Goal: Task Accomplishment & Management: Manage account settings

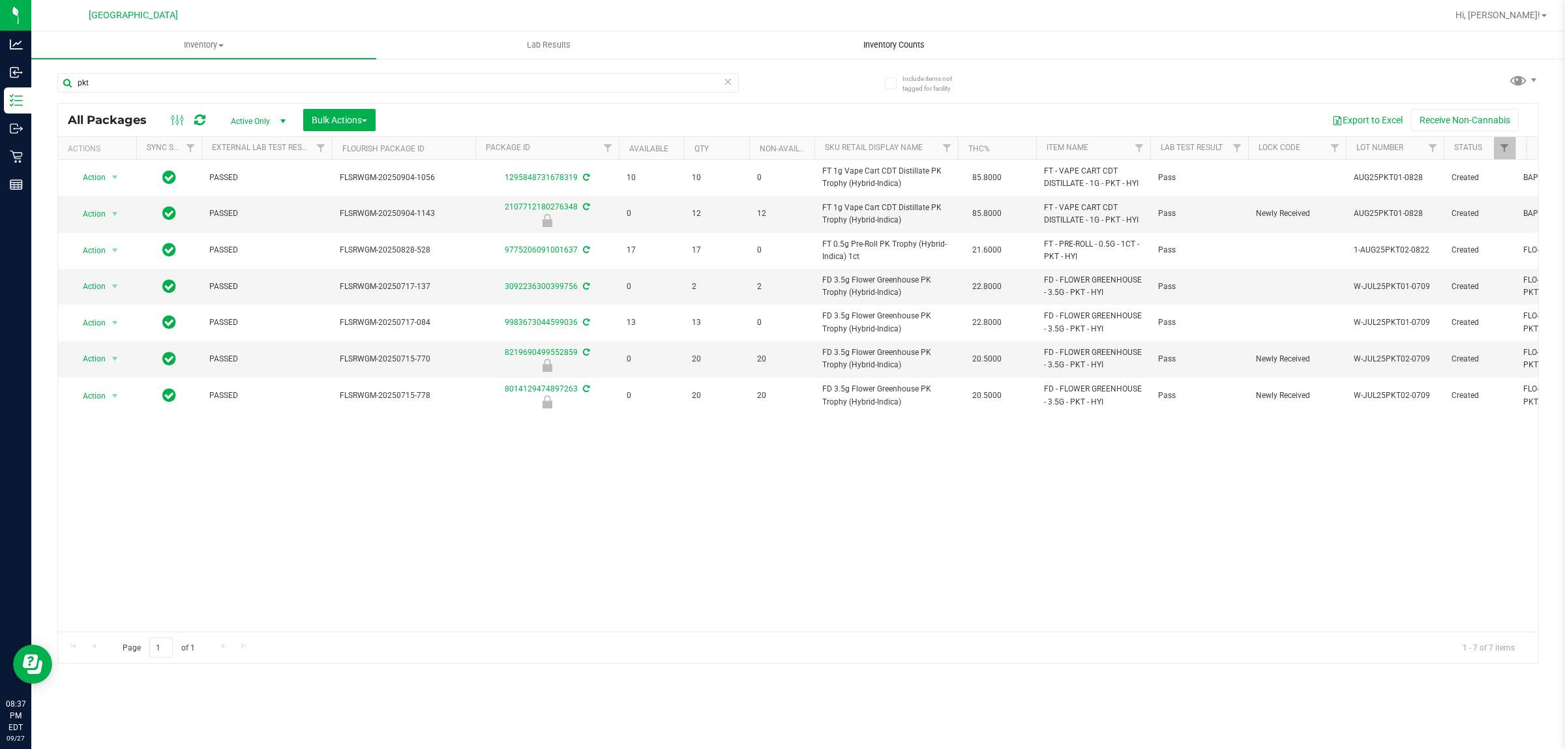
type input "pkt"
click at [862, 50] on span "Inventory Counts" at bounding box center [894, 45] width 97 height 12
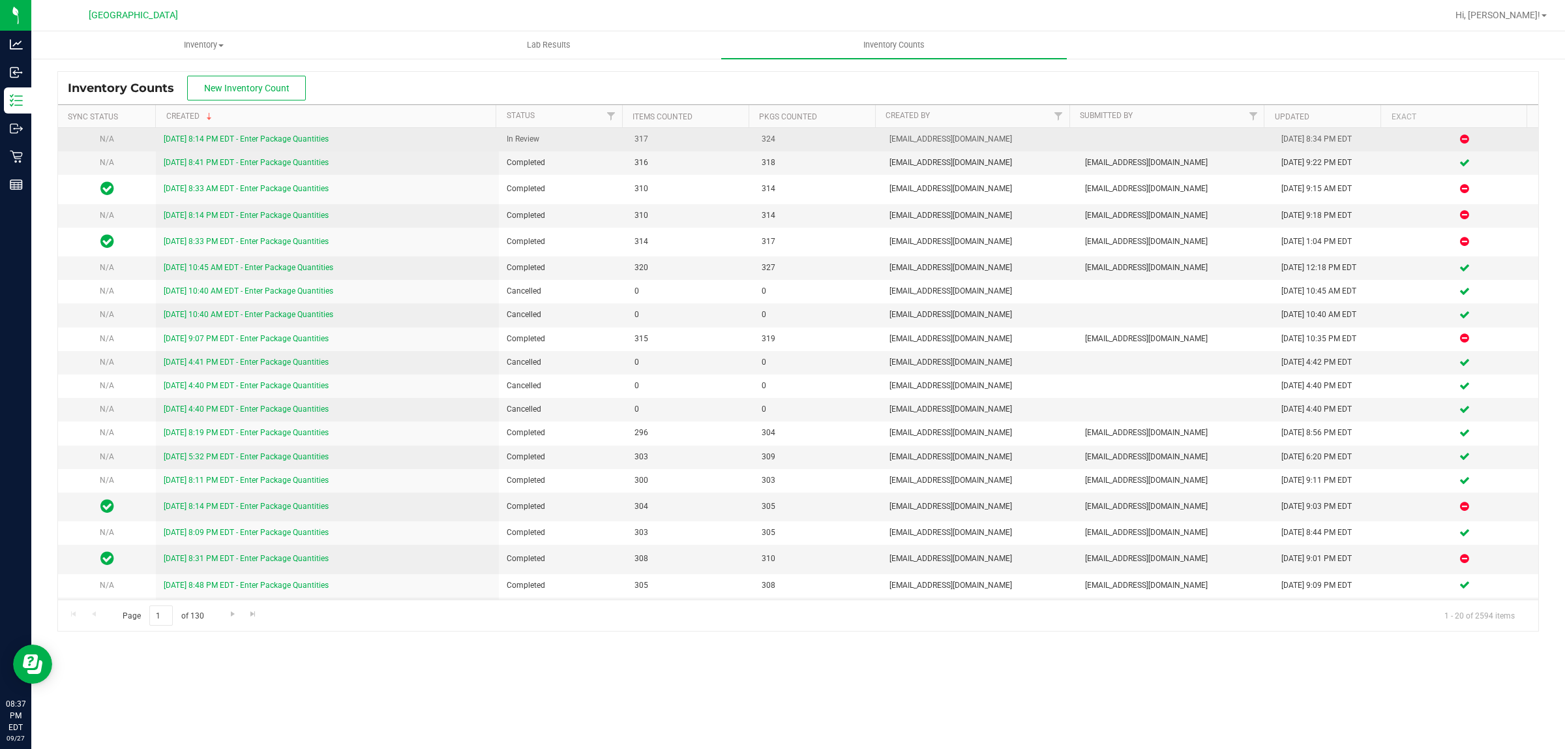
click at [308, 141] on link "[DATE] 8:14 PM EDT - Enter Package Quantities" at bounding box center [246, 138] width 165 height 9
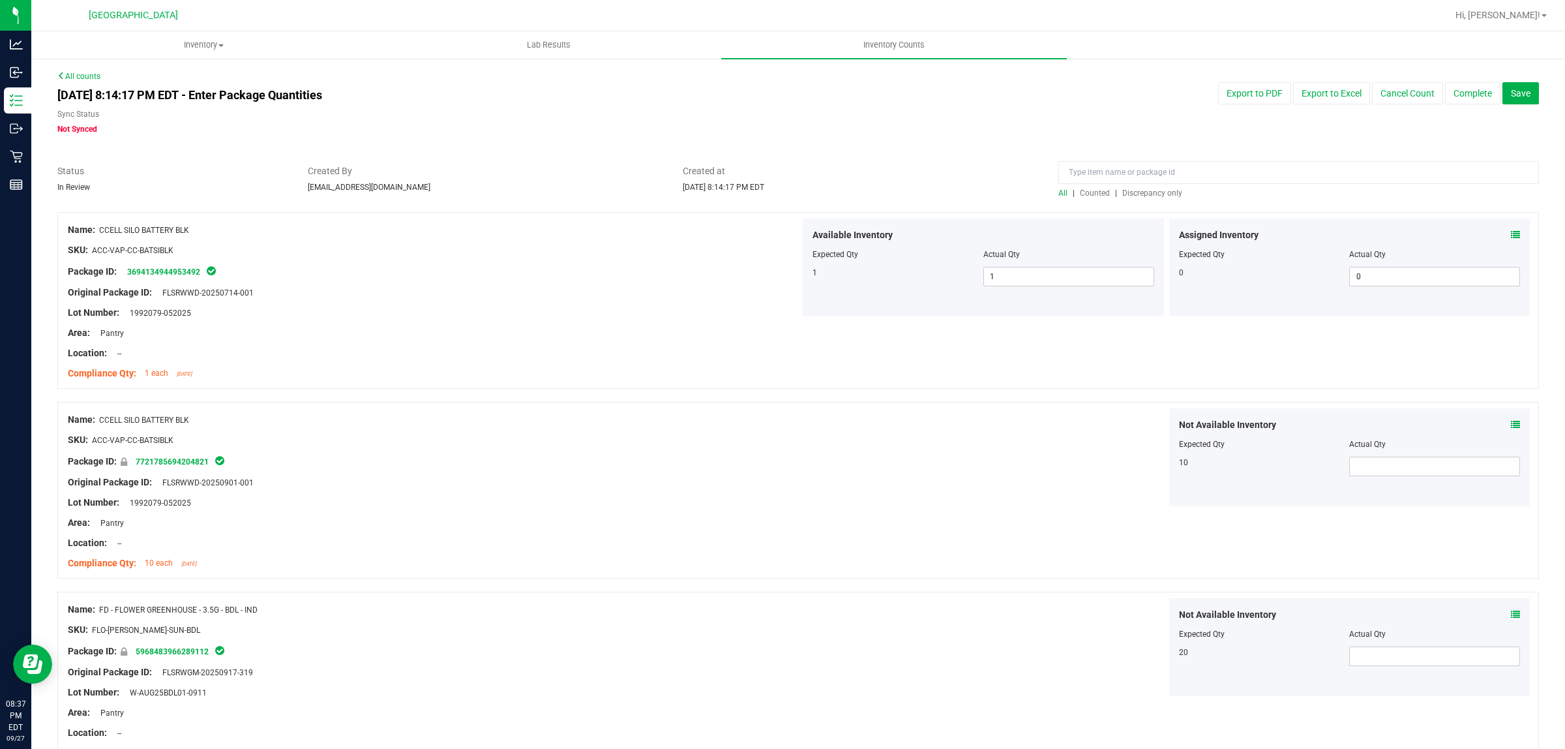
click at [1156, 196] on span "Discrepancy only" at bounding box center [1152, 192] width 60 height 9
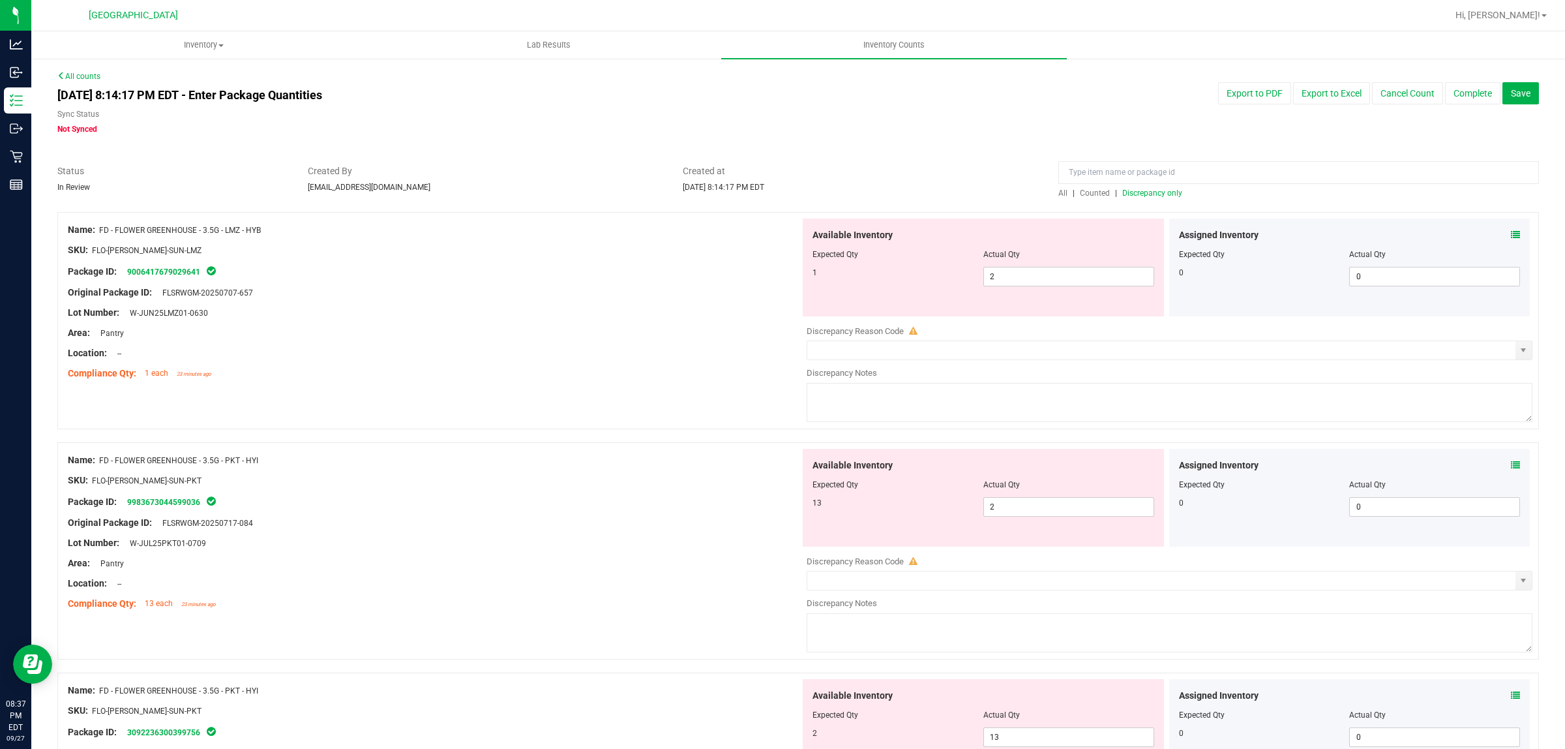
click at [1511, 233] on icon at bounding box center [1515, 234] width 9 height 9
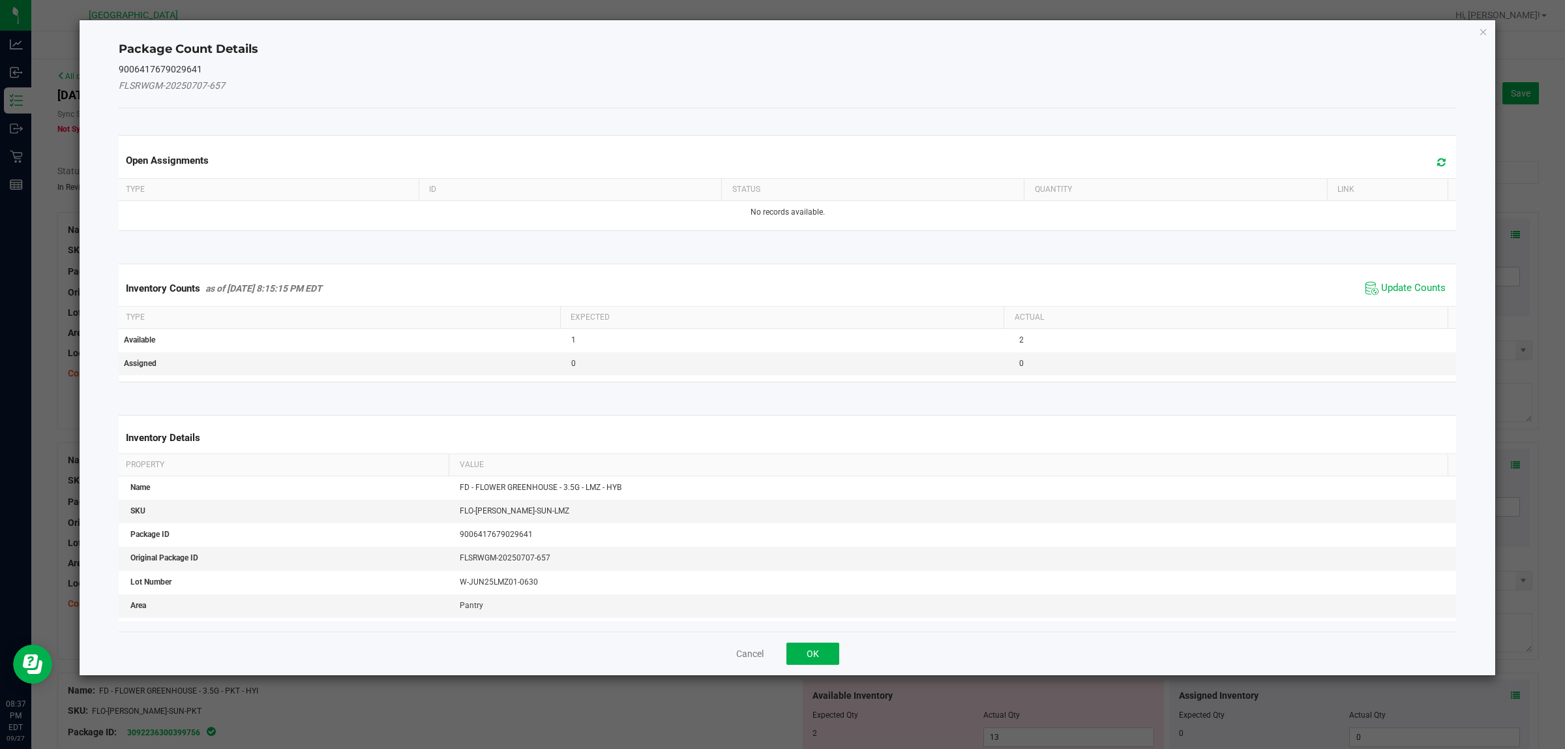
click at [1468, 22] on div "Package Count Details 9006417679029641 FLSRWGM-20250707-657 Open Assignments Ty…" at bounding box center [788, 348] width 1418 height 656
click at [1480, 29] on icon "Close" at bounding box center [1483, 31] width 9 height 16
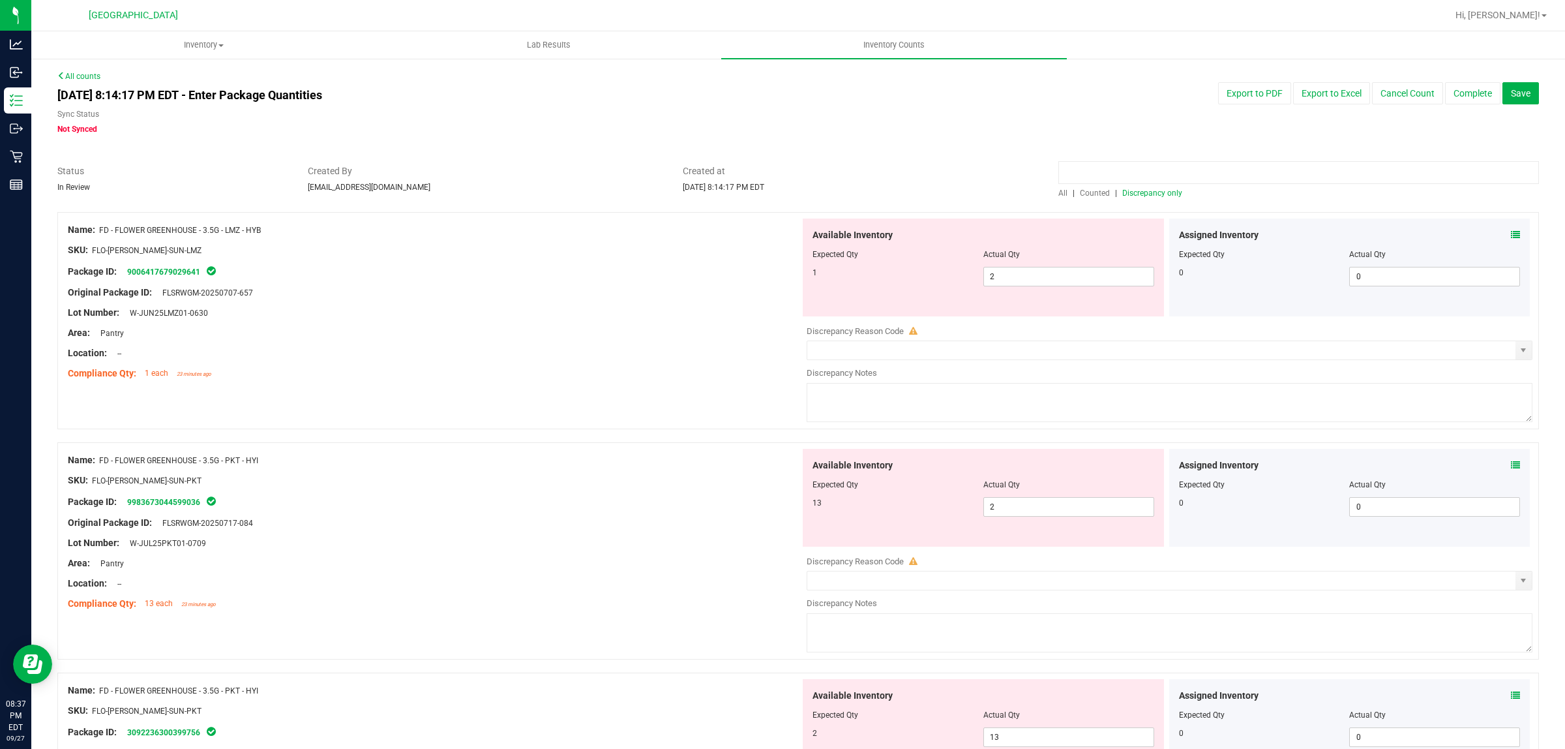
click at [1207, 174] on input at bounding box center [1298, 172] width 481 height 23
type input "srz"
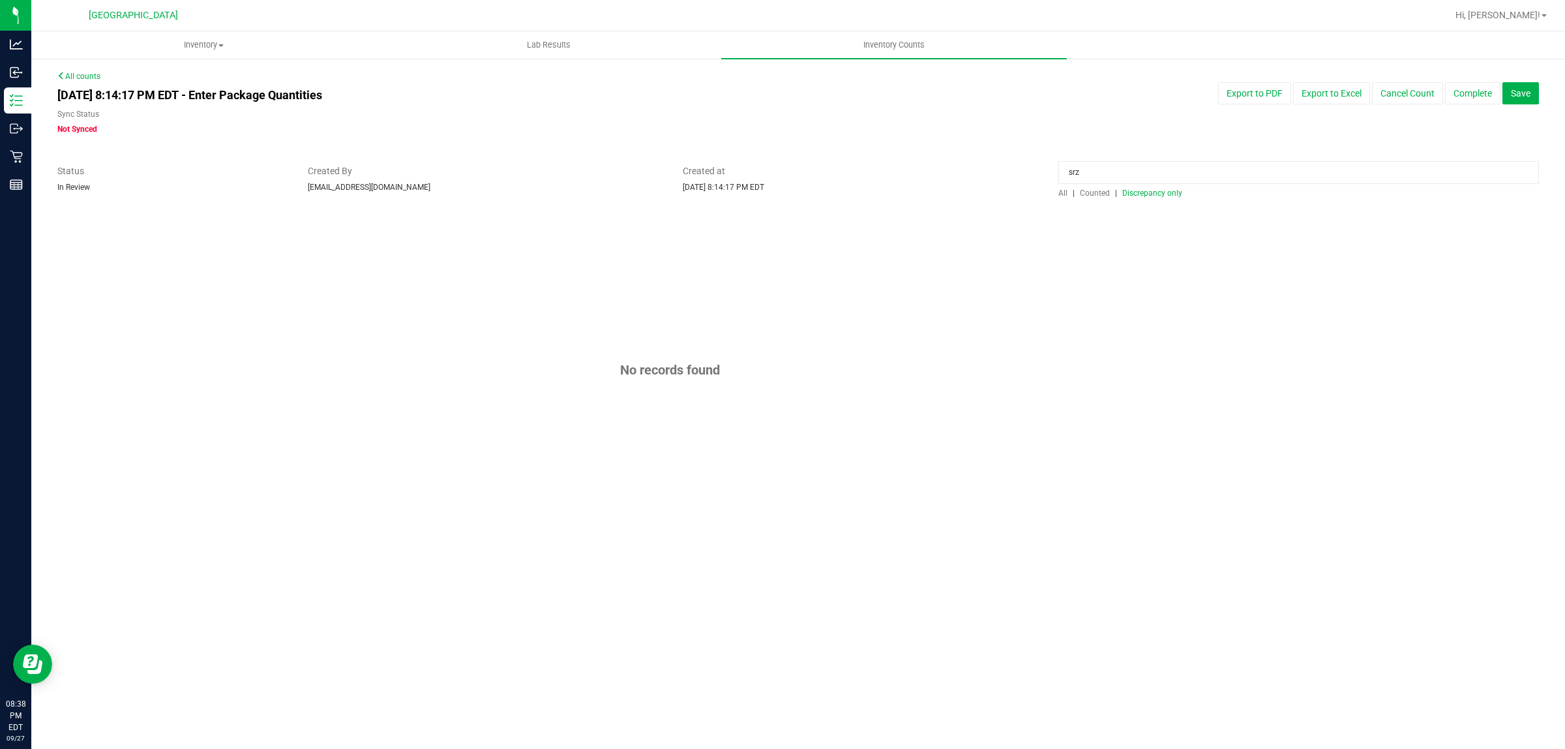
drag, startPoint x: 1058, startPoint y: 197, endPoint x: 1064, endPoint y: 192, distance: 7.4
click at [1060, 196] on div "All | Counted | Discrepancy only" at bounding box center [1298, 193] width 481 height 12
click at [1064, 191] on span "All" at bounding box center [1062, 192] width 9 height 9
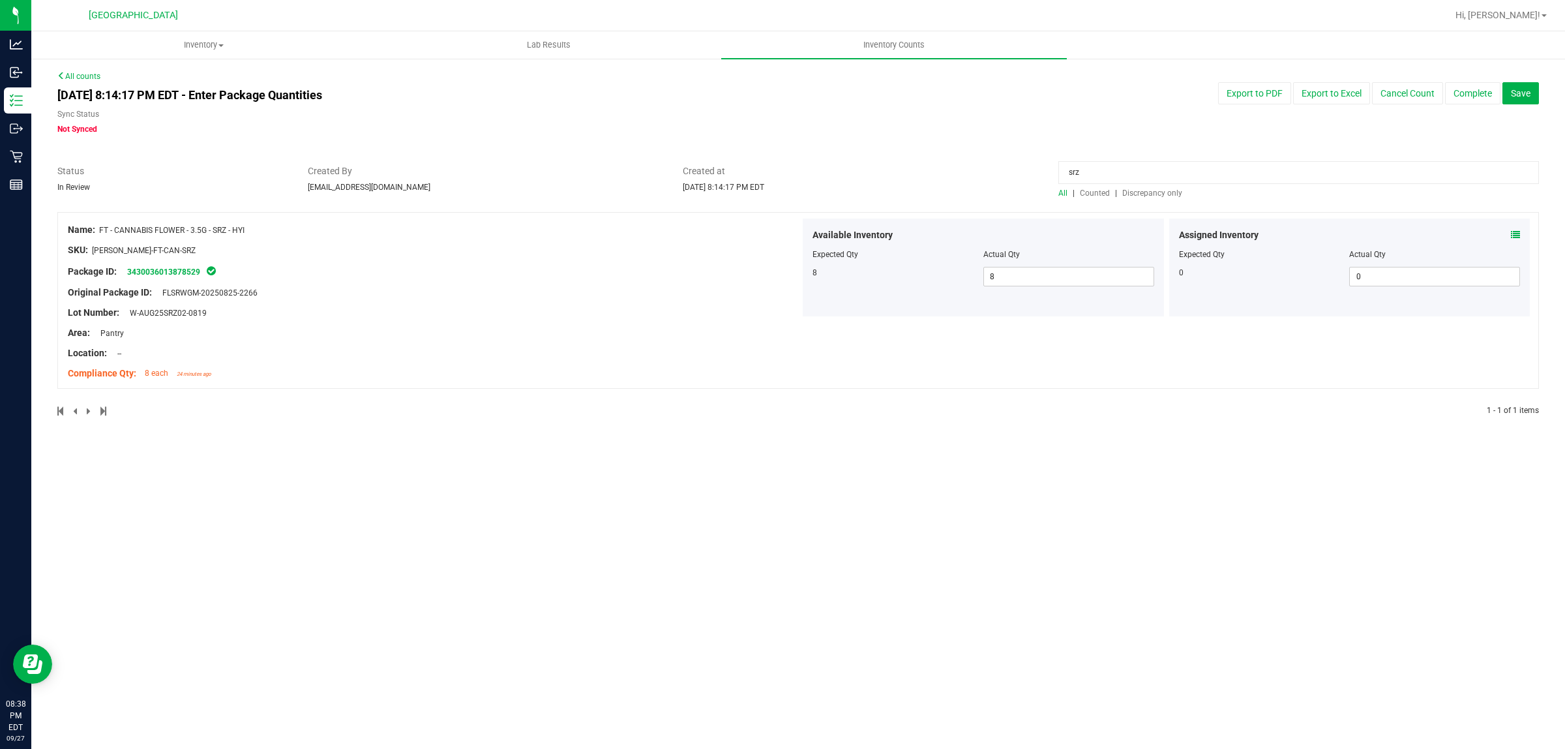
click at [1524, 229] on div "Assigned Inventory Expected Qty Actual Qty 0 0 0" at bounding box center [1349, 267] width 361 height 98
click at [1515, 233] on icon at bounding box center [1515, 234] width 9 height 9
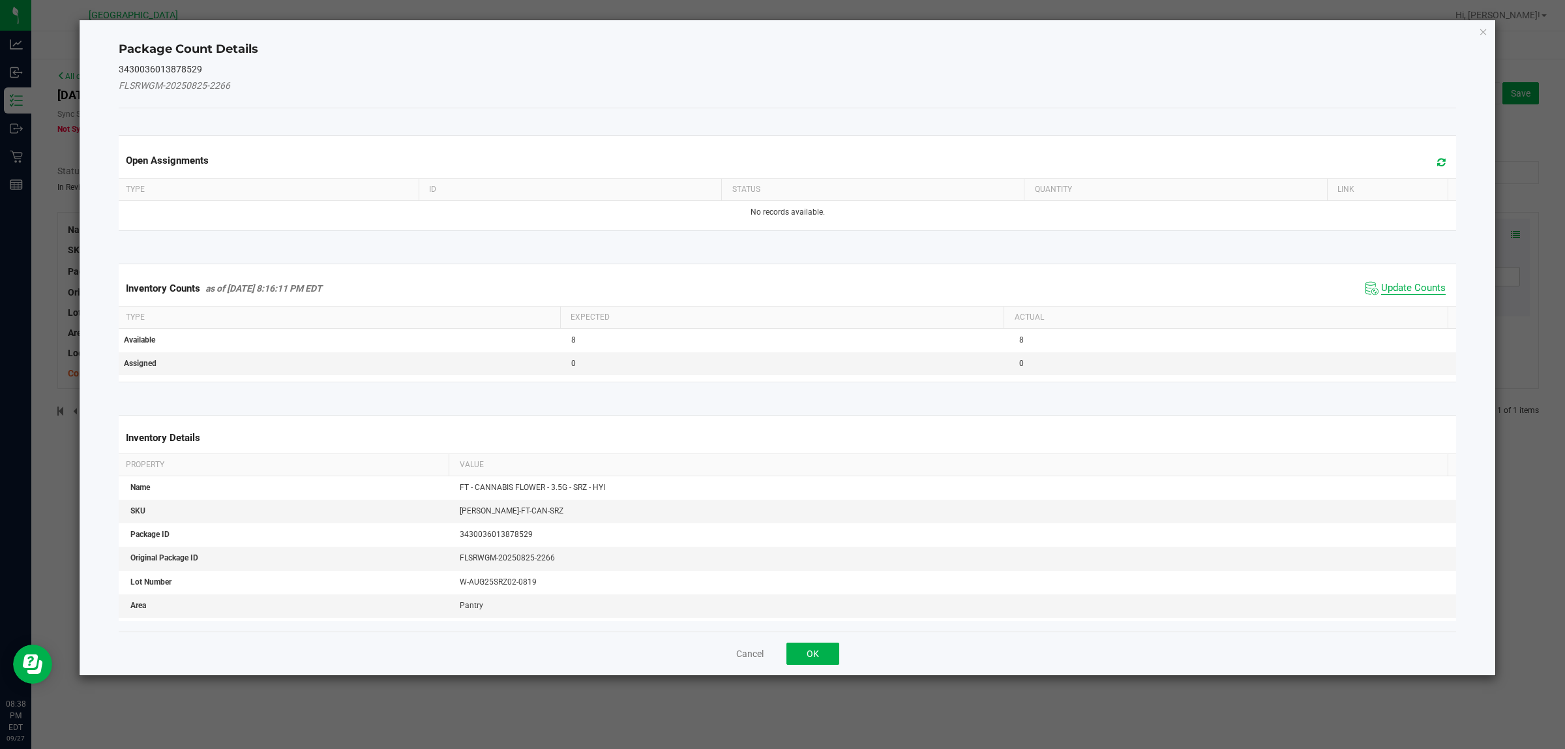
click at [1422, 293] on span "Update Counts" at bounding box center [1413, 288] width 65 height 13
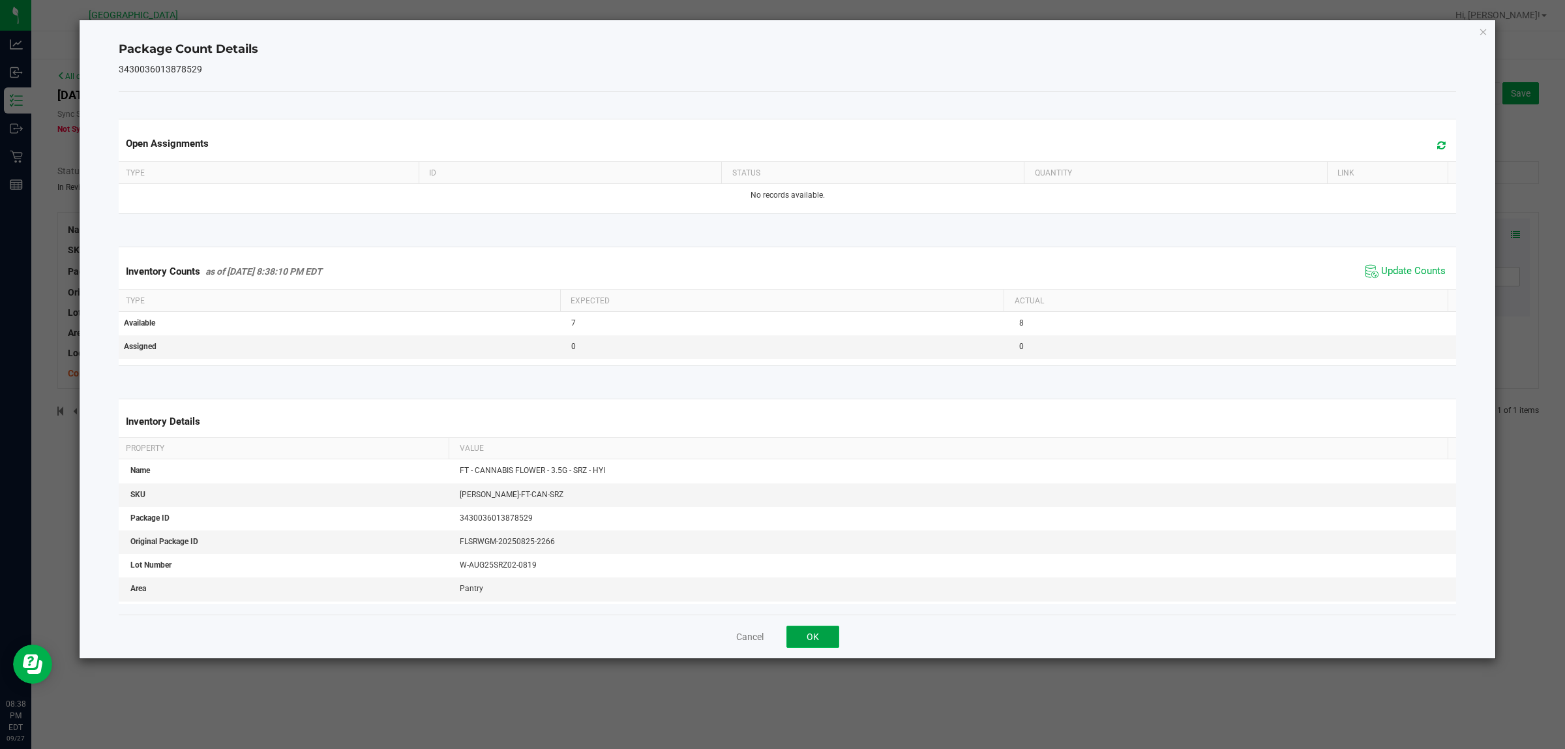
click at [823, 633] on button "OK" at bounding box center [813, 636] width 53 height 22
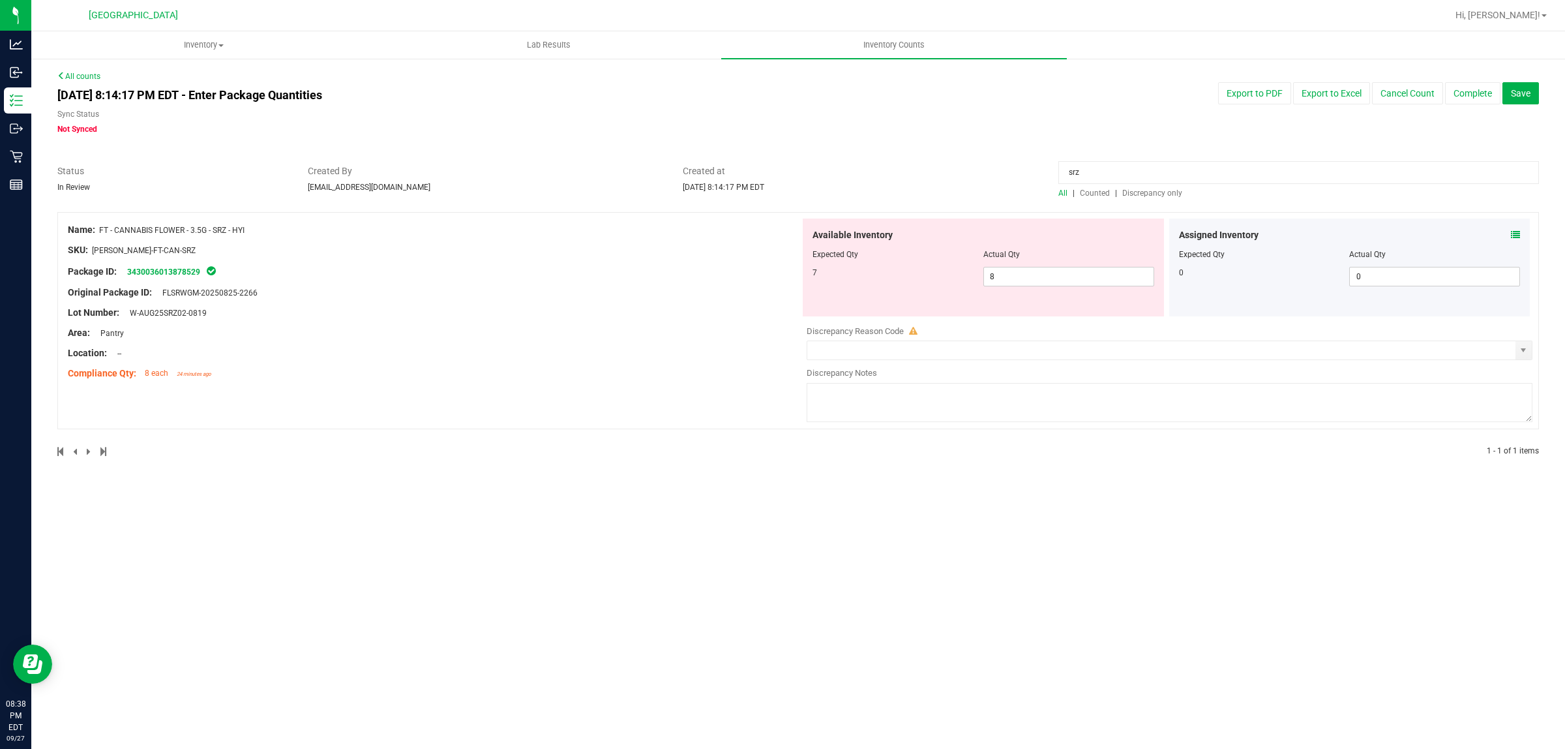
click at [1096, 175] on input "srz" at bounding box center [1298, 172] width 481 height 23
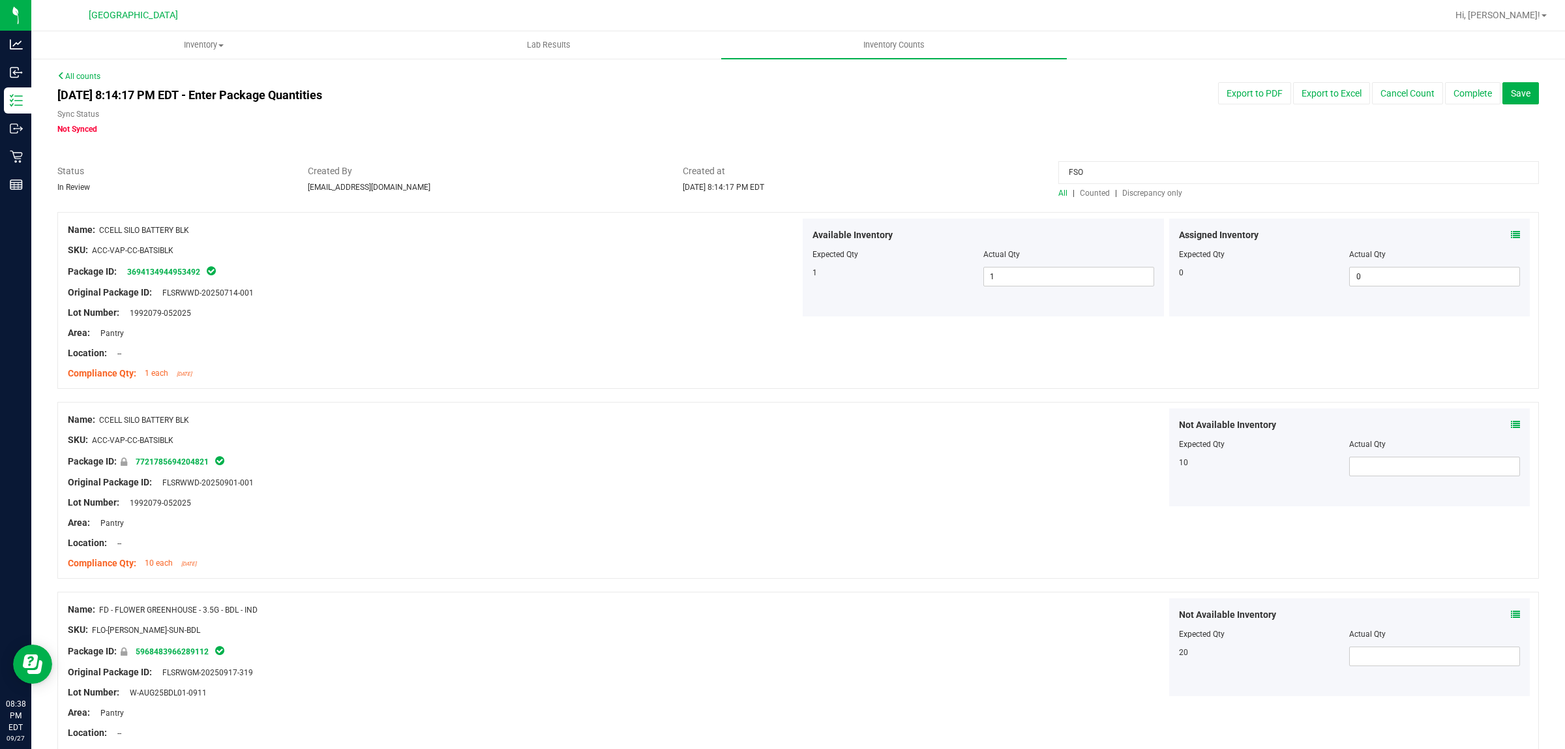
type input "FSO"
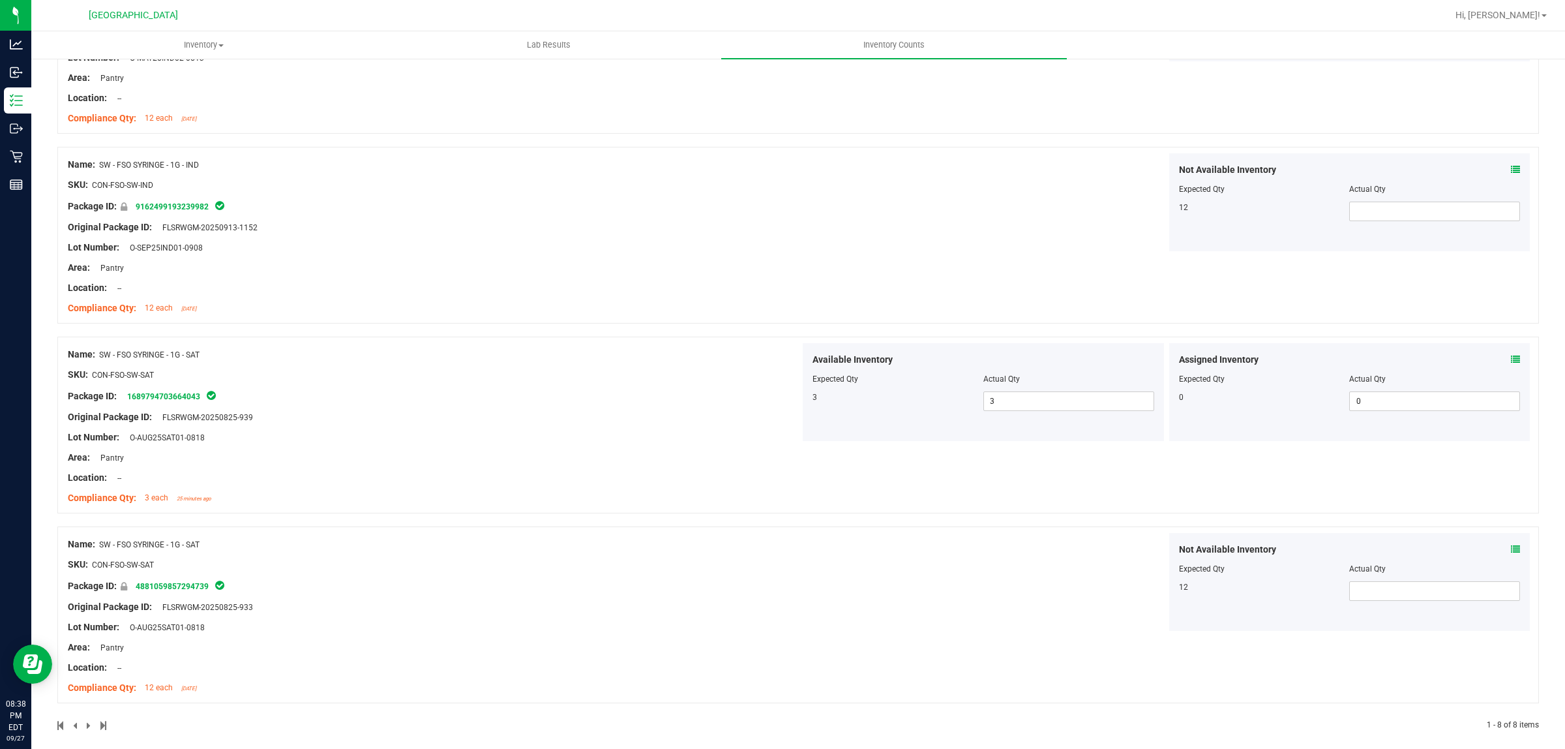
scroll to position [1027, 0]
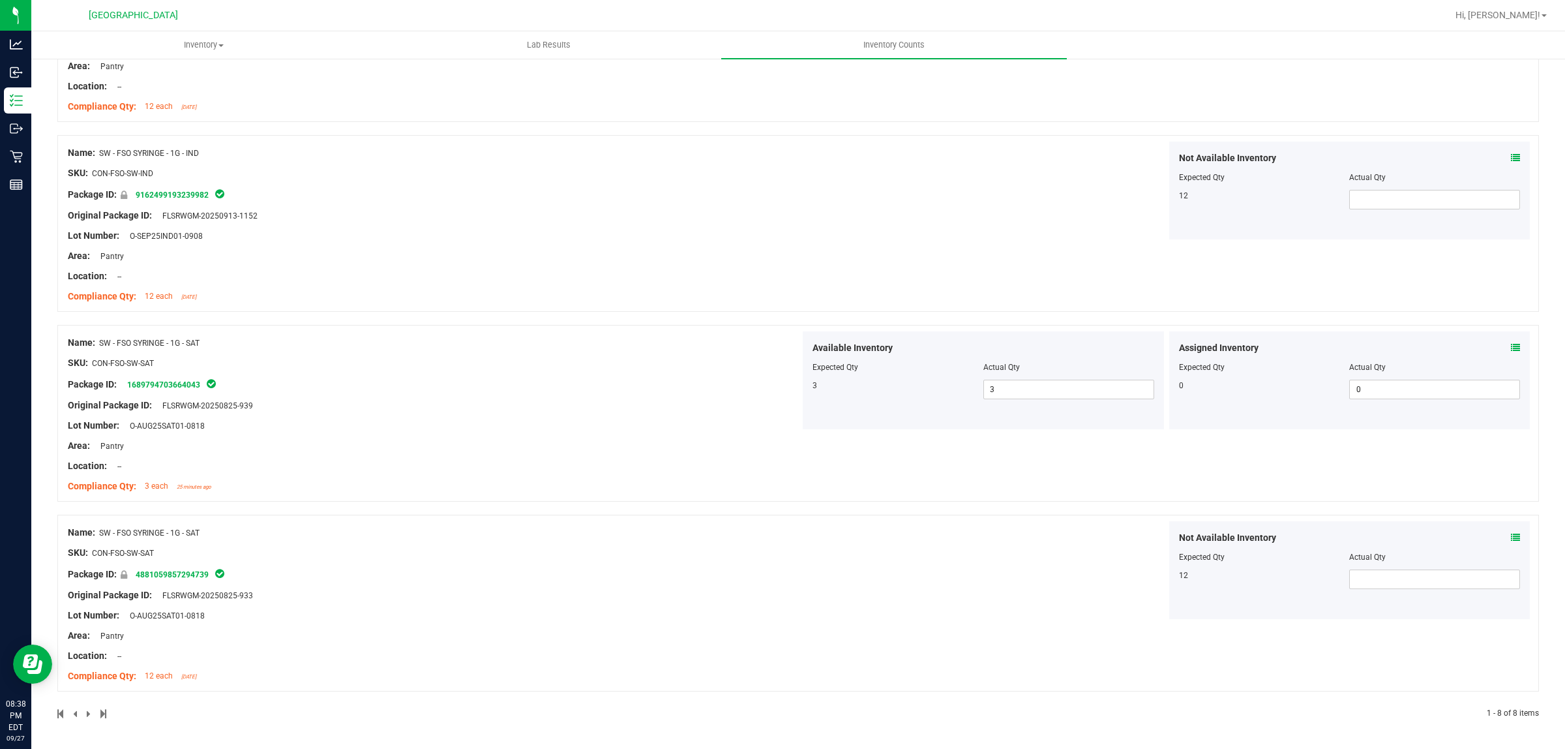
click at [1495, 348] on div "Assigned Inventory" at bounding box center [1350, 348] width 342 height 14
click at [1511, 343] on icon at bounding box center [1515, 347] width 9 height 9
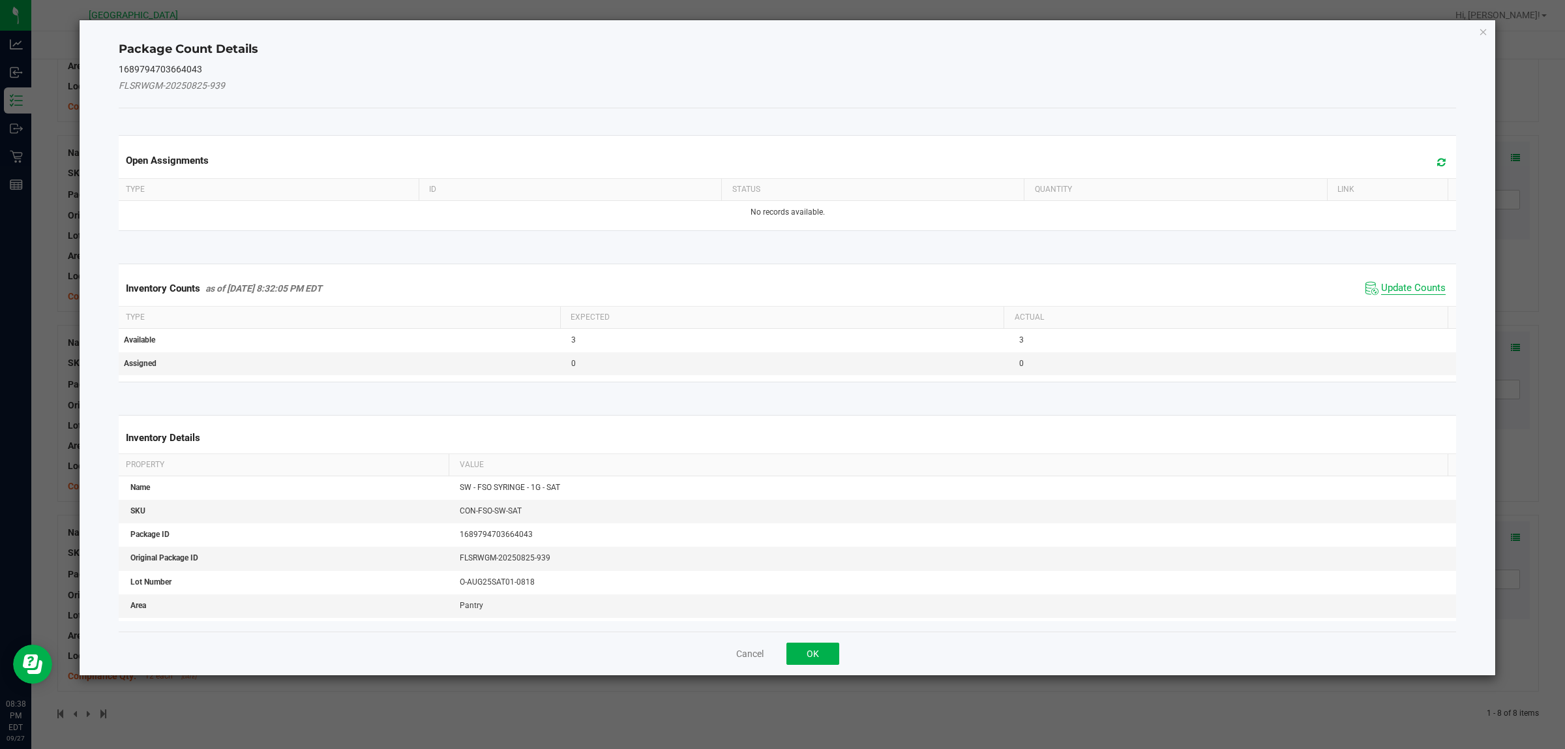
click at [1403, 286] on span "Update Counts" at bounding box center [1413, 288] width 65 height 13
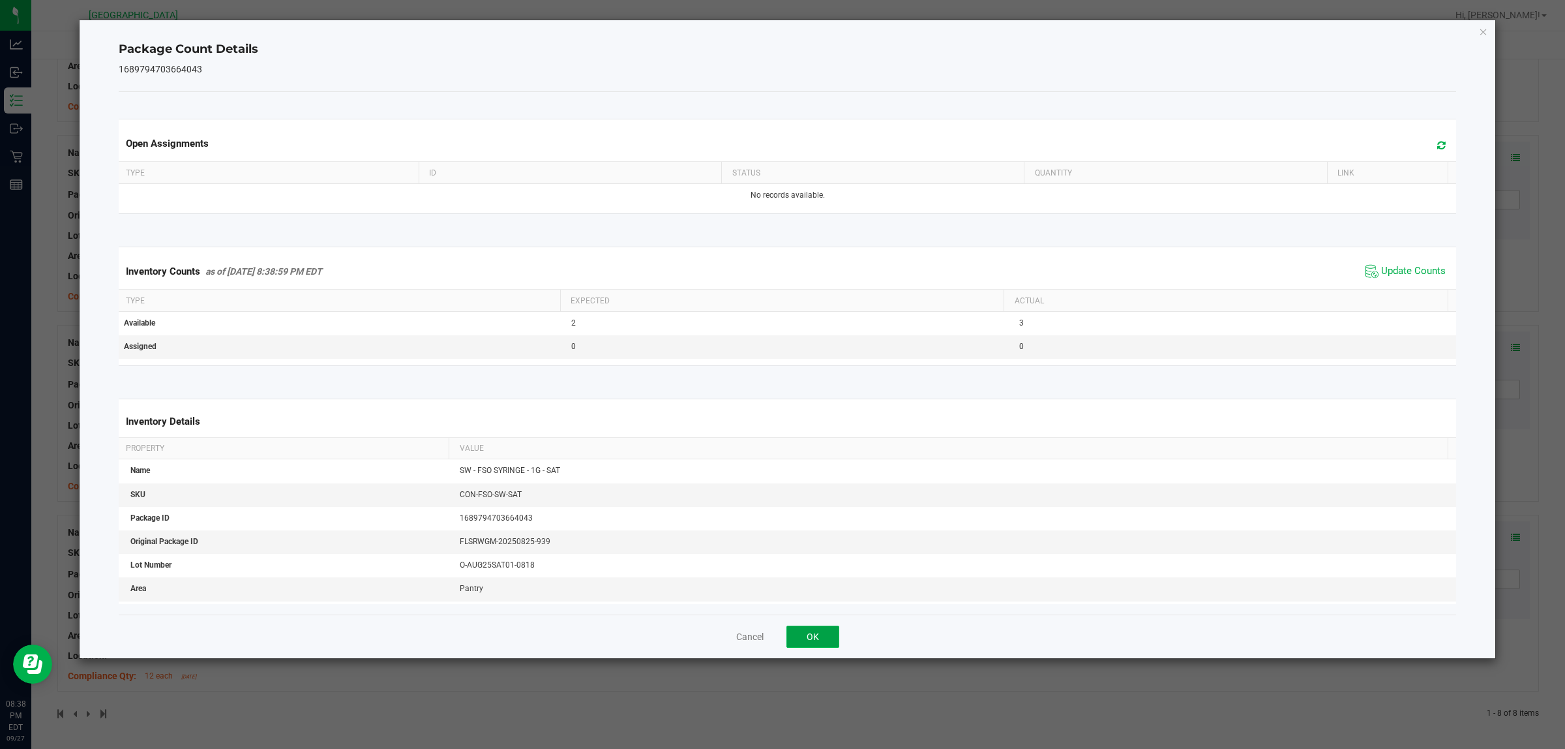
click at [810, 639] on button "OK" at bounding box center [813, 636] width 53 height 22
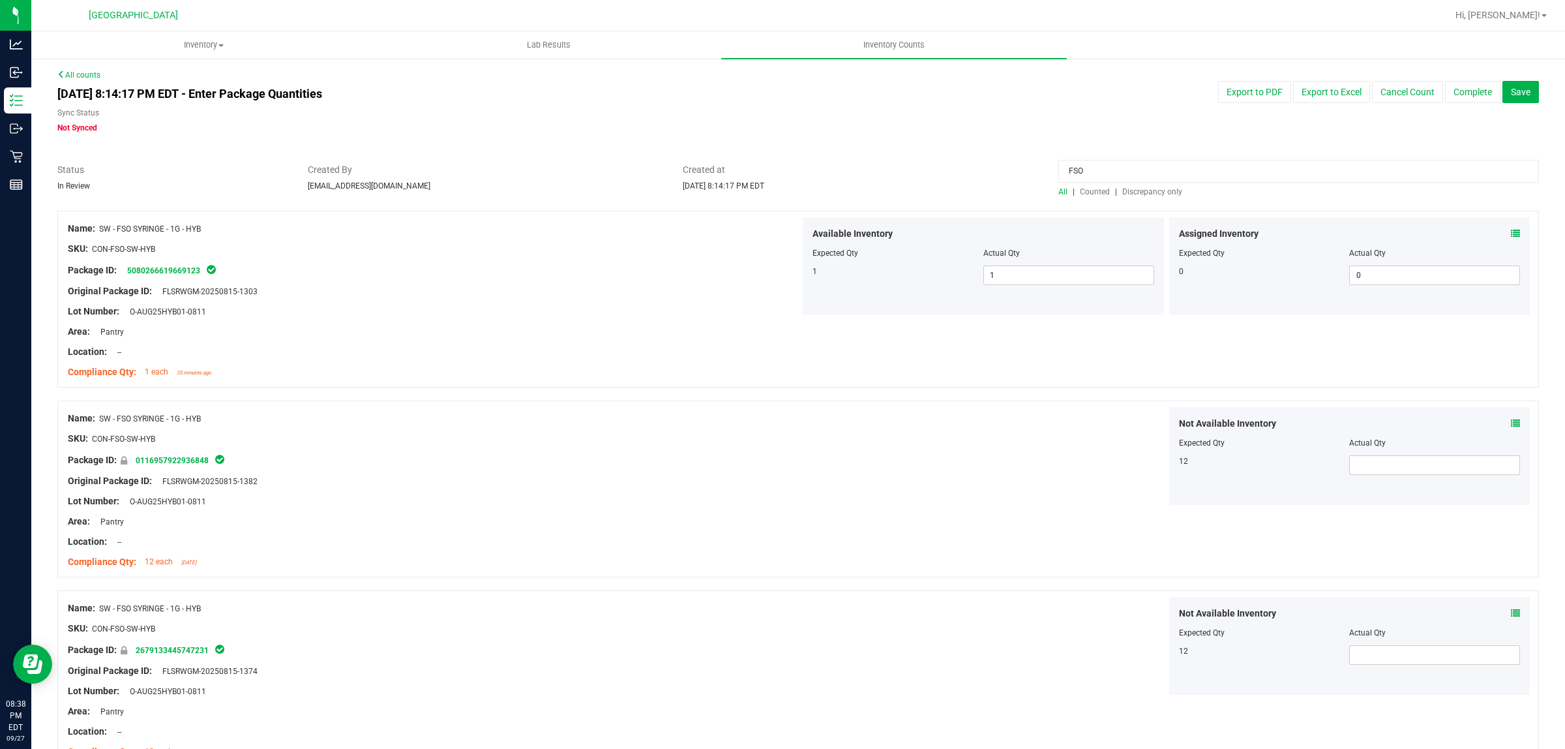
scroll to position [0, 0]
click at [1126, 193] on span "Discrepancy only" at bounding box center [1152, 192] width 60 height 9
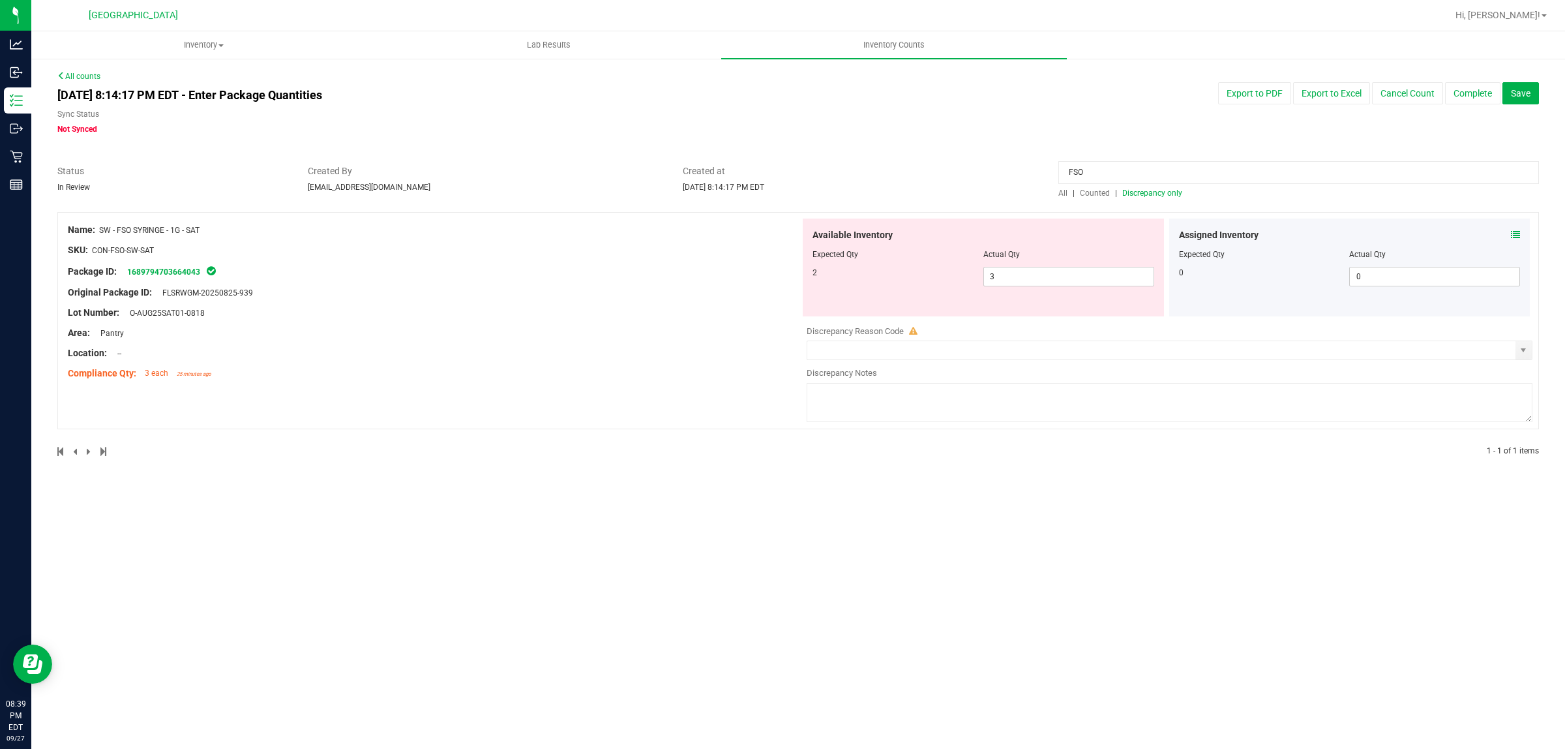
click at [1110, 177] on input "FSO" at bounding box center [1298, 172] width 481 height 23
click at [1110, 176] on input "FSO" at bounding box center [1298, 172] width 481 height 23
click at [1110, 174] on input "FSO" at bounding box center [1298, 172] width 481 height 23
click at [761, 290] on div "Original Package ID: FLSRWGM-20250825-939" at bounding box center [434, 293] width 732 height 14
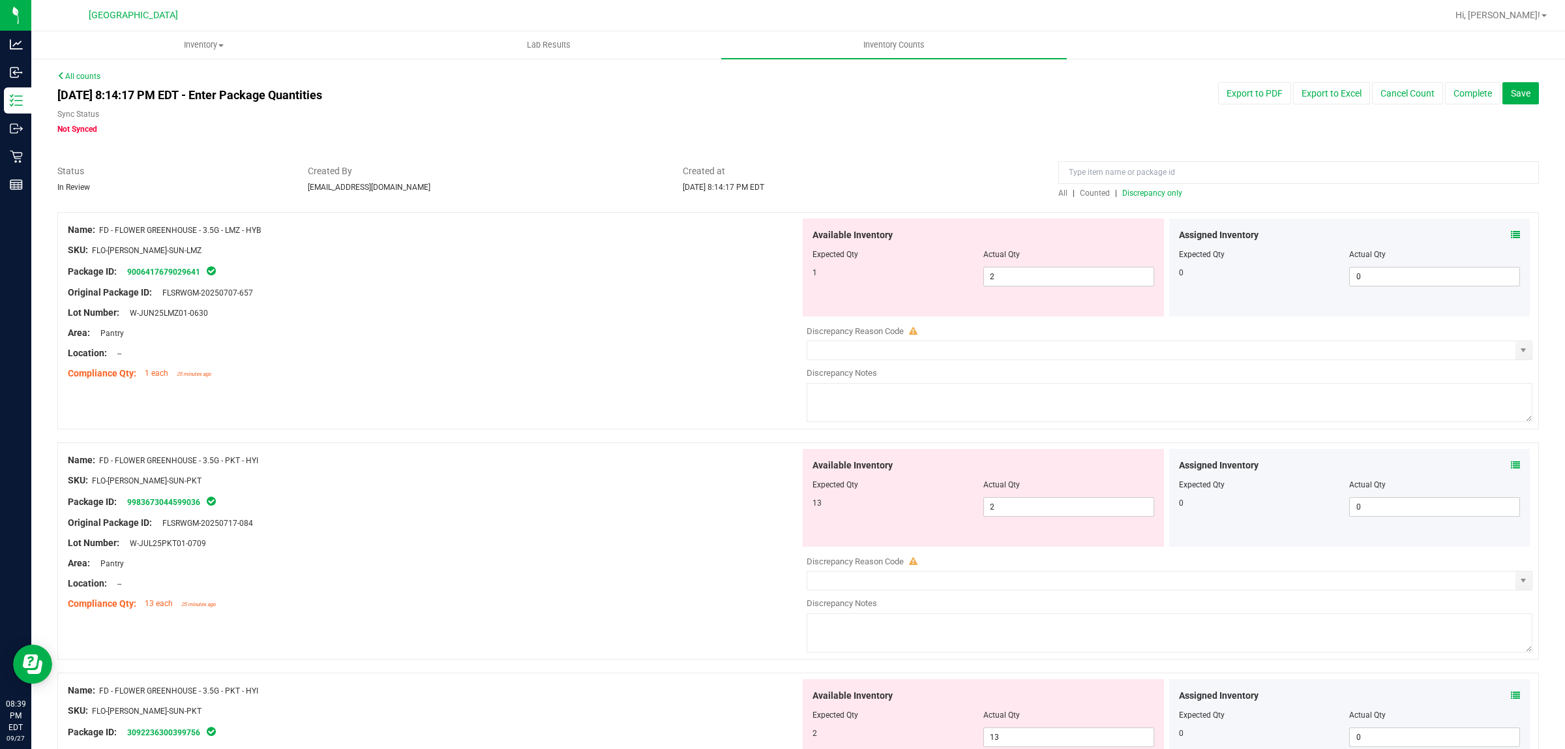
click at [1005, 265] on div at bounding box center [984, 263] width 342 height 7
click at [1005, 271] on span "2 2" at bounding box center [1068, 277] width 171 height 20
click at [1005, 271] on input "2" at bounding box center [1069, 276] width 170 height 18
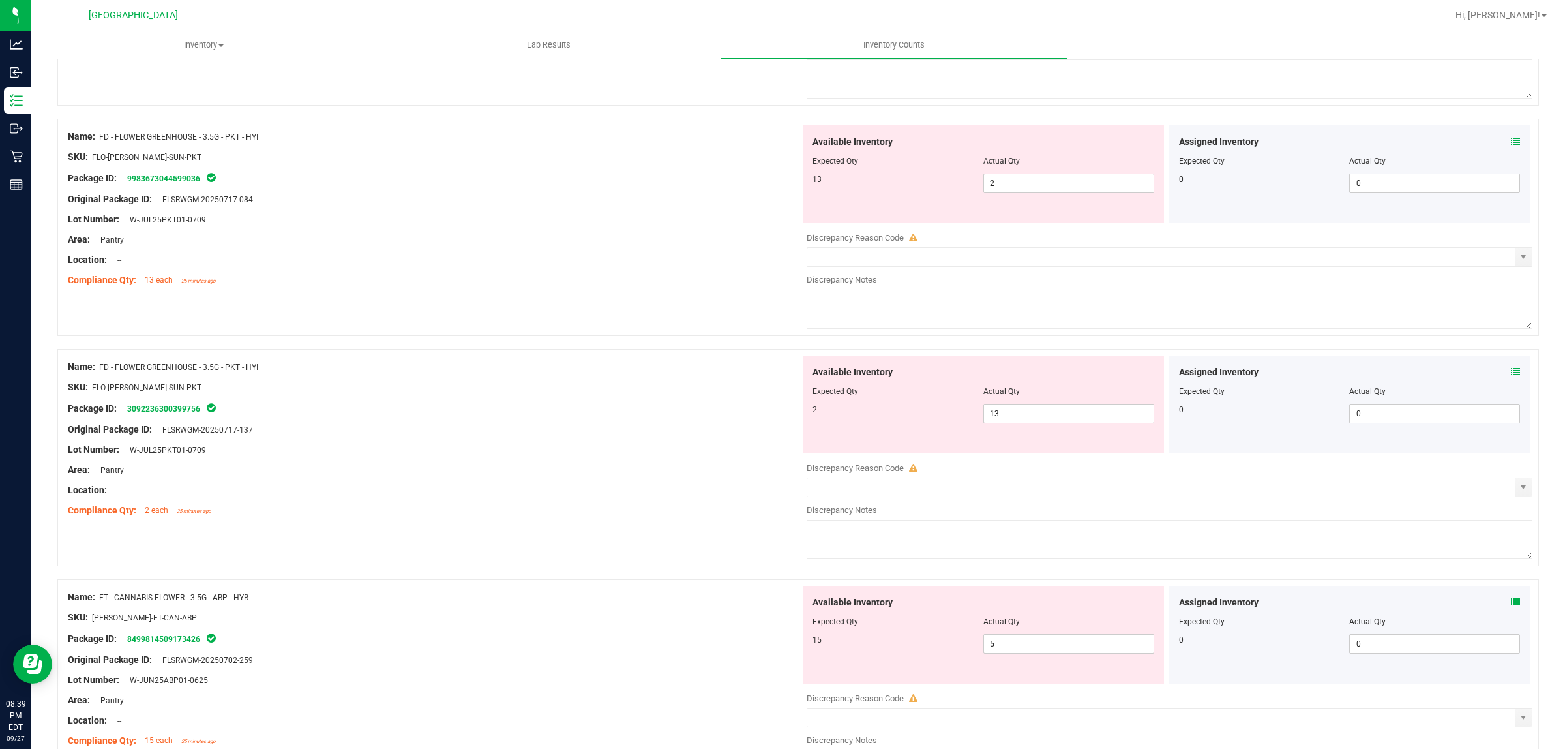
scroll to position [326, 0]
click at [1002, 419] on span "13 13" at bounding box center [1068, 411] width 171 height 20
click at [1002, 413] on input "13" at bounding box center [1069, 411] width 170 height 18
type input "2"
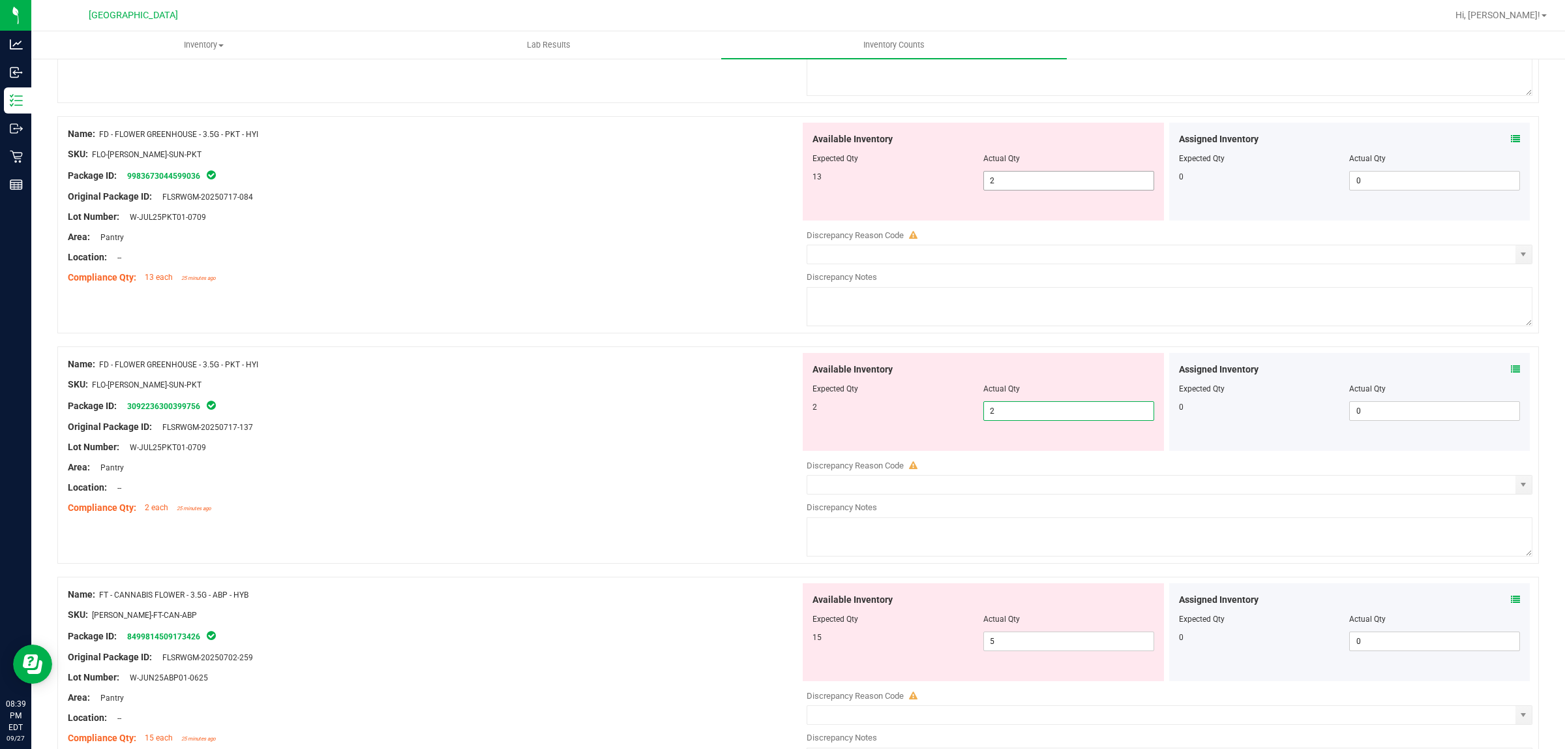
type input "2"
click at [997, 178] on span "2 2" at bounding box center [1068, 181] width 171 height 20
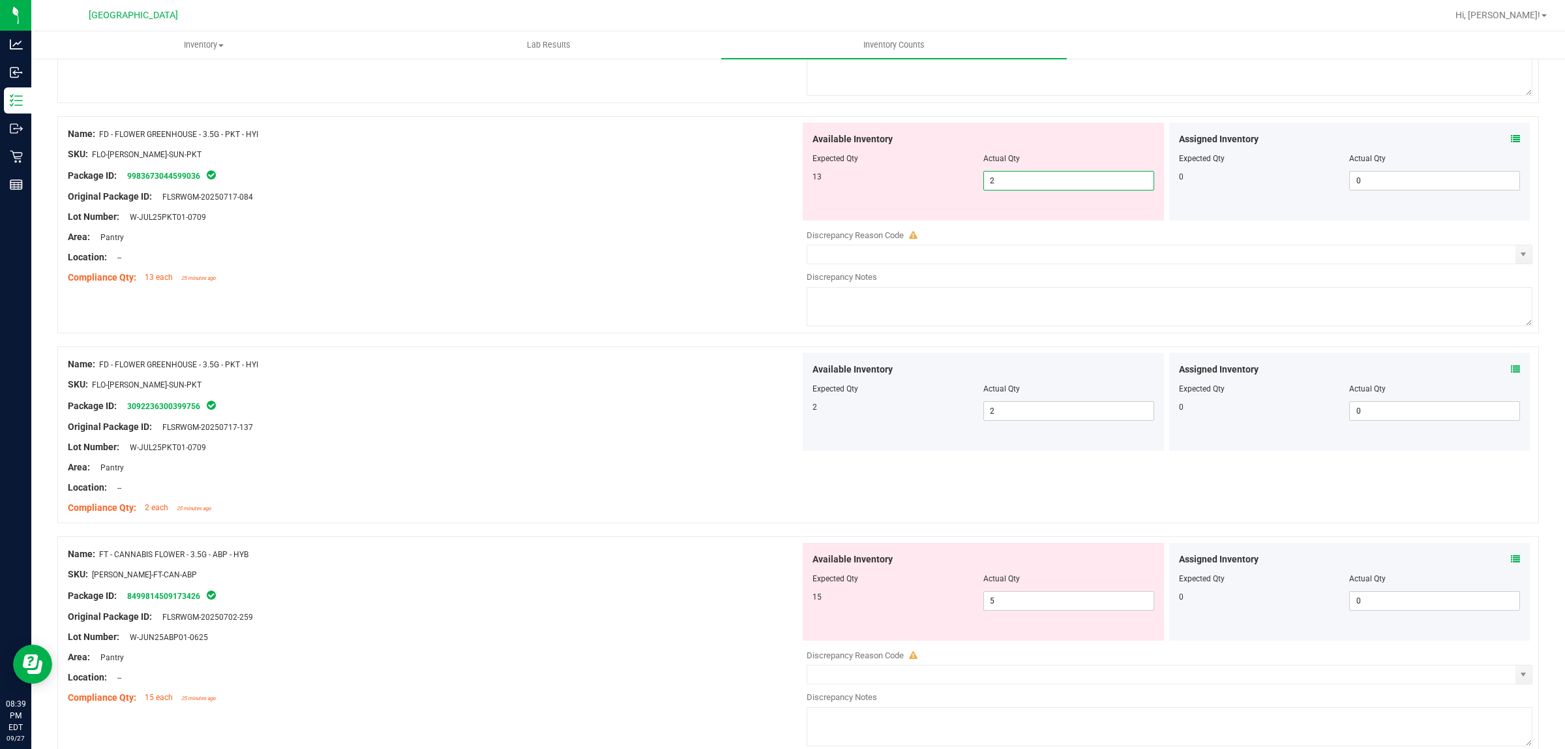
click at [998, 178] on input "2" at bounding box center [1069, 181] width 170 height 18
type input "13"
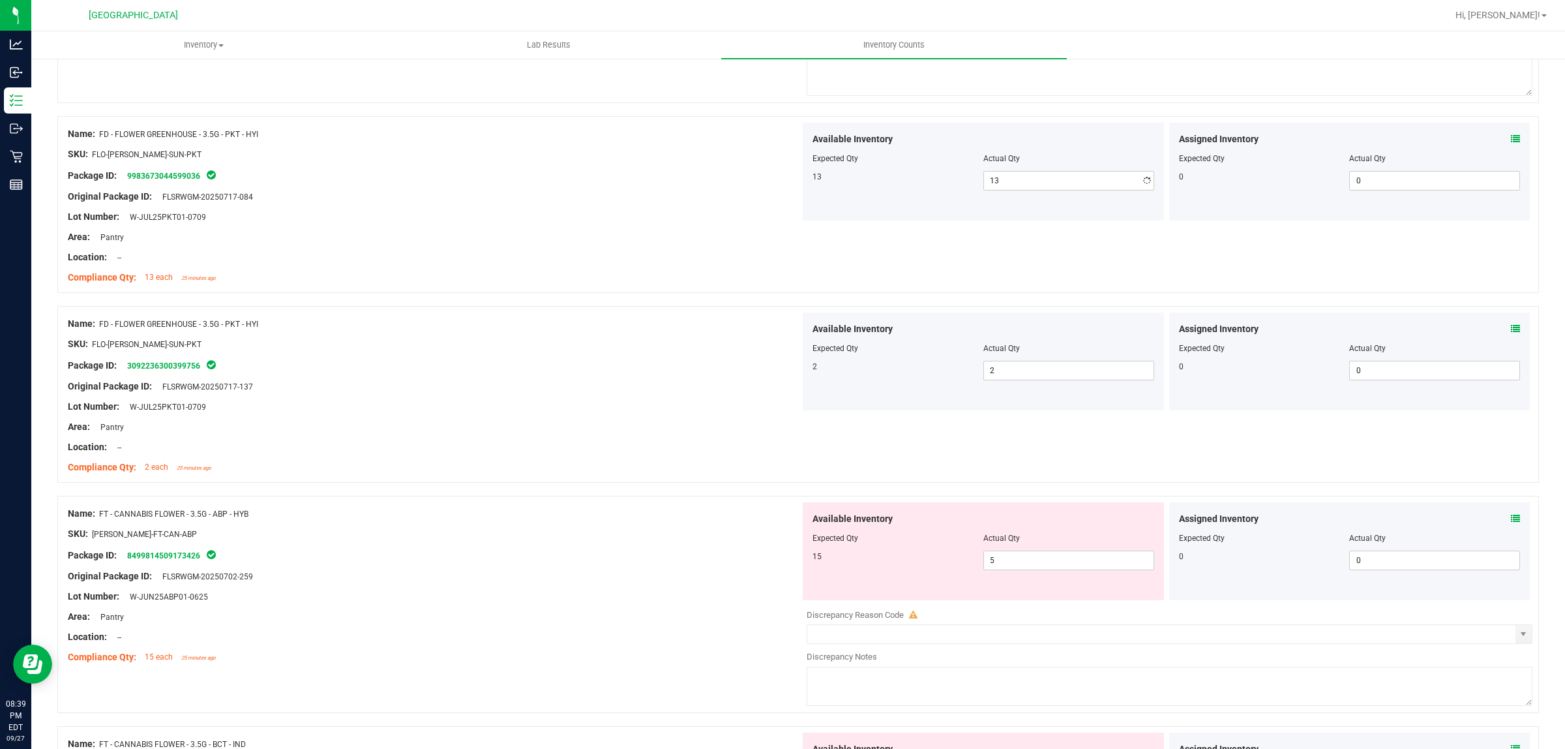
click at [702, 217] on div "Lot Number: W-JUL25PKT01-0709" at bounding box center [434, 217] width 732 height 14
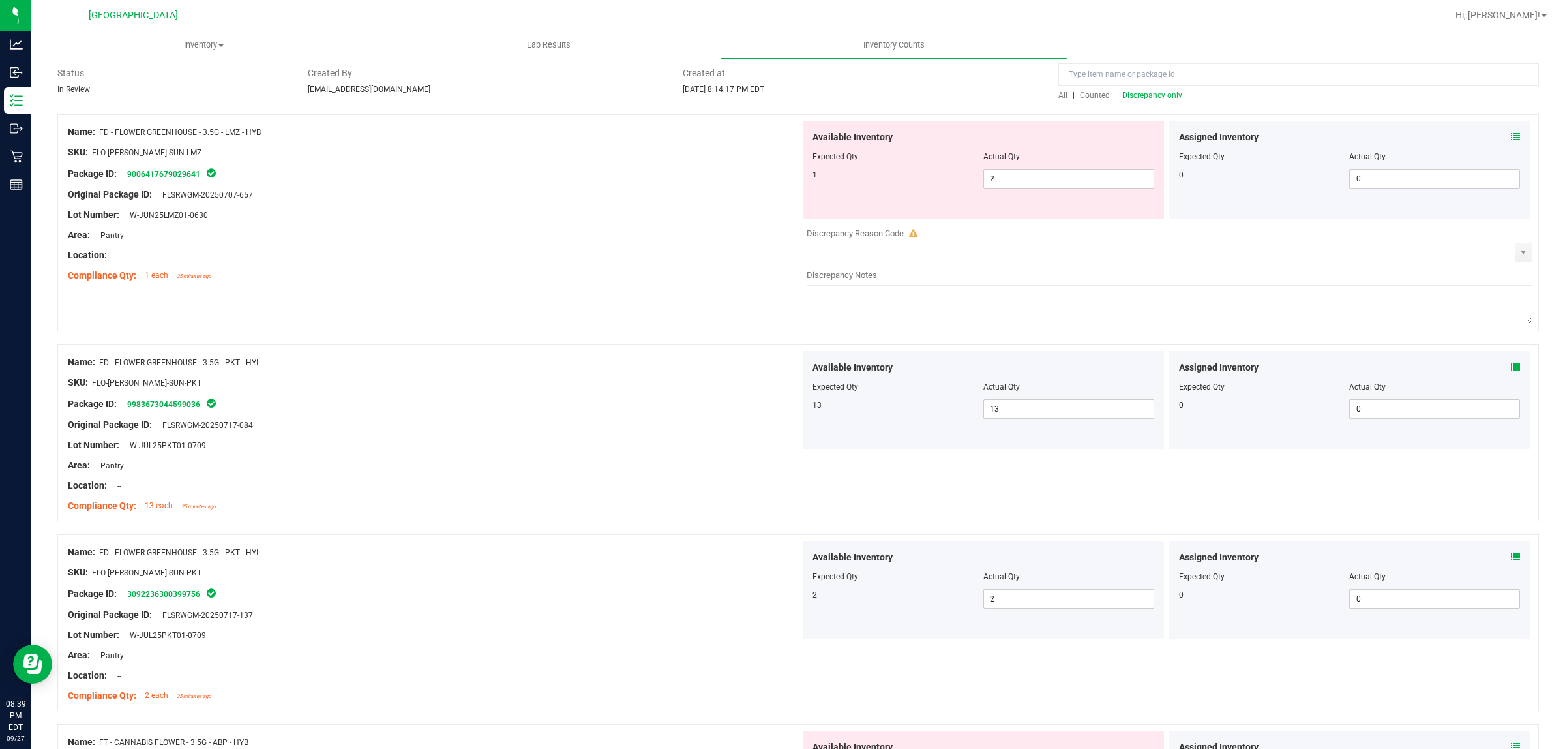
scroll to position [82, 0]
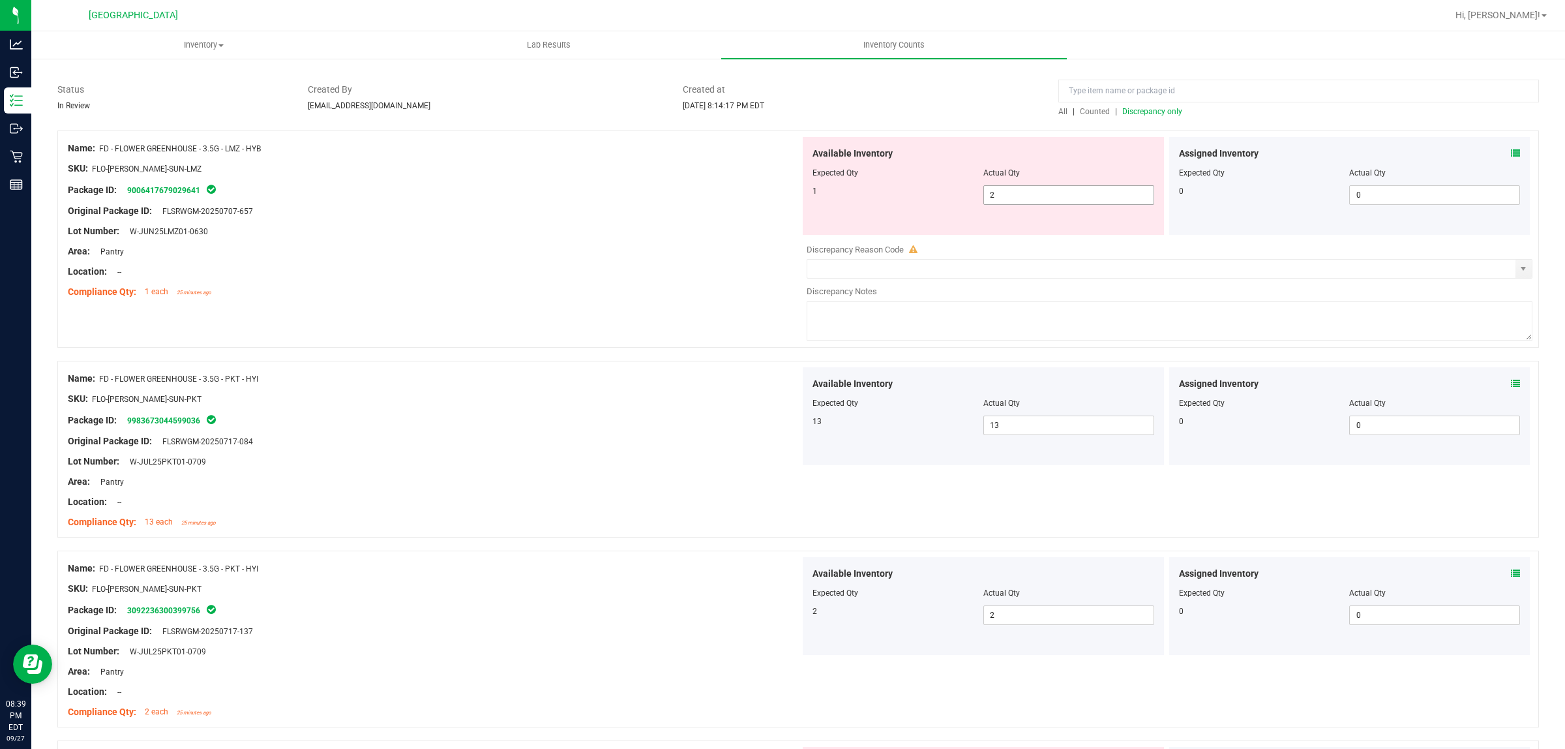
click at [998, 194] on span "2 2" at bounding box center [1068, 195] width 171 height 20
click at [998, 194] on input "2" at bounding box center [1069, 195] width 170 height 18
type input "1"
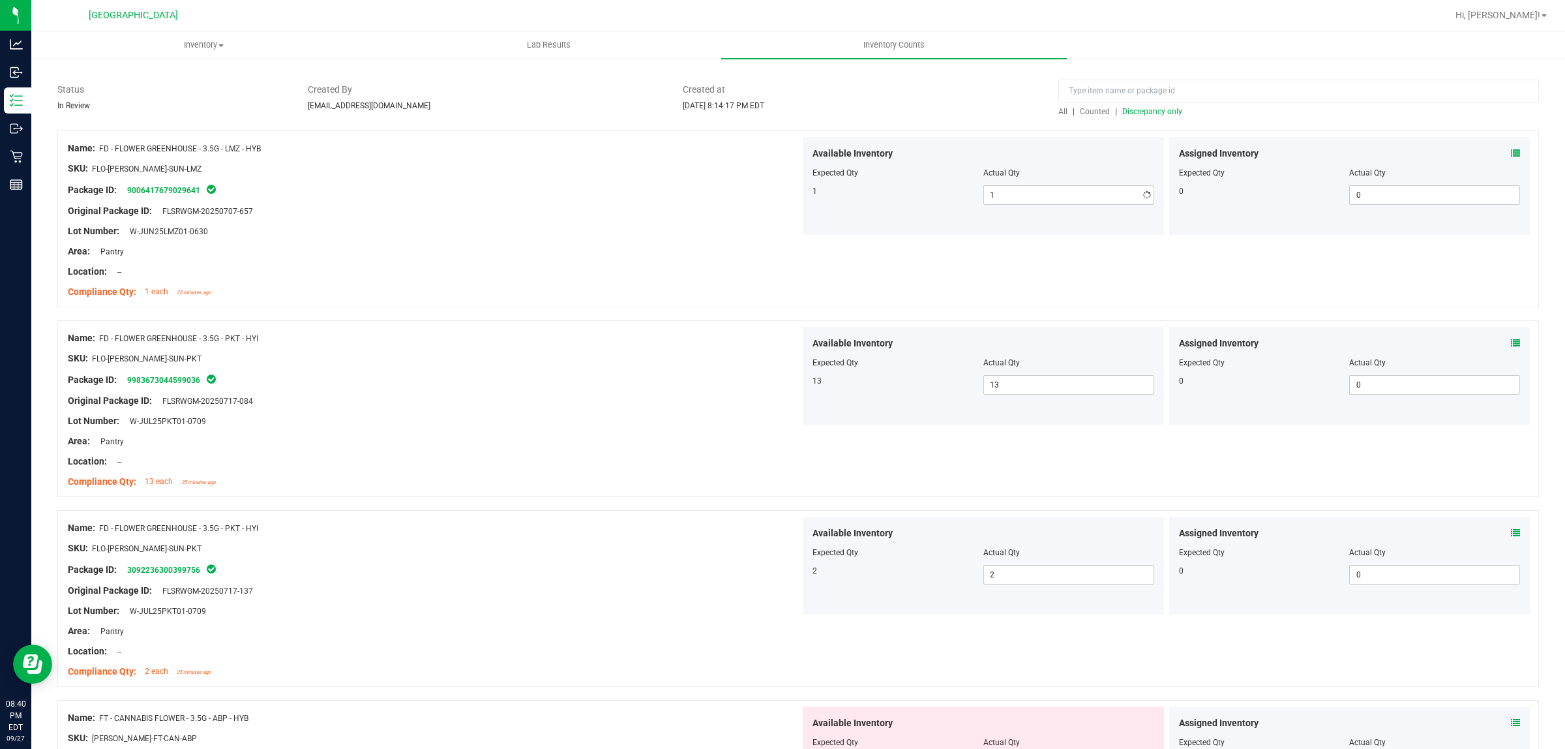
click at [742, 232] on div "Lot Number: W-JUN25LMZ01-0630" at bounding box center [434, 231] width 732 height 14
click at [1132, 112] on span "Discrepancy only" at bounding box center [1152, 111] width 60 height 9
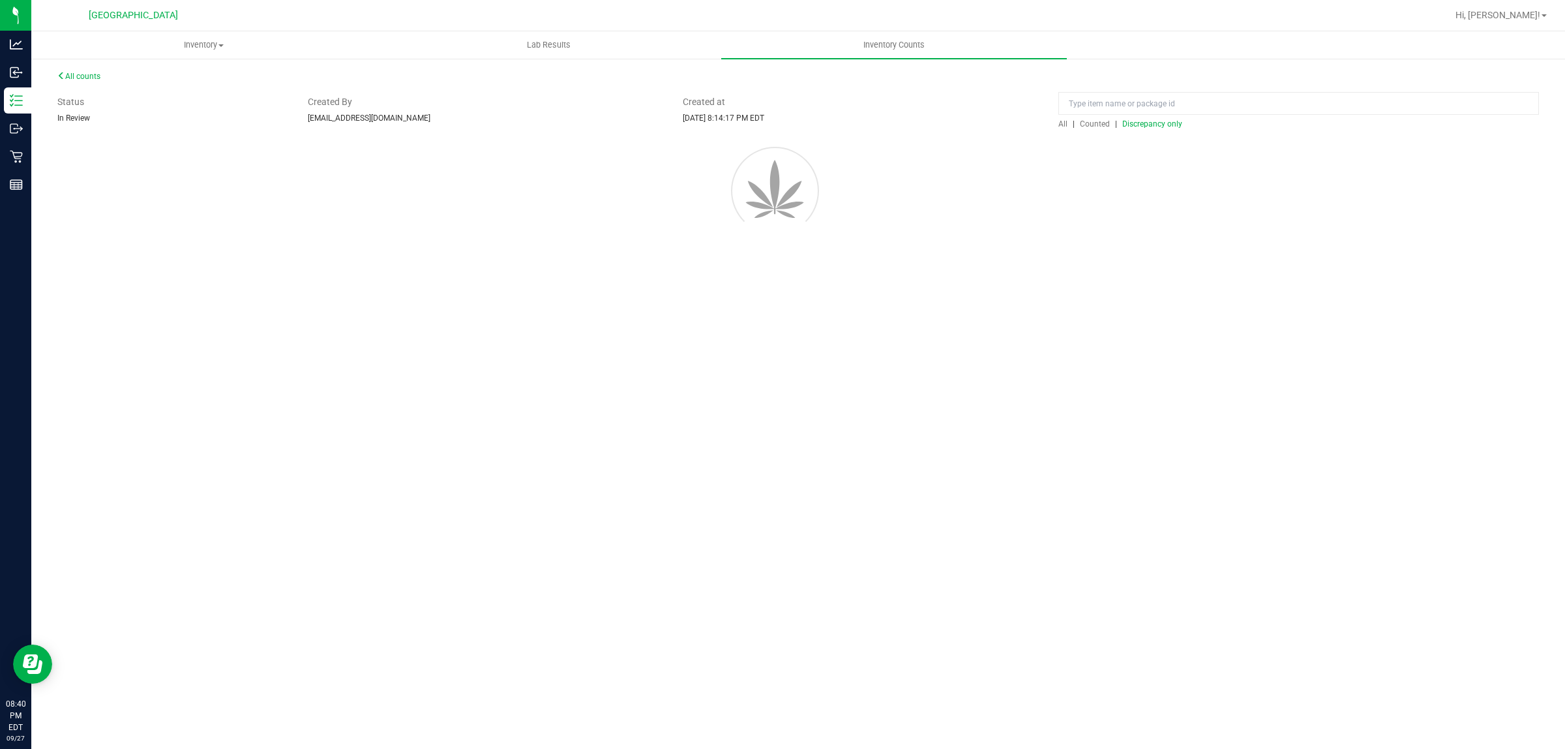
scroll to position [0, 0]
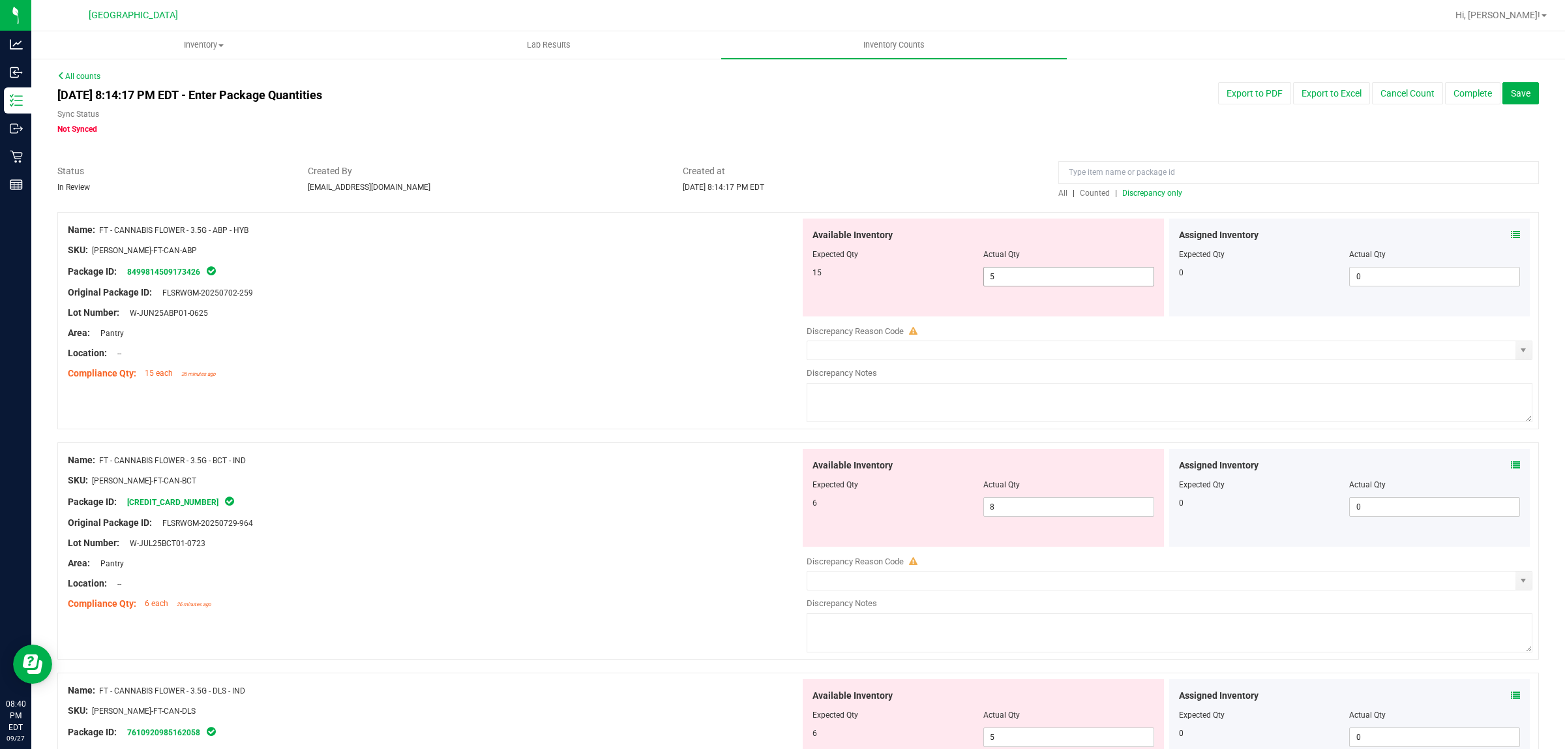
click at [1026, 277] on span "5 5" at bounding box center [1068, 277] width 171 height 20
click at [1026, 277] on input "5" at bounding box center [1069, 276] width 170 height 18
type input "15"
click at [582, 246] on div "SKU: [PERSON_NAME]-FT-CAN-ABP" at bounding box center [434, 250] width 732 height 14
type input "15"
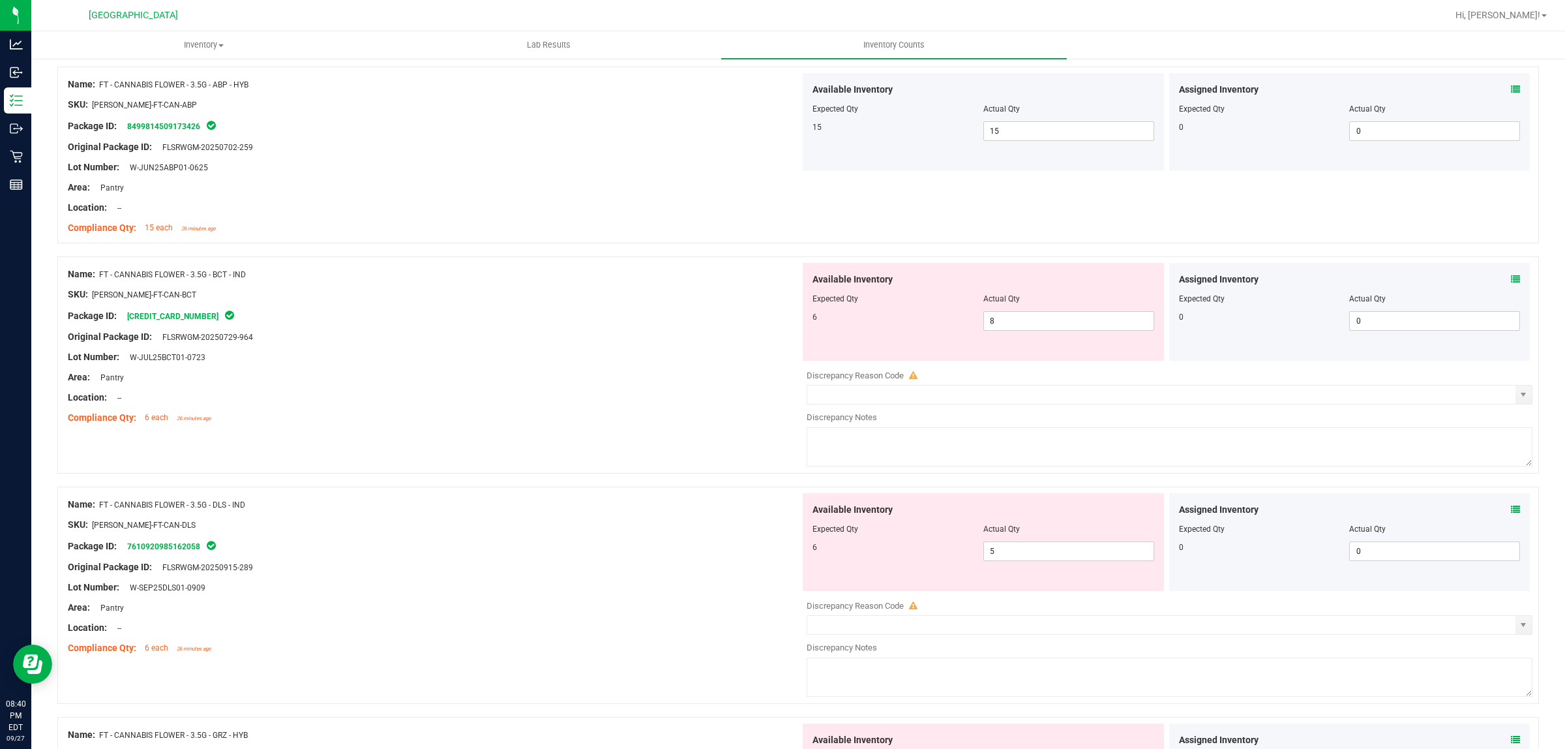
scroll to position [163, 0]
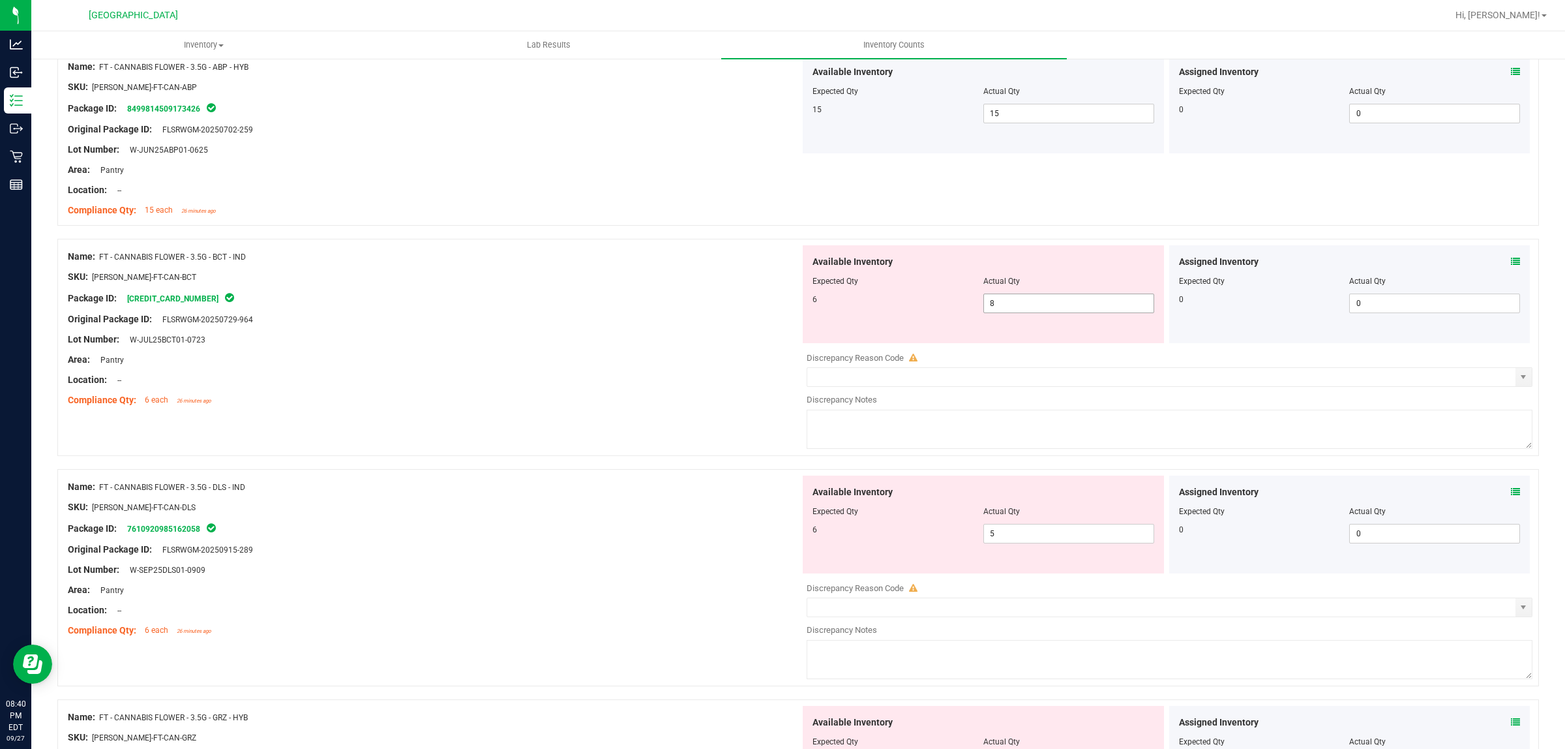
click at [996, 299] on span "8 8" at bounding box center [1068, 303] width 171 height 20
click at [996, 299] on input "8" at bounding box center [1069, 303] width 170 height 18
type input "6"
click at [582, 329] on div at bounding box center [434, 329] width 732 height 7
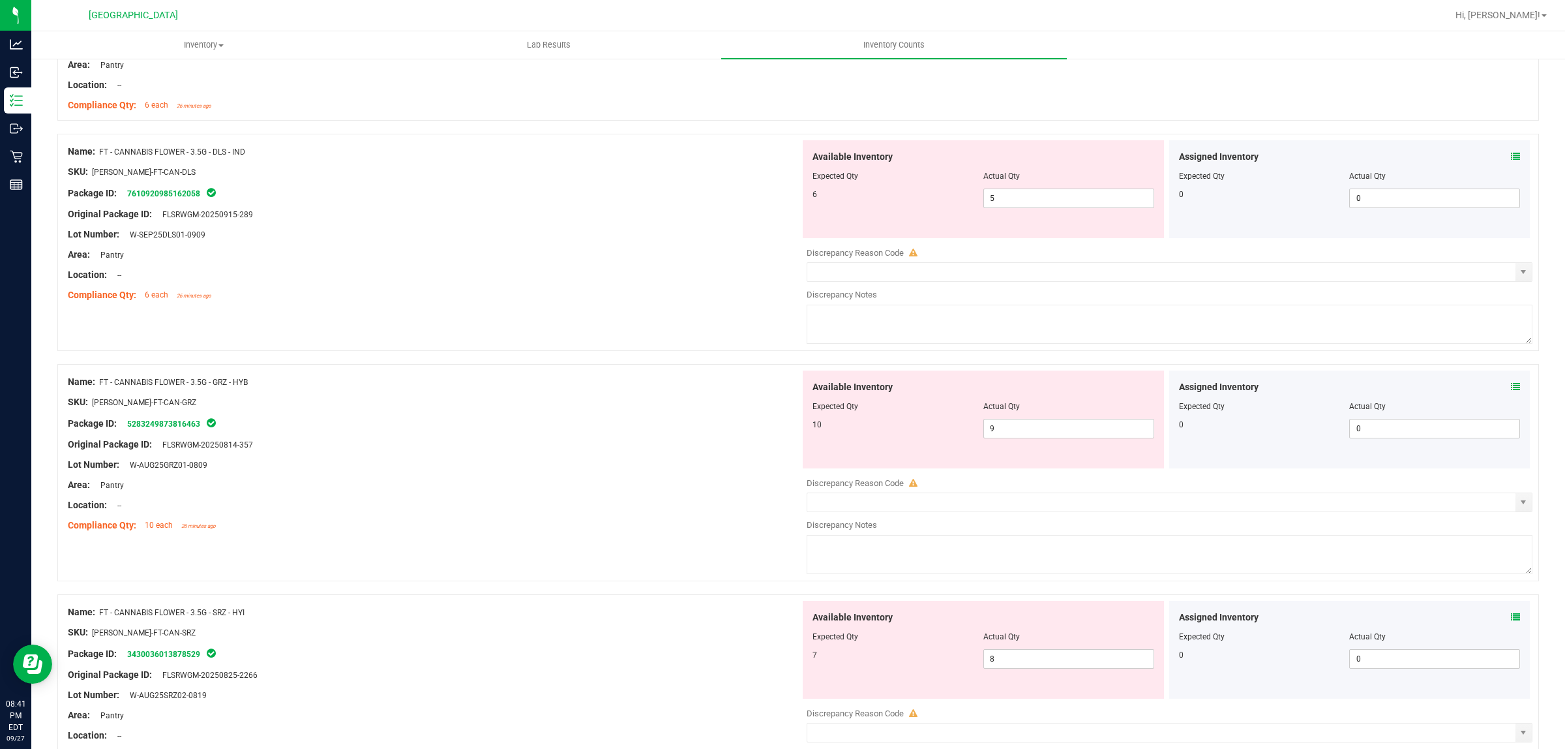
scroll to position [489, 0]
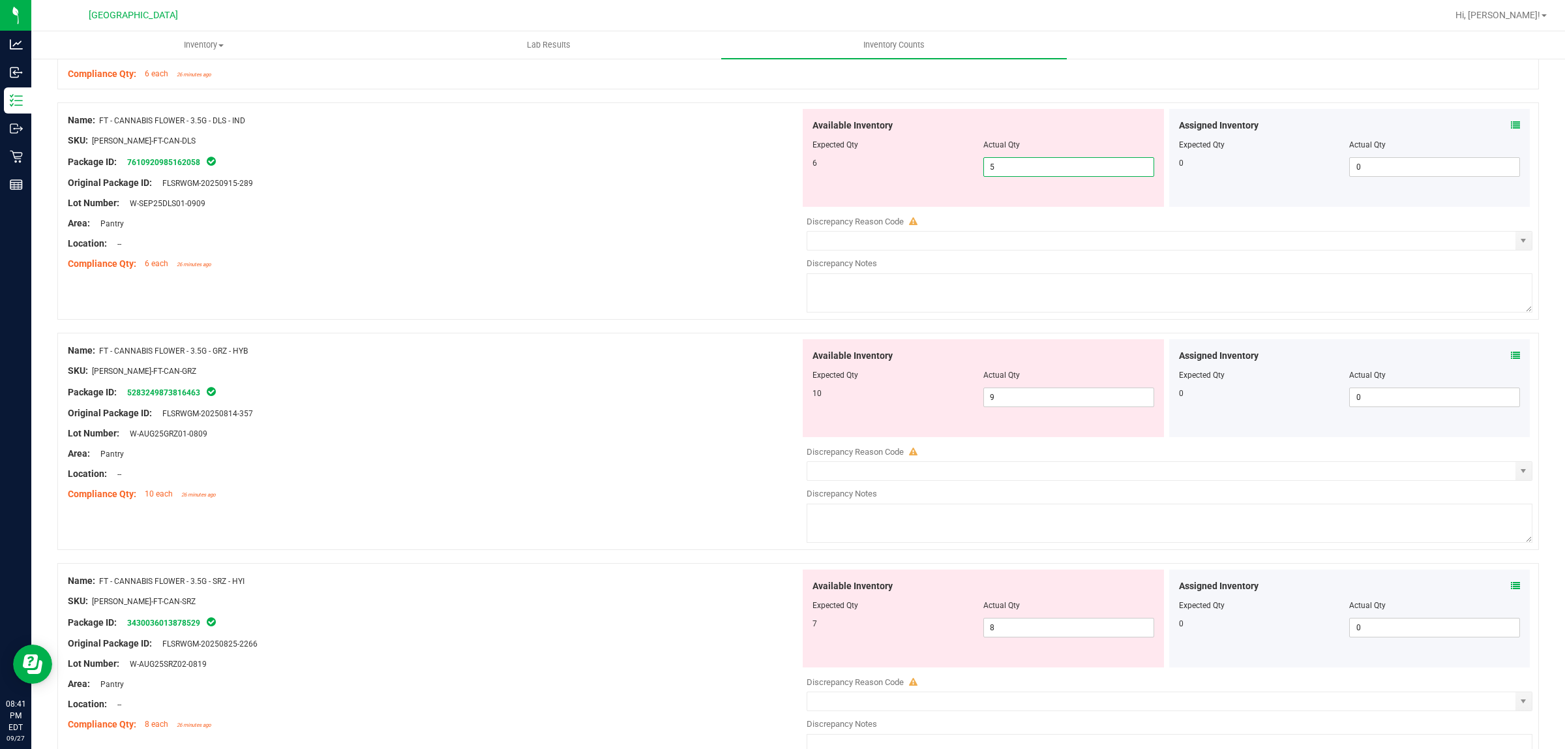
click at [1019, 171] on span "5 5" at bounding box center [1068, 167] width 171 height 20
click at [1019, 171] on input "5" at bounding box center [1069, 167] width 170 height 18
type input "6"
click at [553, 267] on div "Compliance Qty: 6 each 26 minutes ago" at bounding box center [434, 264] width 732 height 14
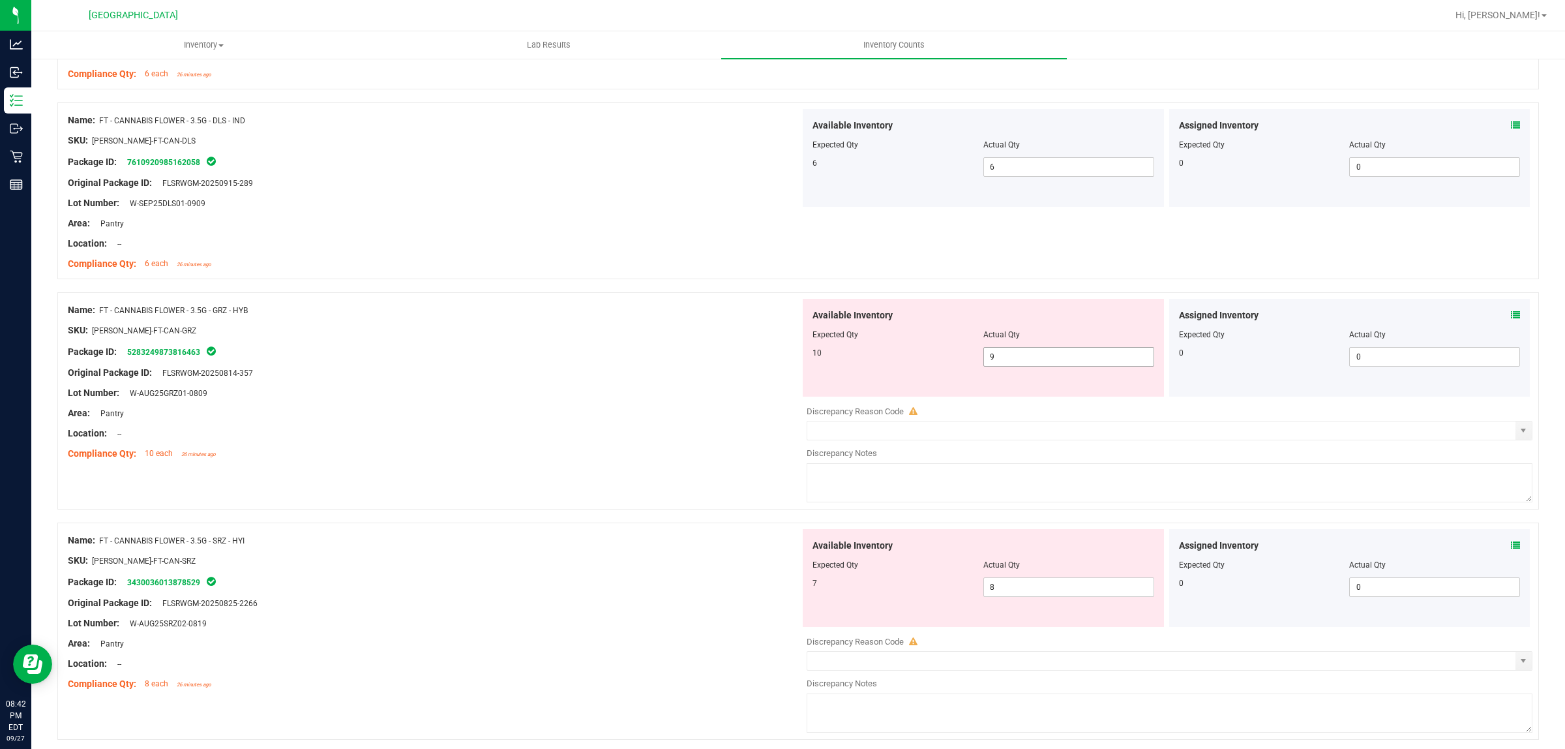
drag, startPoint x: 1107, startPoint y: 359, endPoint x: 1097, endPoint y: 361, distance: 9.9
click at [1106, 359] on span "9 9" at bounding box center [1068, 357] width 171 height 20
click at [1097, 361] on input "9" at bounding box center [1069, 357] width 170 height 18
click at [1096, 356] on input "9" at bounding box center [1069, 357] width 170 height 18
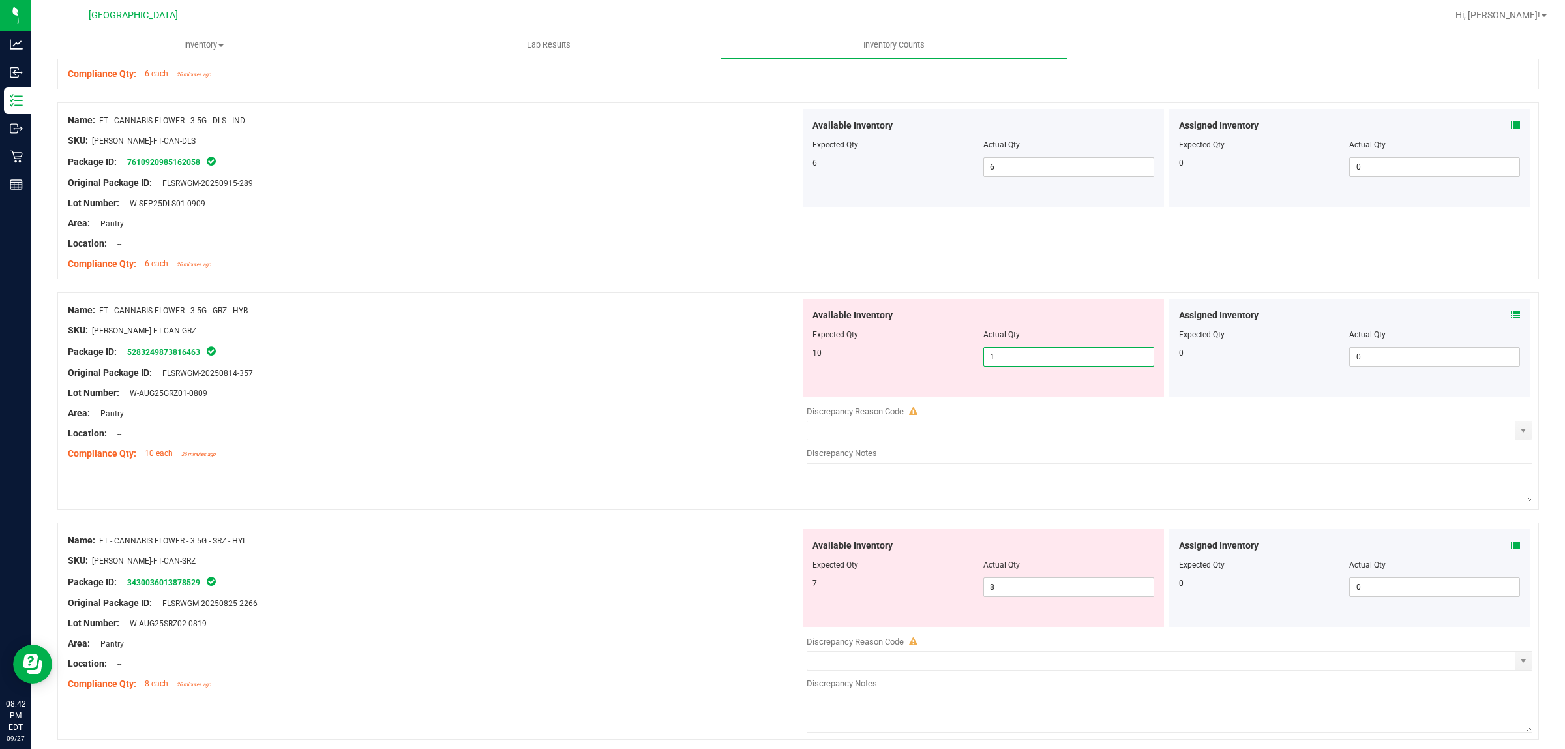
type input "10"
click at [736, 377] on div "Original Package ID: FLSRWGM-20250814-357" at bounding box center [434, 373] width 732 height 14
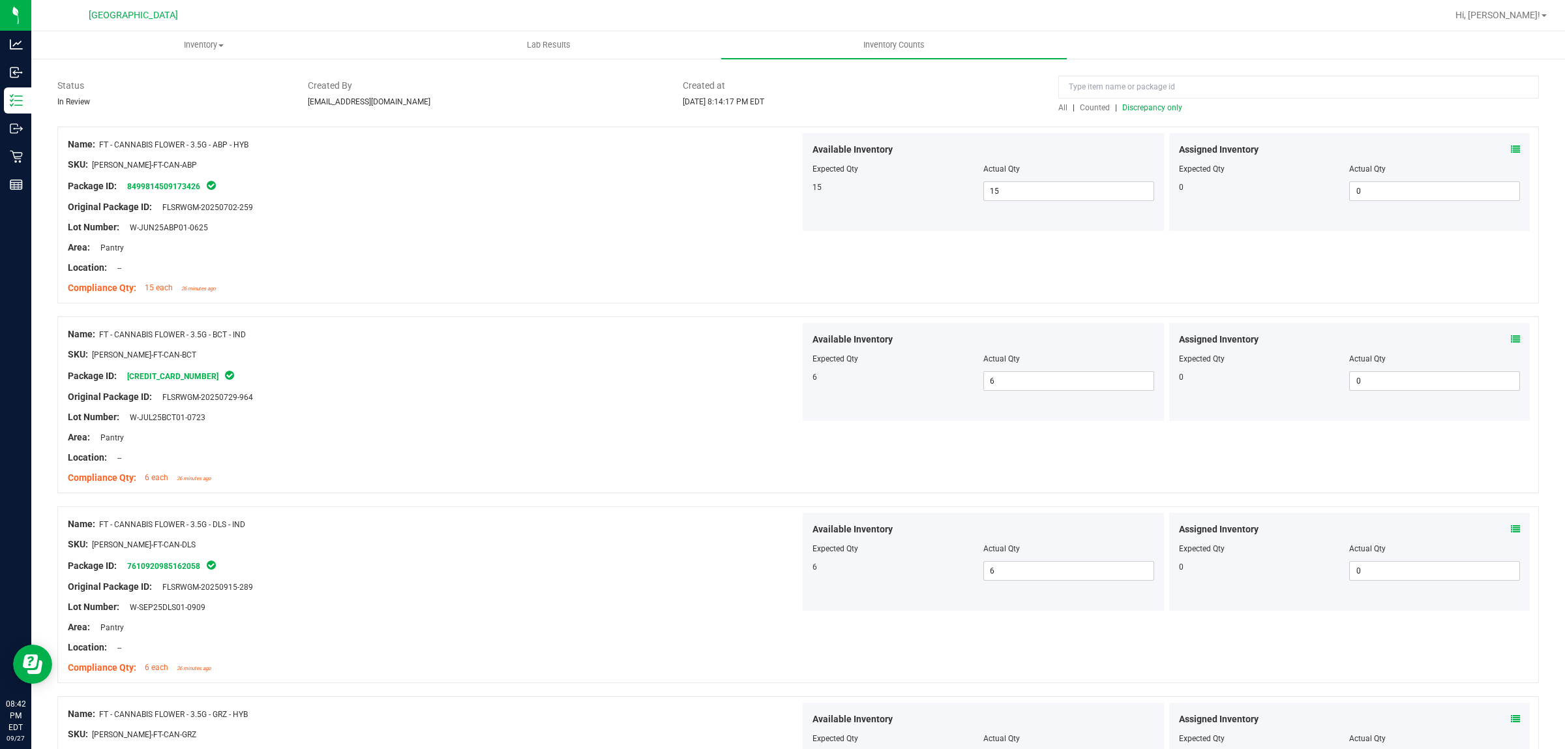
scroll to position [0, 0]
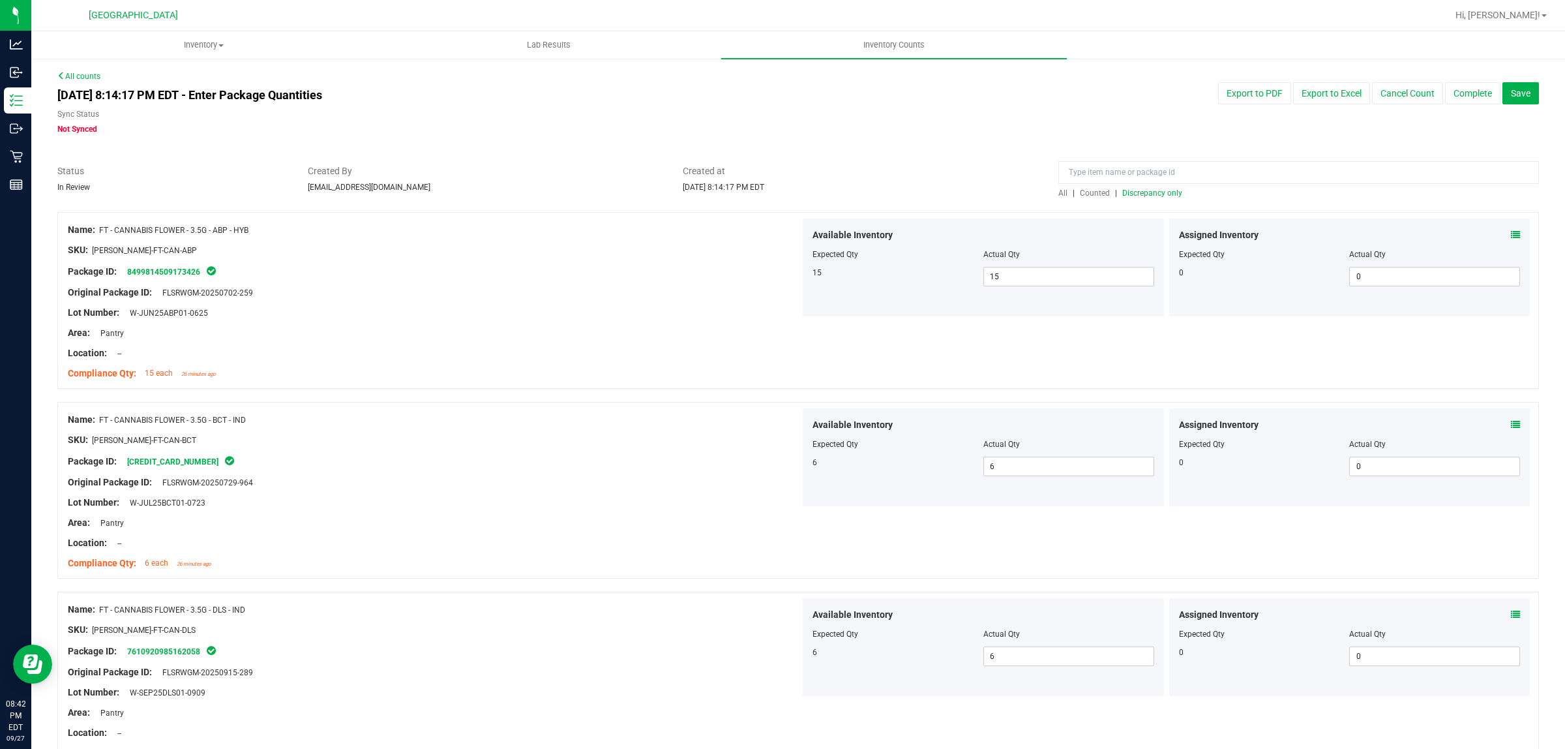
click at [1149, 190] on span "Discrepancy only" at bounding box center [1152, 192] width 60 height 9
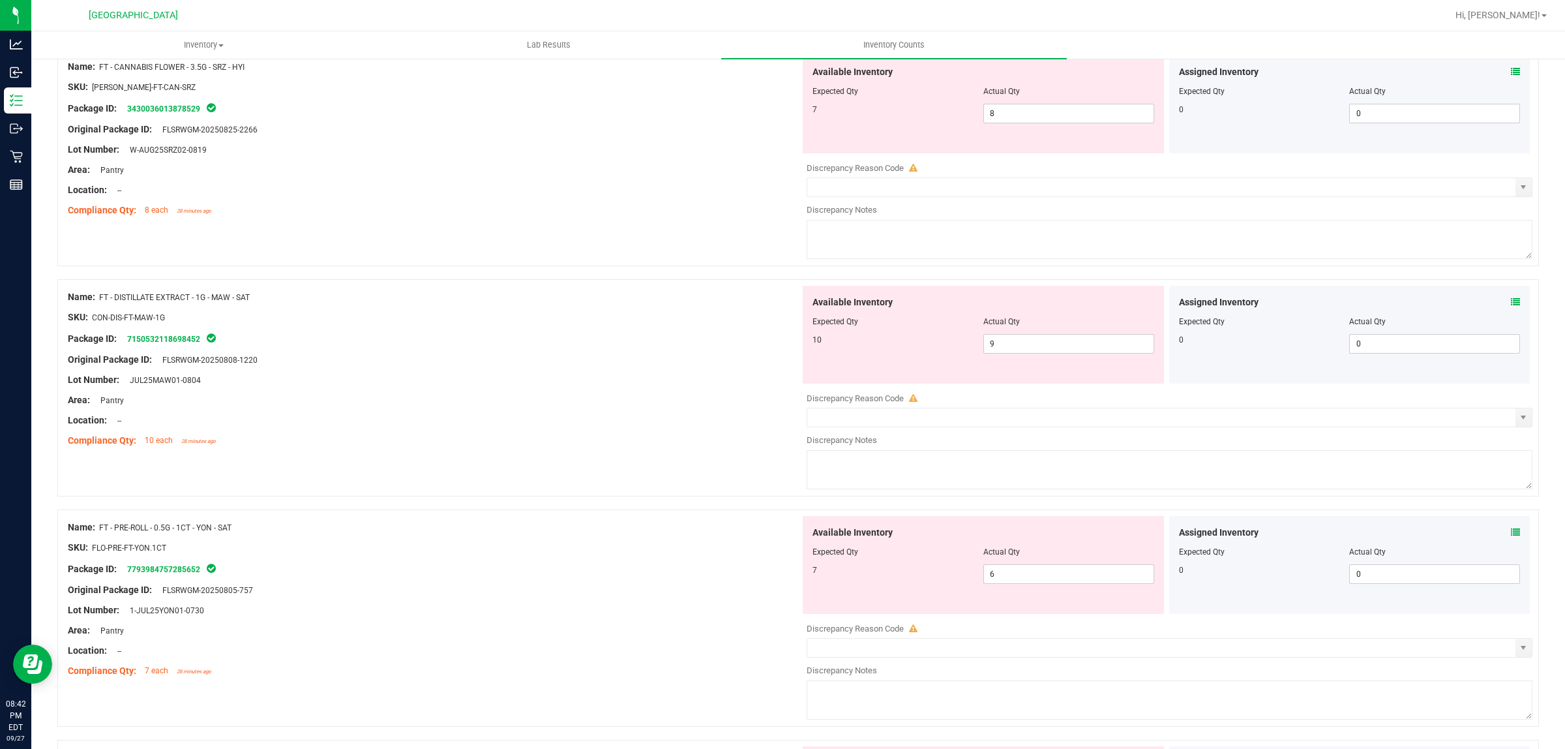
scroll to position [82, 0]
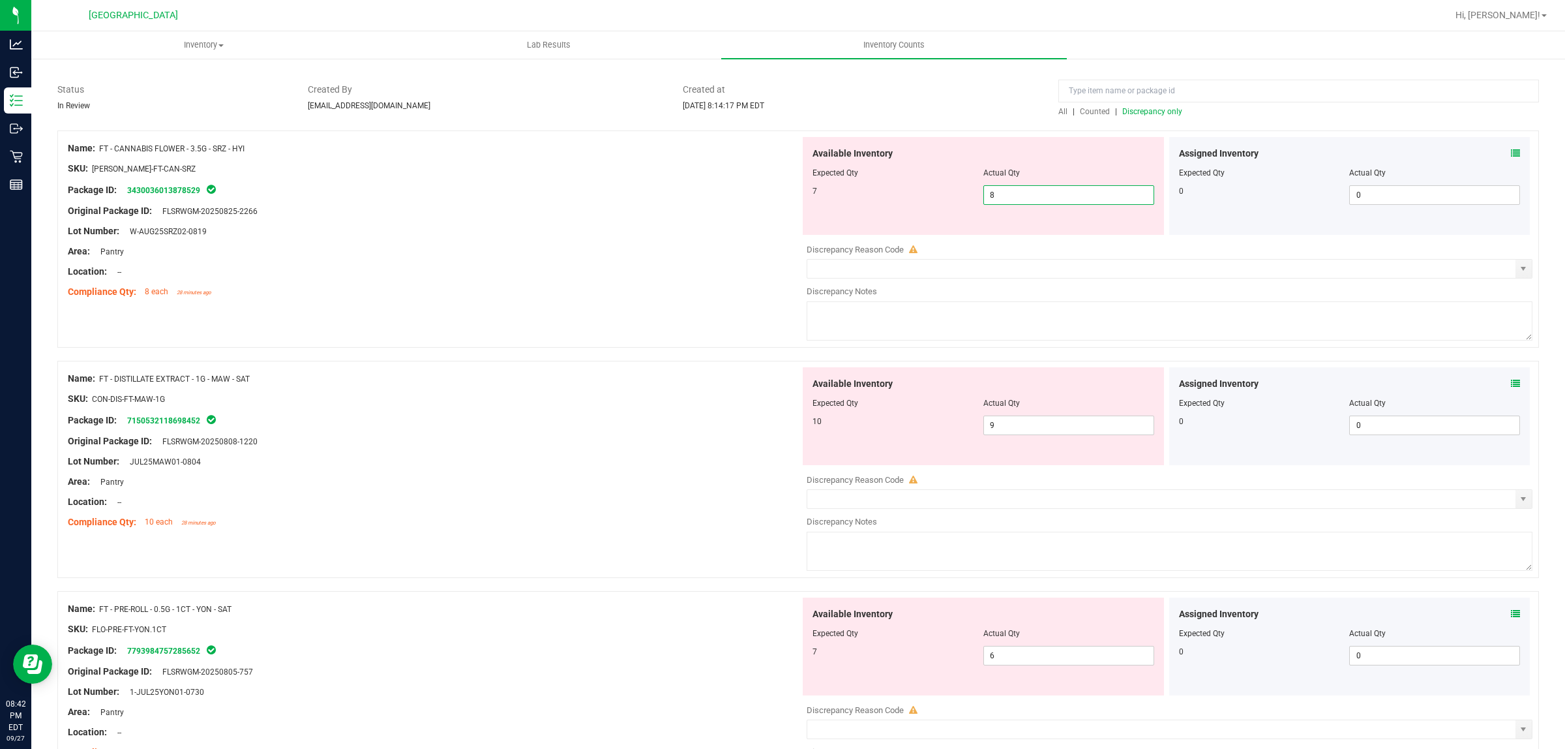
click at [1015, 200] on span "8 8" at bounding box center [1068, 195] width 171 height 20
click at [1015, 200] on input "8" at bounding box center [1069, 195] width 170 height 18
type input "7"
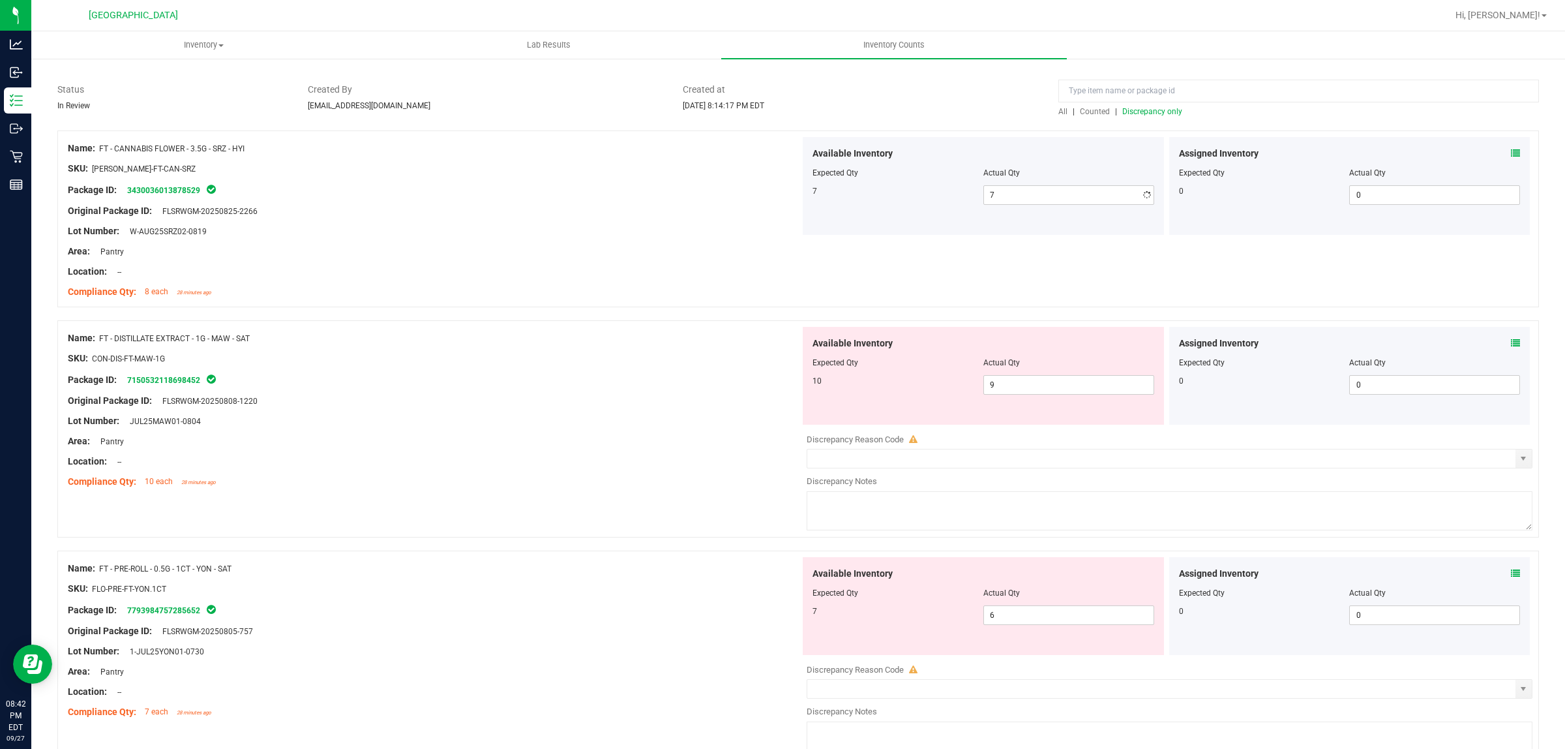
click at [509, 230] on div "Lot Number: W-AUG25SRZ02-0819" at bounding box center [434, 231] width 732 height 14
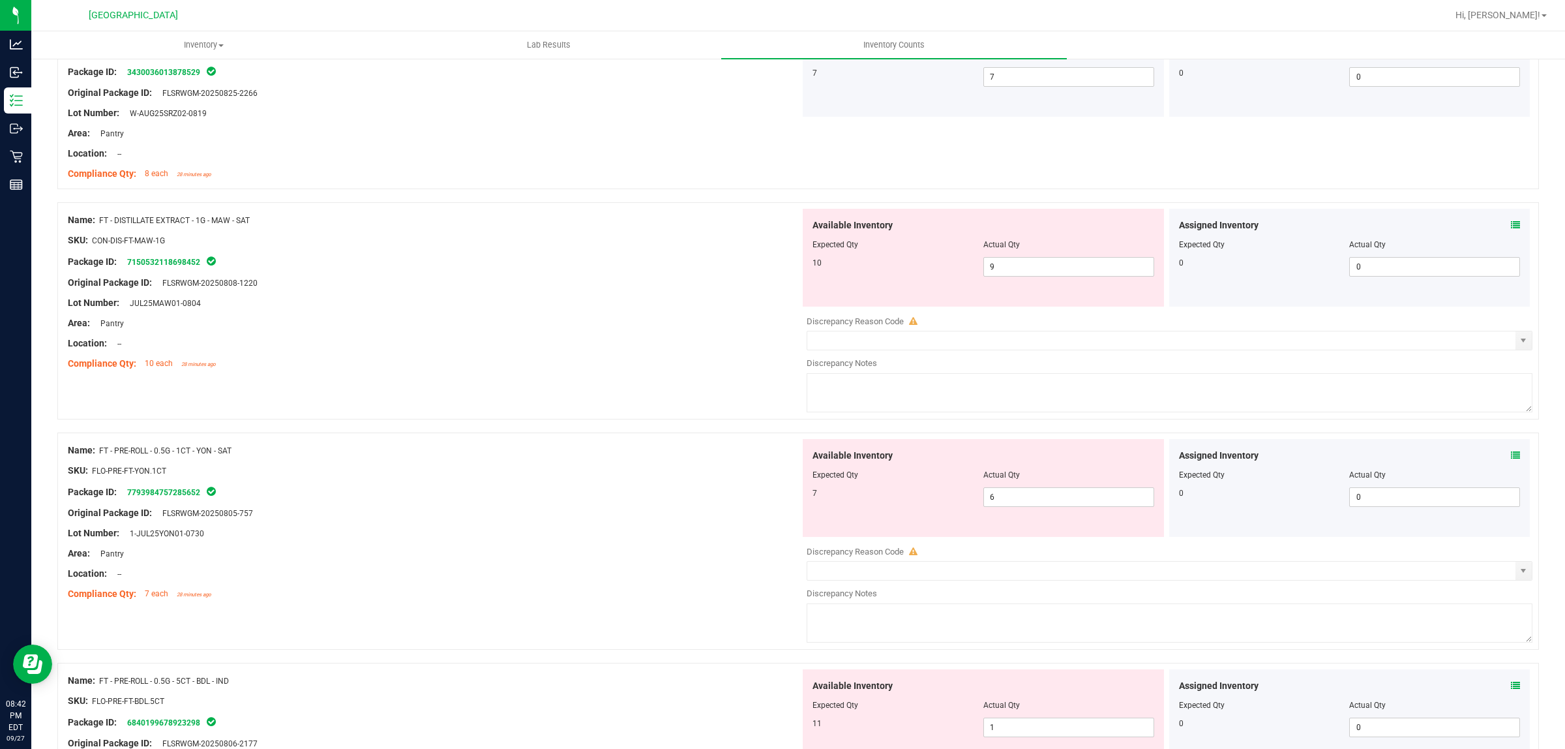
scroll to position [326, 0]
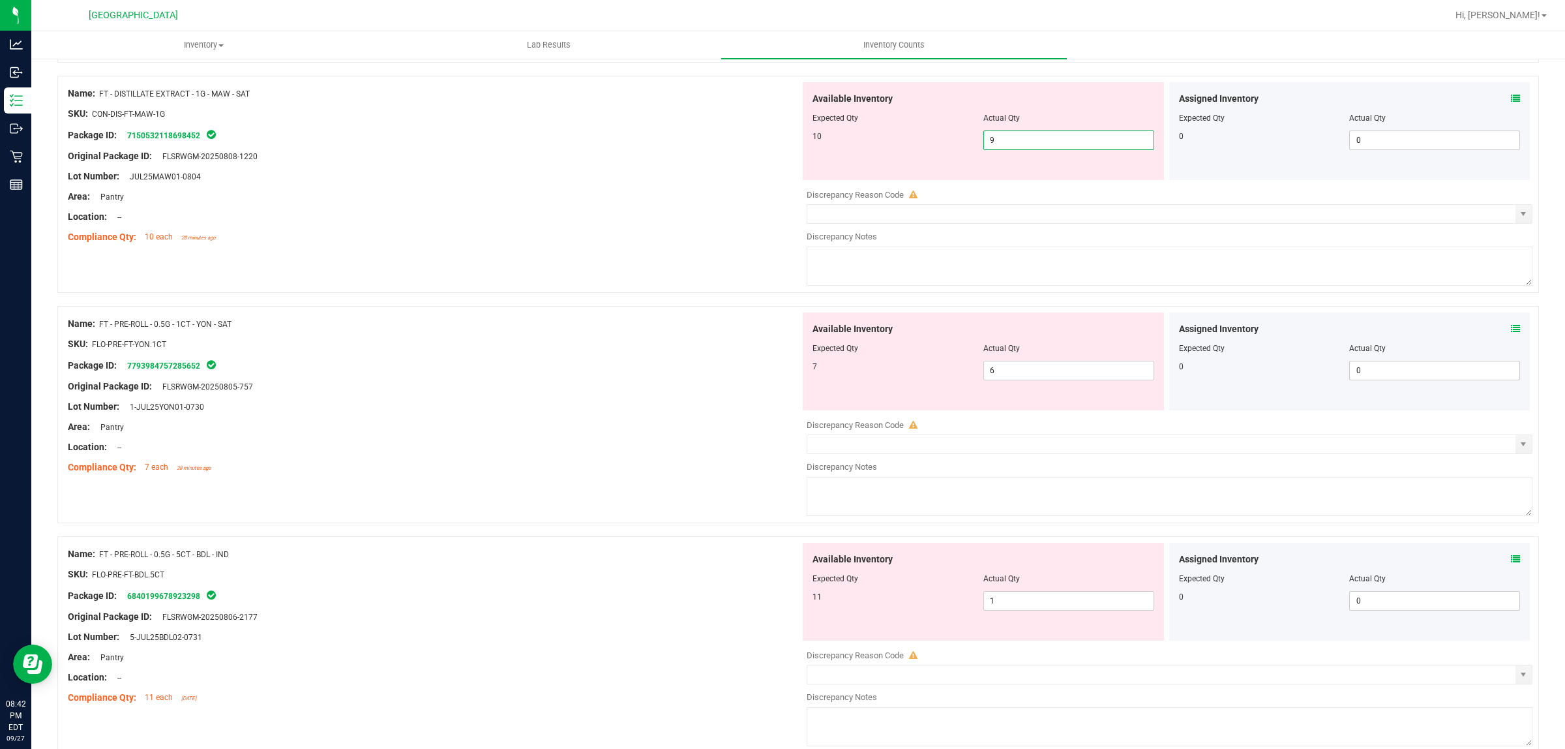
click at [1012, 141] on span "9 9" at bounding box center [1068, 140] width 171 height 20
click at [1012, 141] on input "9" at bounding box center [1069, 140] width 170 height 18
type input "10"
click at [519, 131] on div "Package ID: 7150532118698452" at bounding box center [434, 135] width 732 height 16
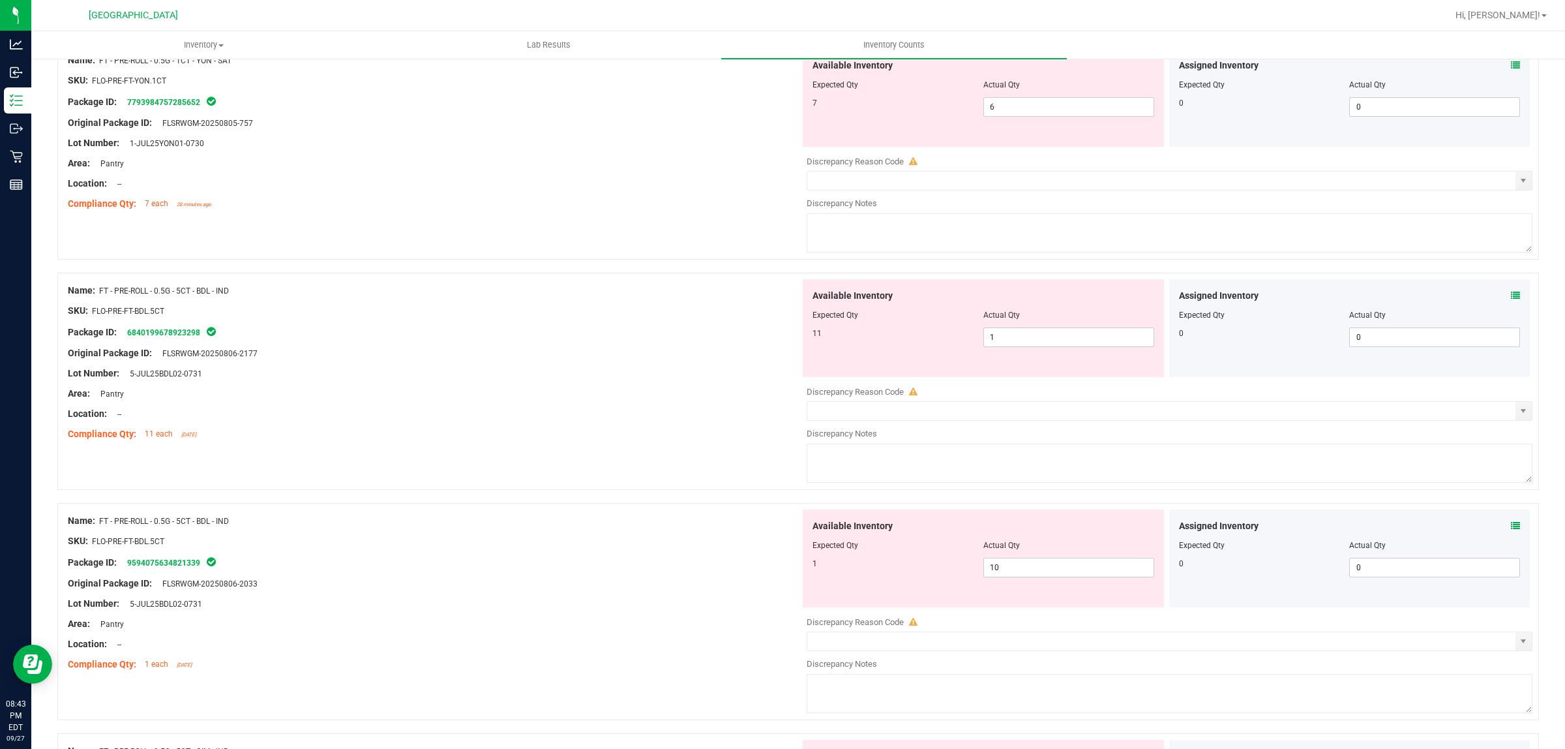
scroll to position [489, 0]
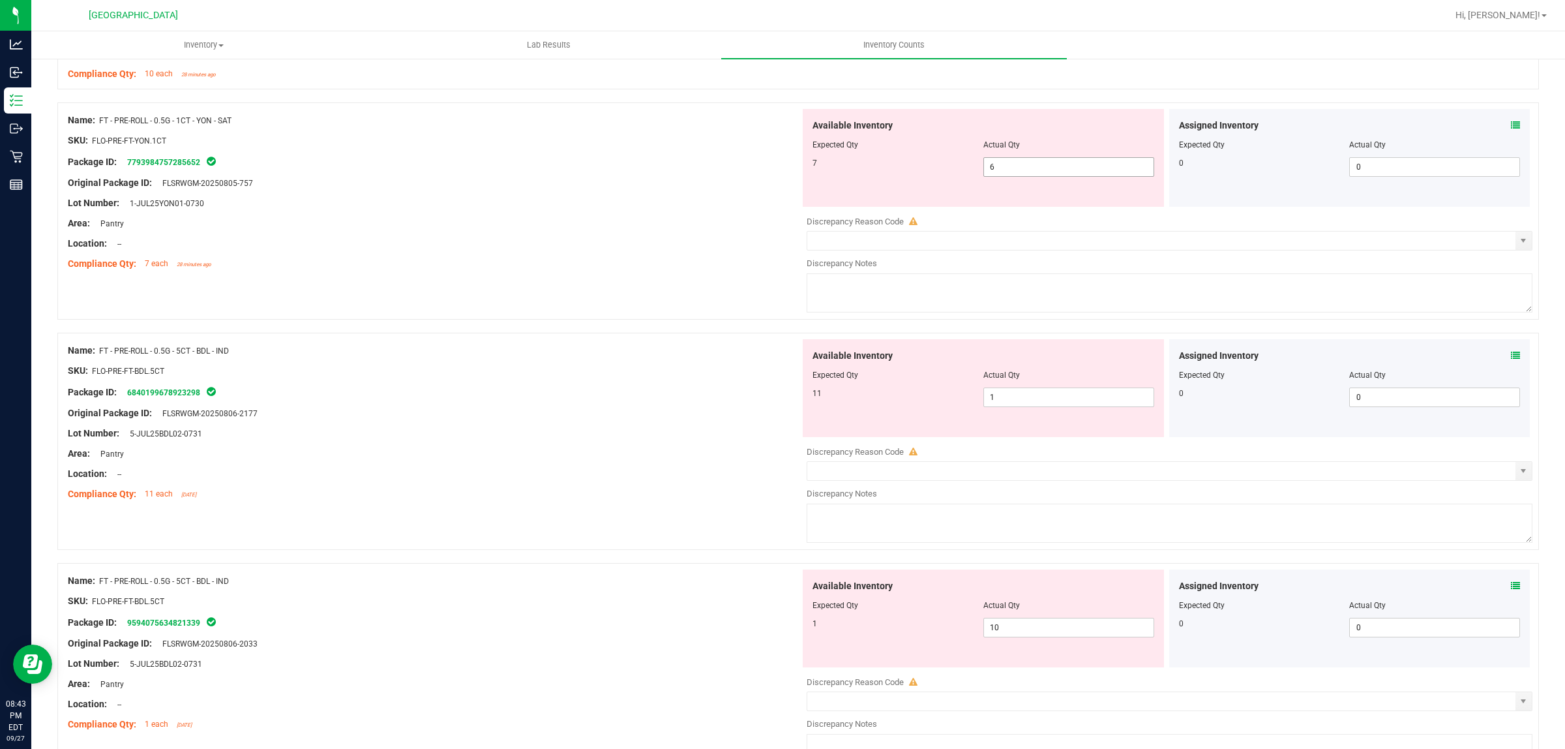
click at [1047, 170] on span "6 6" at bounding box center [1068, 167] width 171 height 20
click at [1048, 170] on input "6" at bounding box center [1069, 167] width 170 height 18
type input "7"
click at [467, 188] on div "Original Package ID: FLSRWGM-20250805-757" at bounding box center [434, 183] width 732 height 14
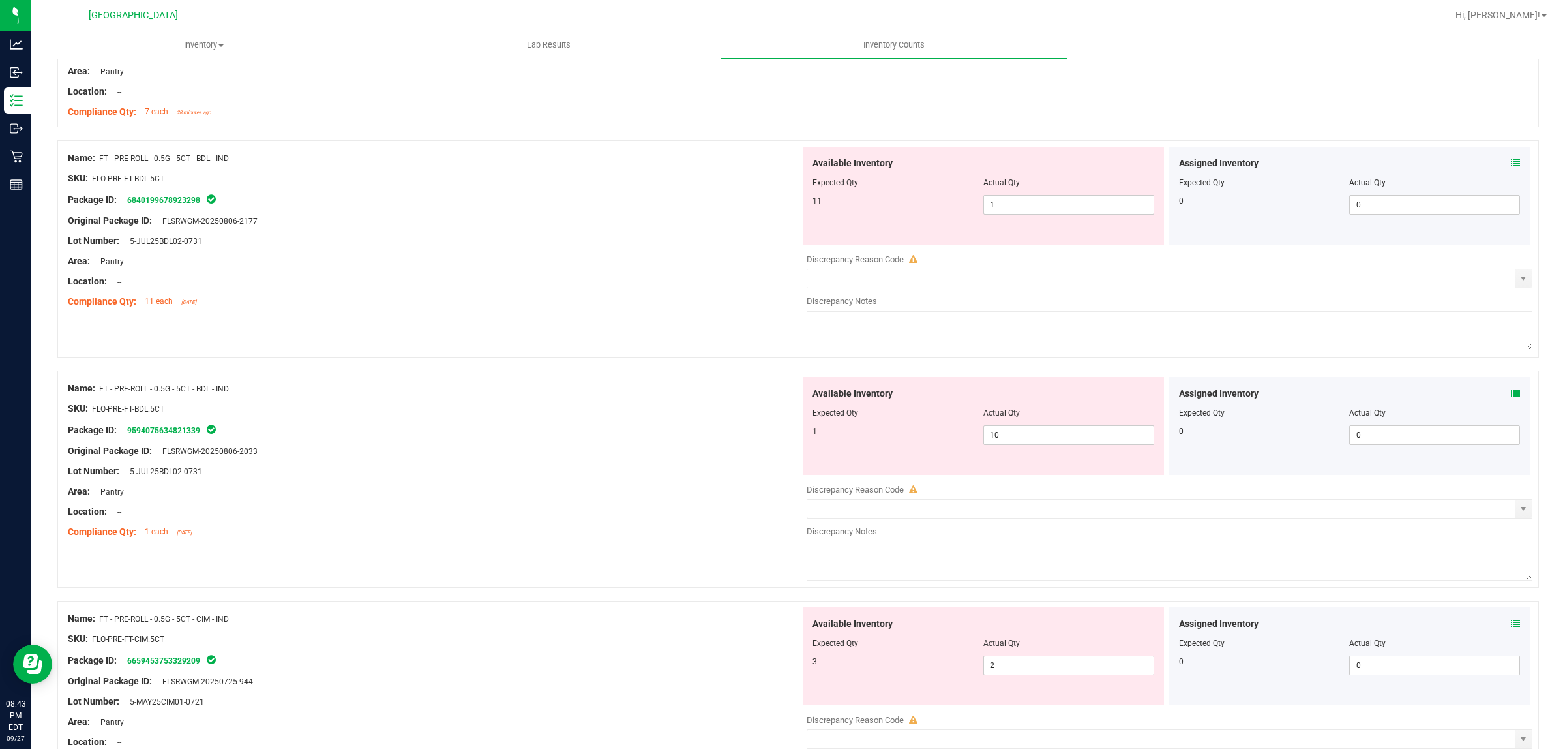
scroll to position [652, 0]
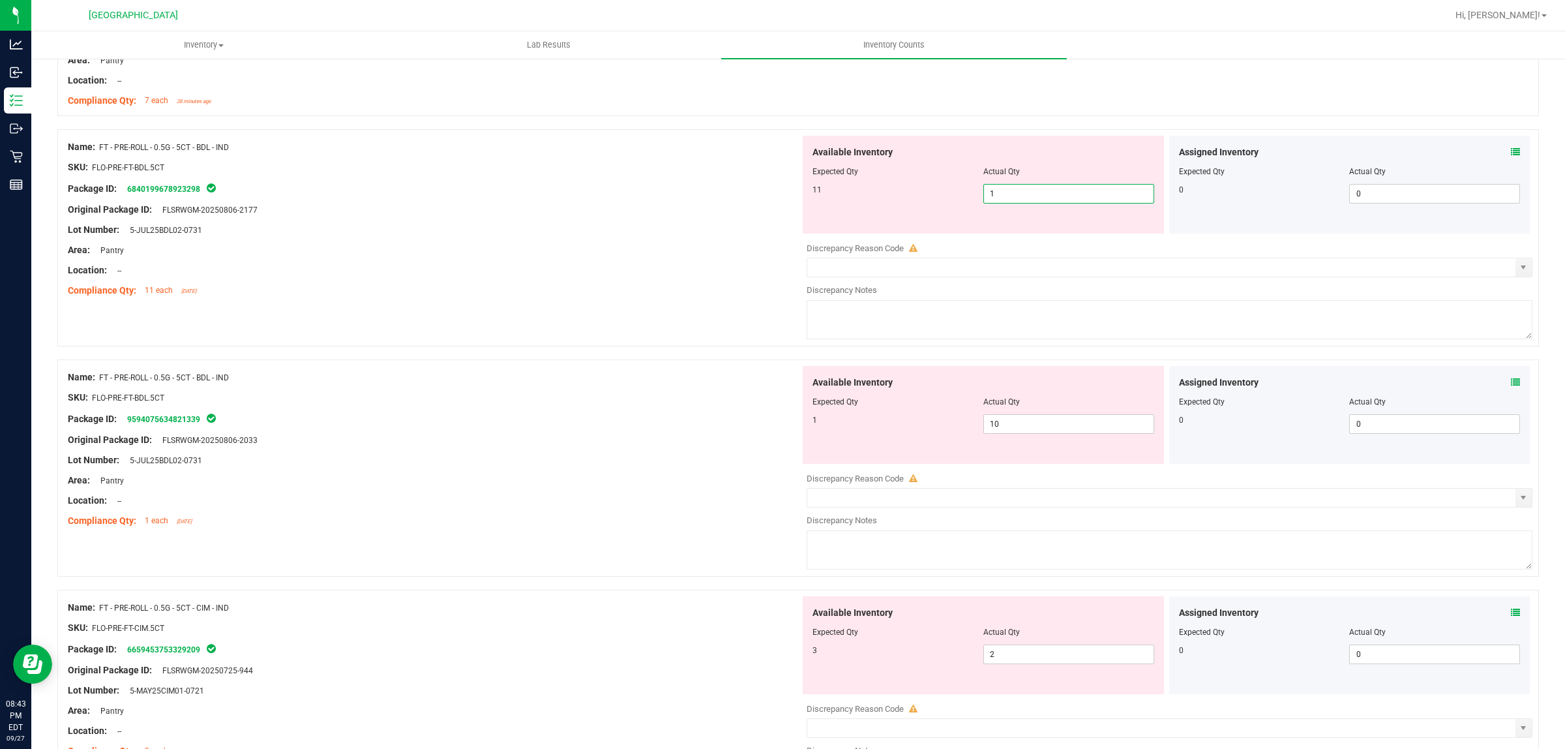
click at [1017, 199] on span "1 1" at bounding box center [1068, 194] width 171 height 20
click at [1017, 199] on input "1" at bounding box center [1069, 194] width 170 height 18
type input "11"
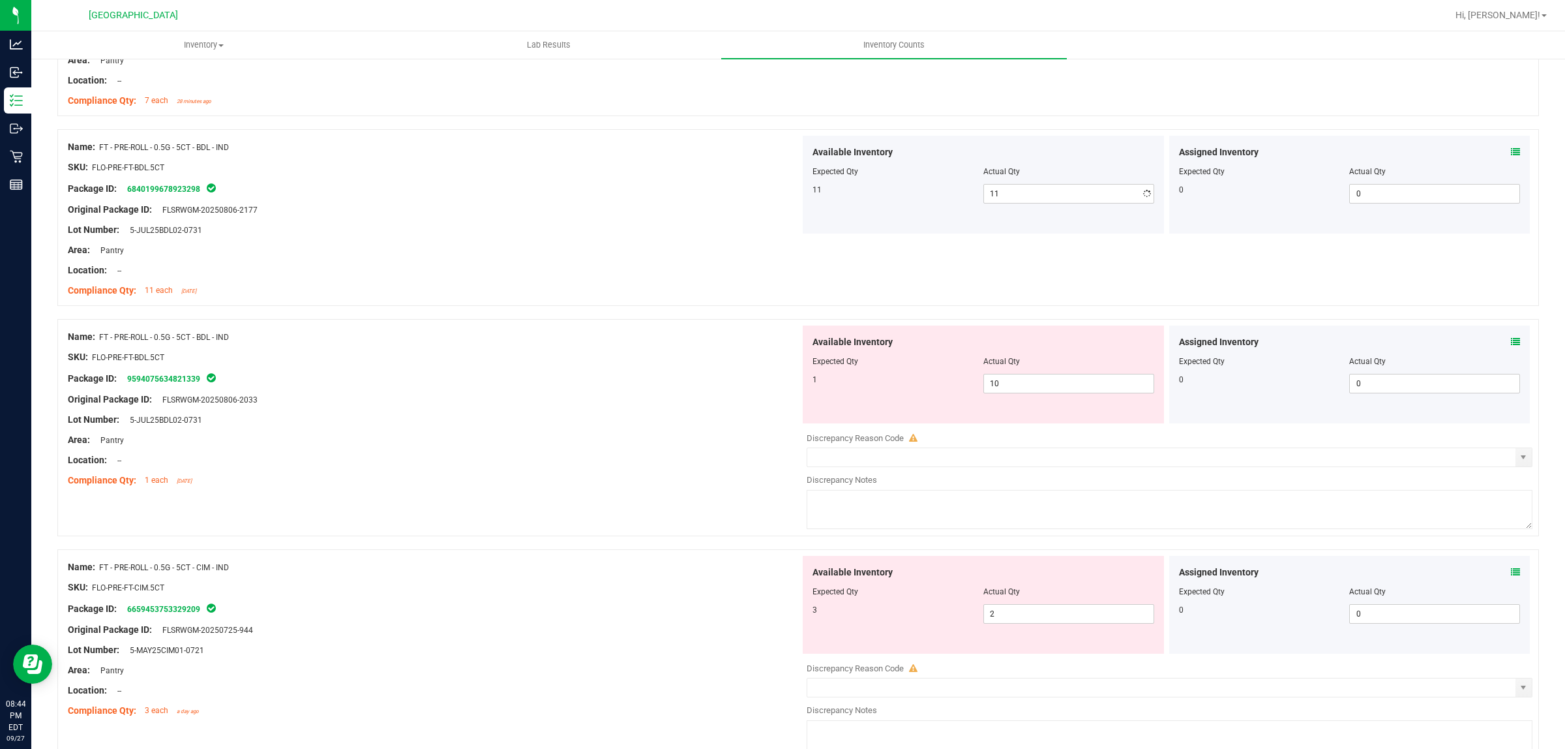
drag, startPoint x: 614, startPoint y: 250, endPoint x: 897, endPoint y: 299, distance: 286.6
click at [621, 242] on div "Name: FT - PRE-ROLL - 0.5G - 5CT - BDL - IND SKU: FLO-PRE-FT-BDL.5CT Package ID…" at bounding box center [434, 219] width 732 height 166
click at [1024, 385] on span "10 10" at bounding box center [1068, 384] width 171 height 20
type input "1"
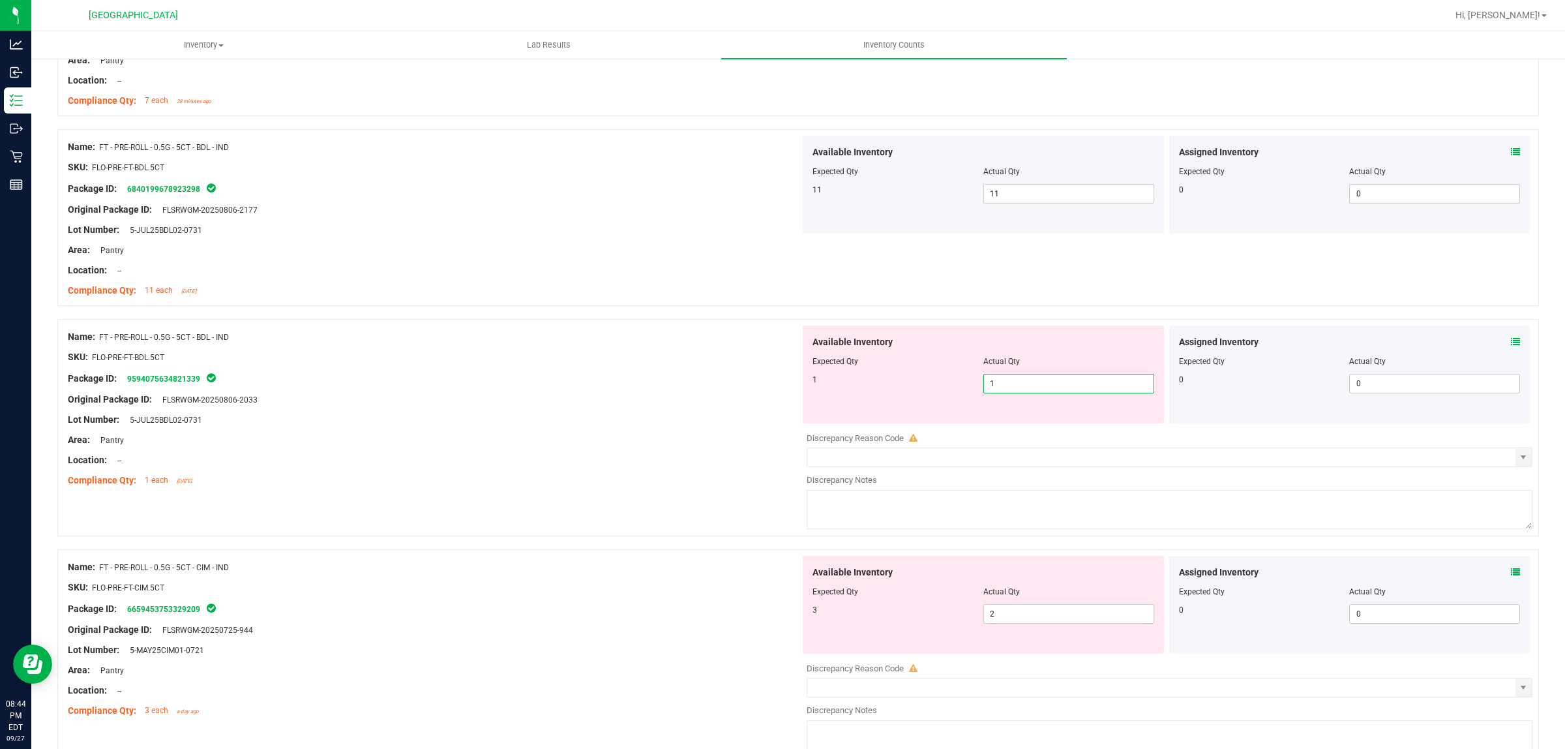
click at [331, 354] on div "SKU: FLO-PRE-FT-BDL.5CT" at bounding box center [434, 357] width 732 height 14
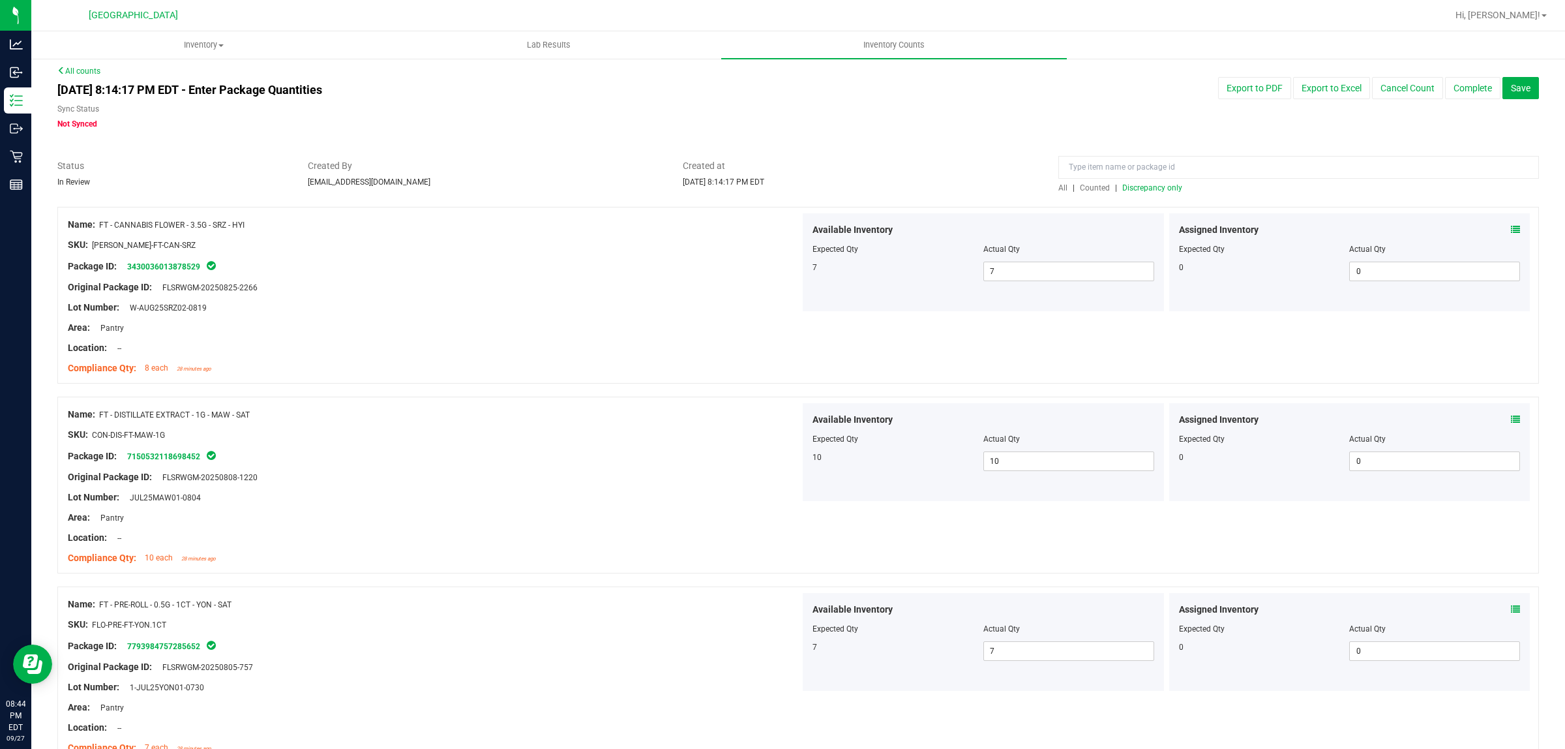
scroll to position [0, 0]
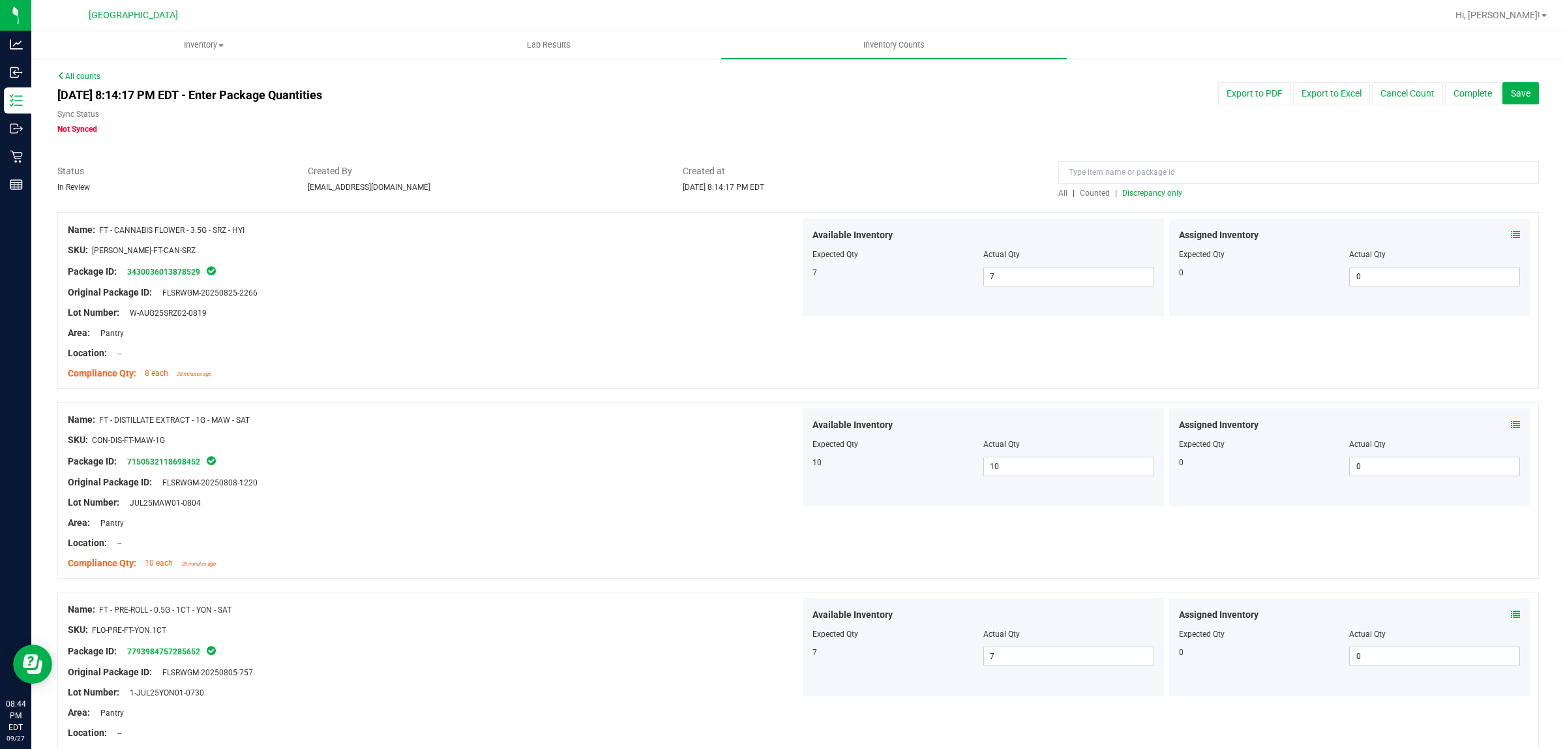
click at [1143, 188] on span "Discrepancy only" at bounding box center [1152, 192] width 60 height 9
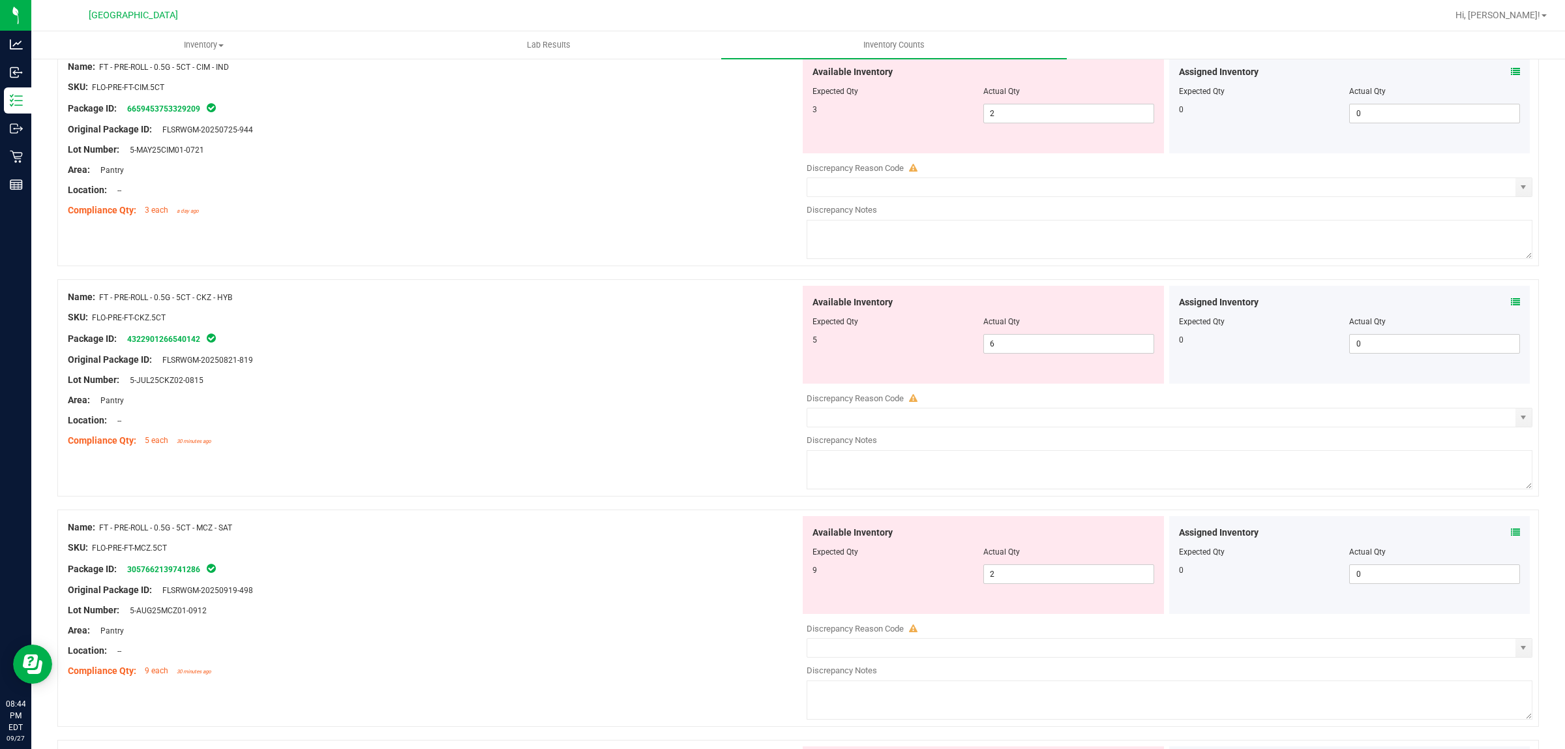
scroll to position [82, 0]
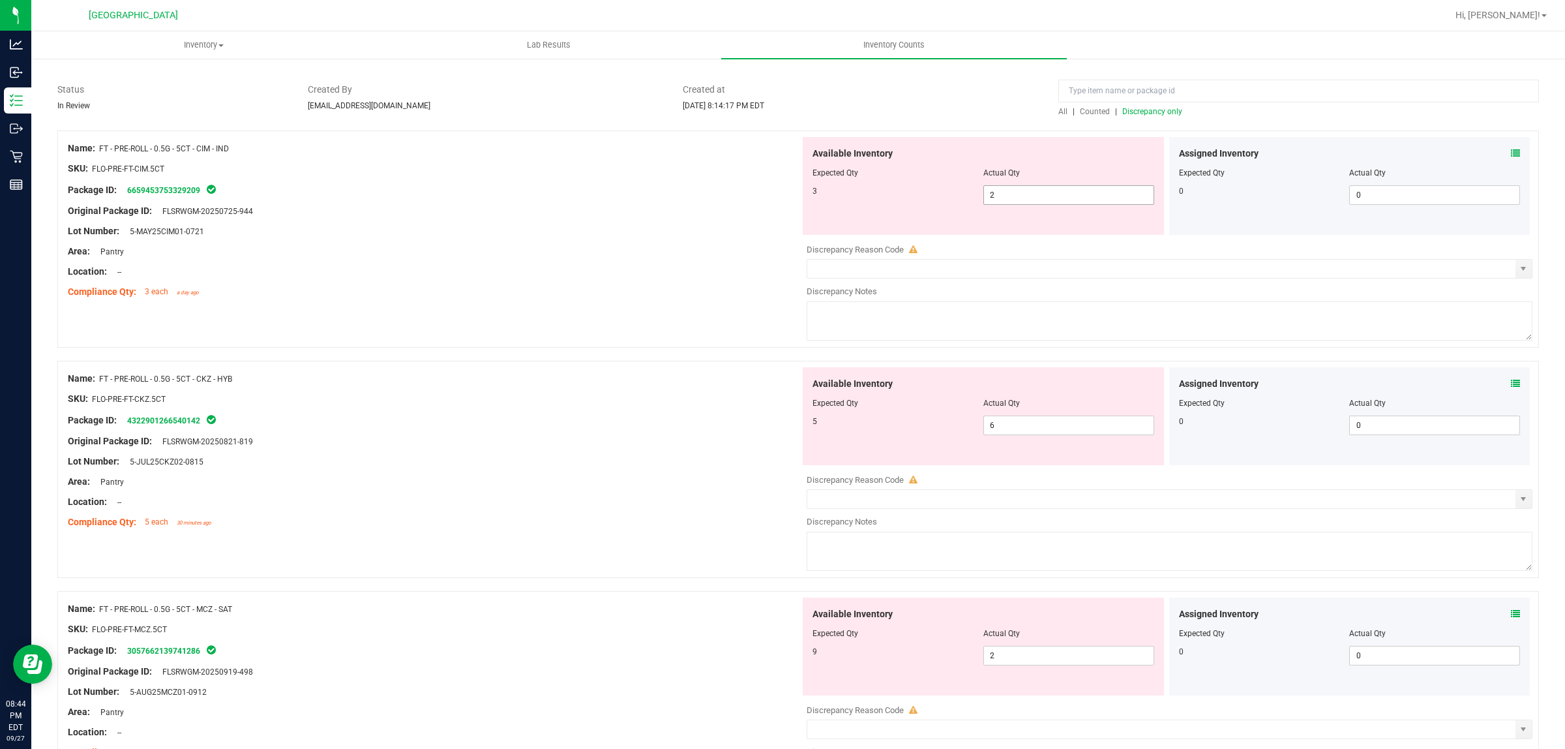
click at [1035, 200] on span "2 2" at bounding box center [1068, 195] width 171 height 20
click at [1034, 200] on input "2" at bounding box center [1069, 195] width 170 height 18
type input "3"
click at [491, 275] on div "Location: --" at bounding box center [434, 272] width 732 height 14
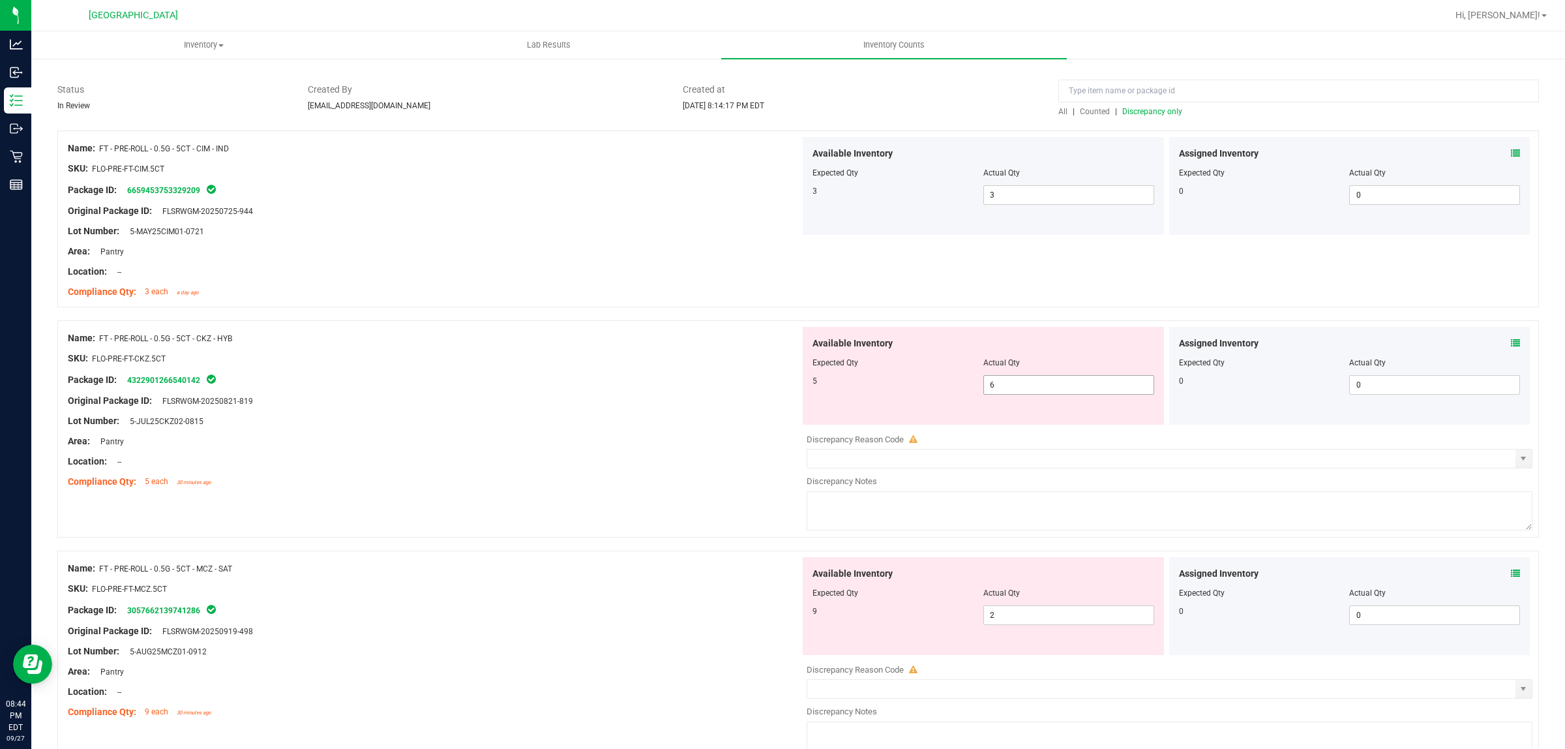
click at [1025, 385] on span "6 6" at bounding box center [1068, 385] width 171 height 20
click at [1025, 385] on input "6" at bounding box center [1069, 385] width 170 height 18
type input "5"
click at [575, 418] on div "Lot Number: 5-JUL25CKZ02-0815" at bounding box center [434, 421] width 732 height 14
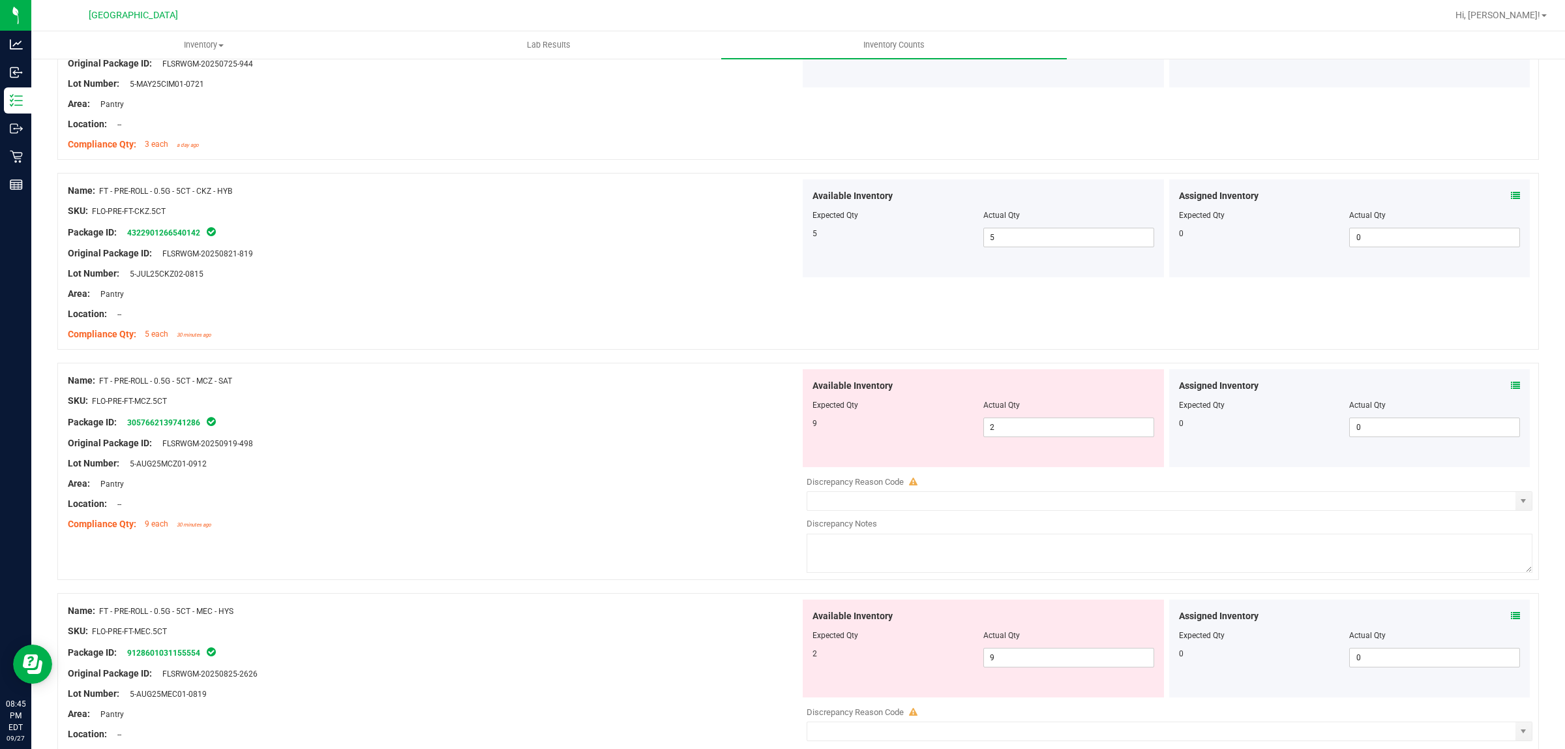
scroll to position [245, 0]
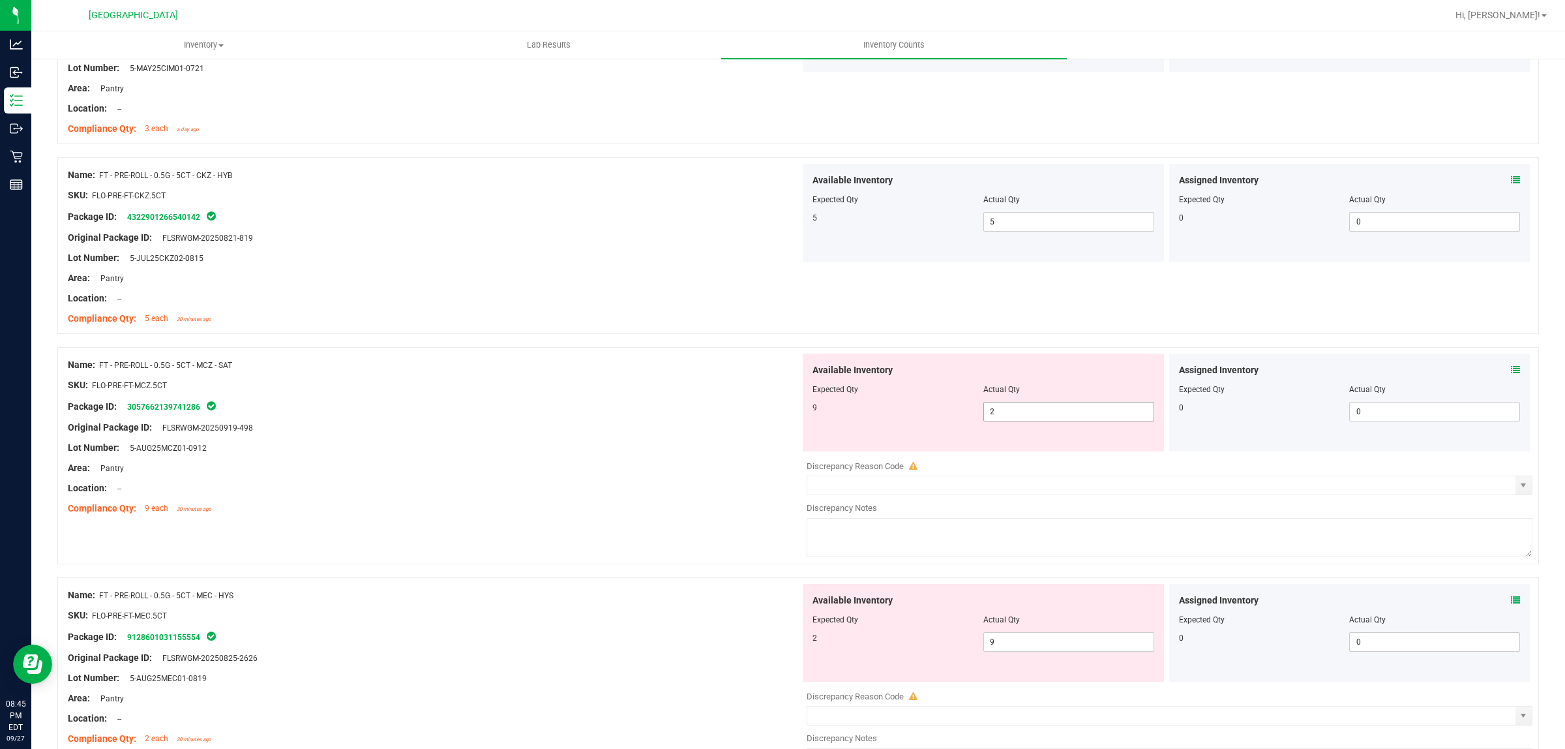
click at [1022, 409] on span "2 2" at bounding box center [1068, 412] width 171 height 20
click at [1022, 409] on input "2" at bounding box center [1069, 411] width 170 height 18
type input "9"
click at [1037, 636] on div "Available Inventory Expected Qty Actual Qty 2 9 9" at bounding box center [983, 633] width 361 height 98
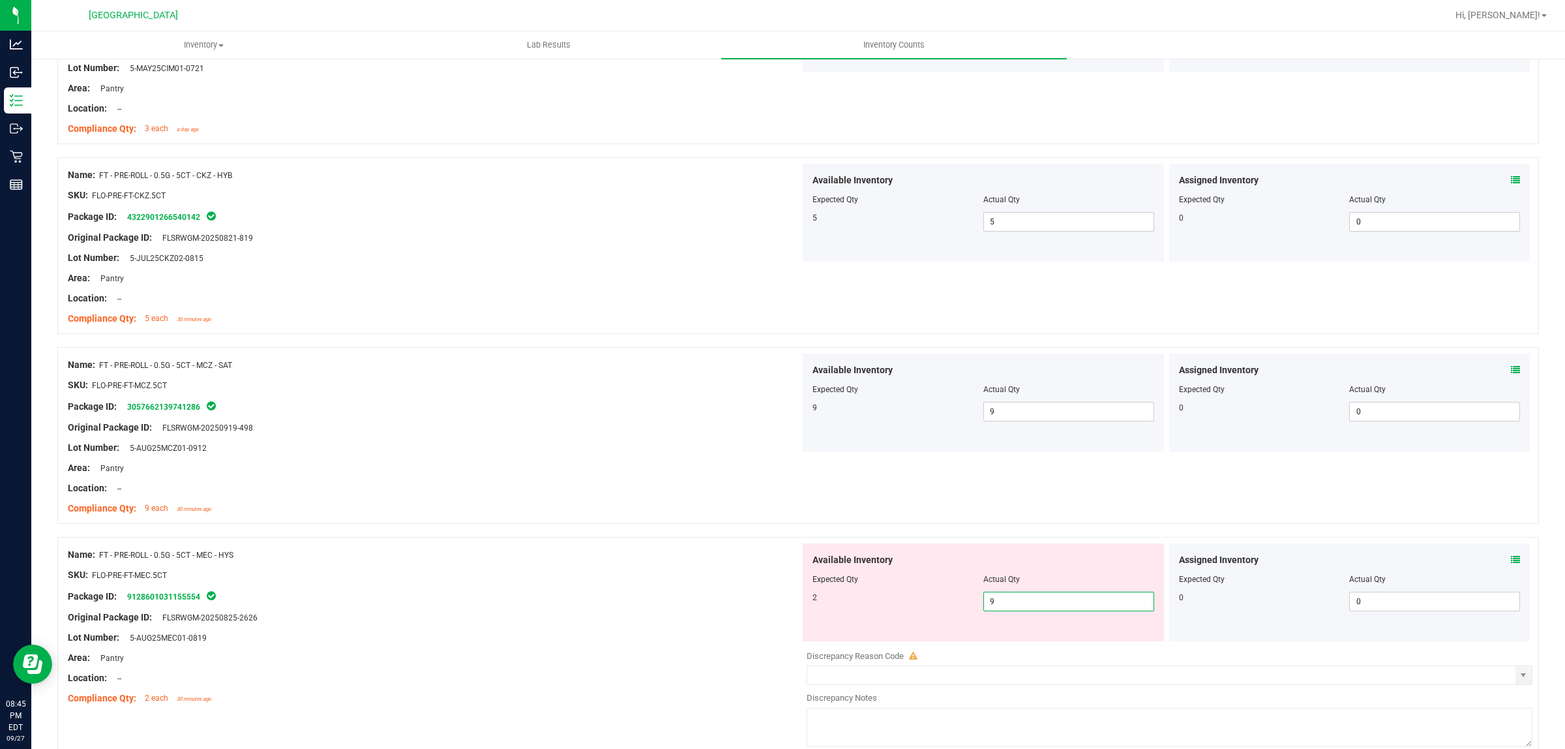
click at [1038, 636] on div "Available Inventory Expected Qty Actual Qty 2 9 9" at bounding box center [983, 592] width 361 height 98
click at [1032, 605] on span "9 9" at bounding box center [1068, 602] width 171 height 20
click at [1032, 604] on input "9" at bounding box center [1069, 601] width 170 height 18
type input "2"
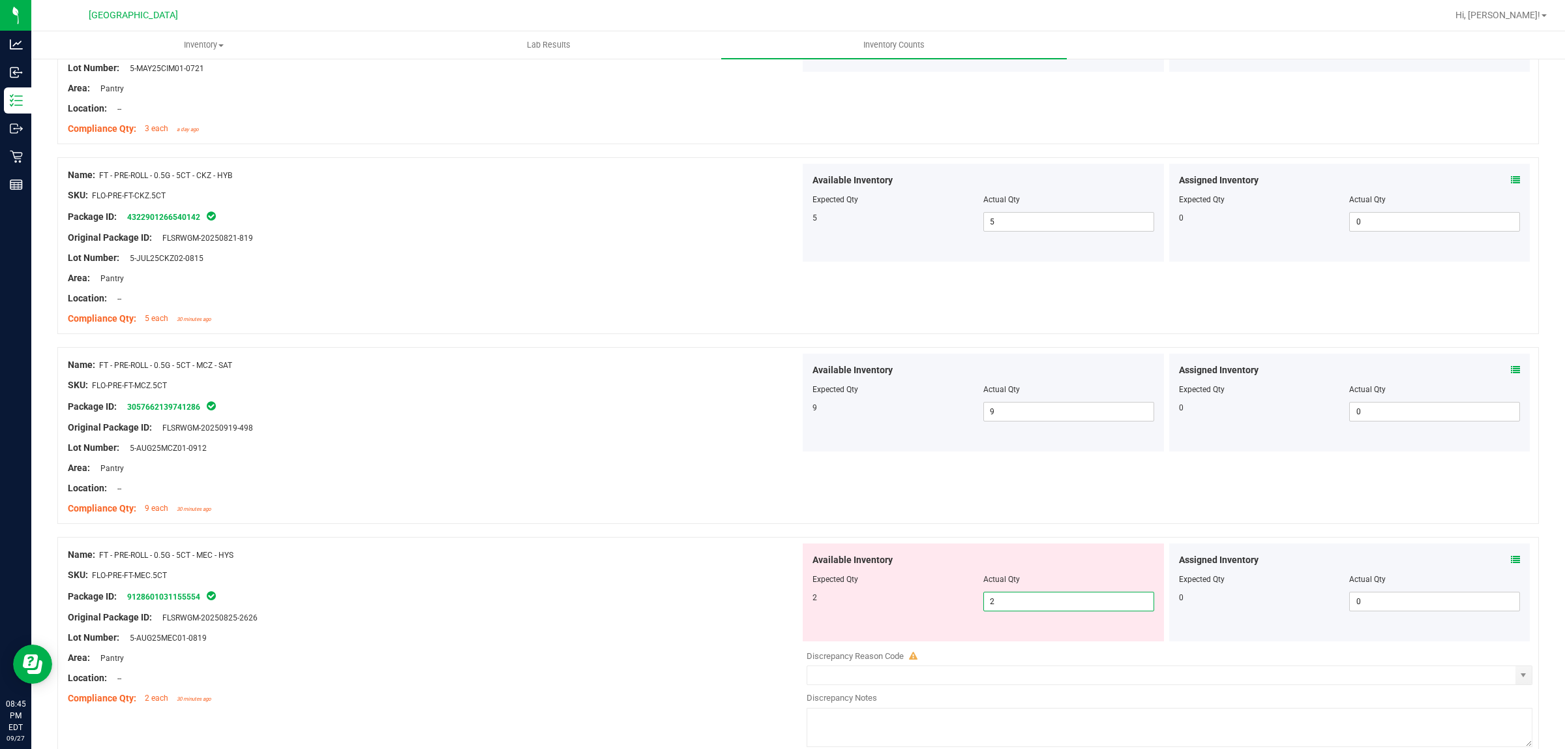
click at [432, 565] on div at bounding box center [434, 565] width 732 height 7
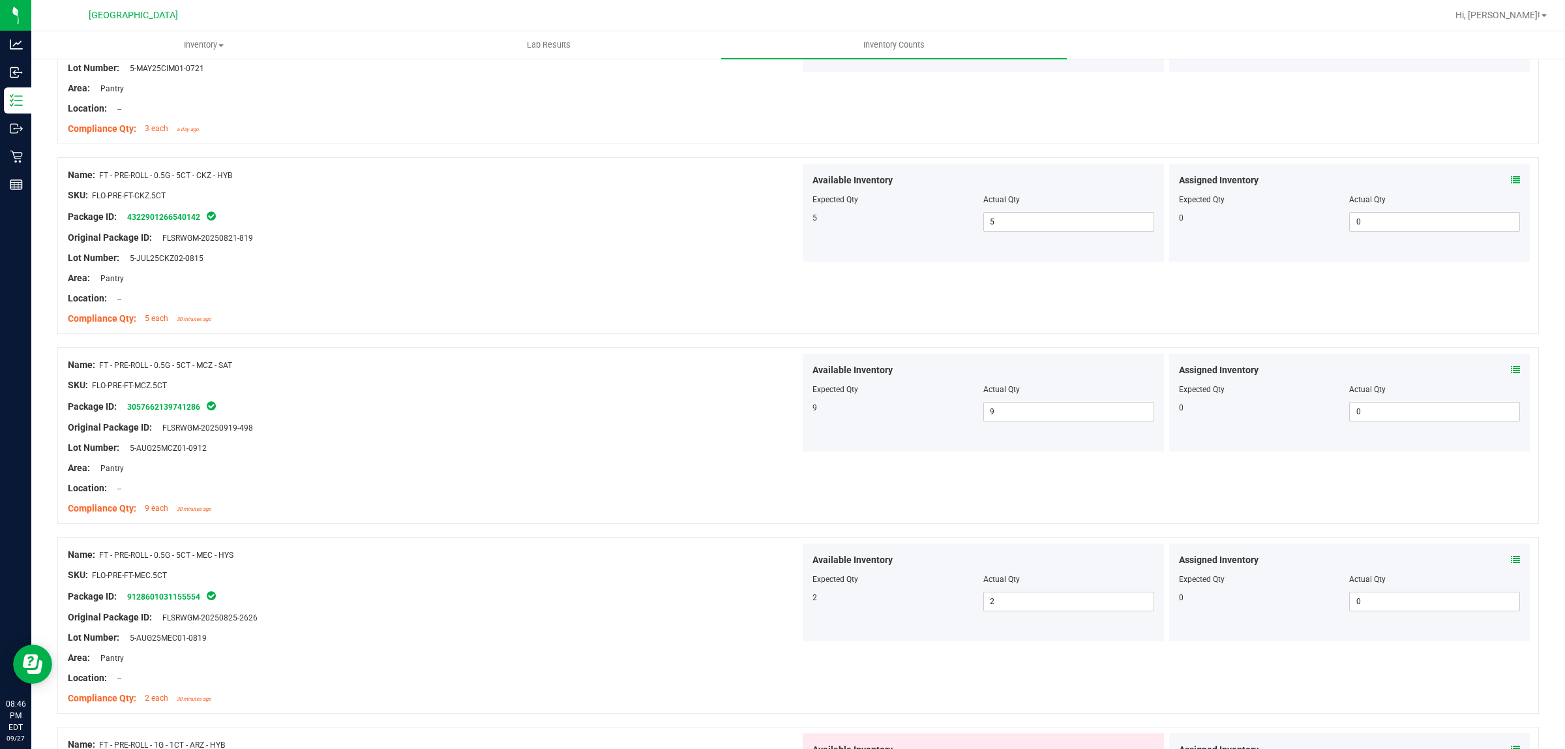
drag, startPoint x: 445, startPoint y: 327, endPoint x: 457, endPoint y: 318, distance: 14.4
click at [453, 320] on div "Name: FT - PRE-ROLL - 0.5G - 5CT - CKZ - HYB SKU: FLO-PRE-FT-CKZ.5CT Package ID…" at bounding box center [434, 247] width 732 height 166
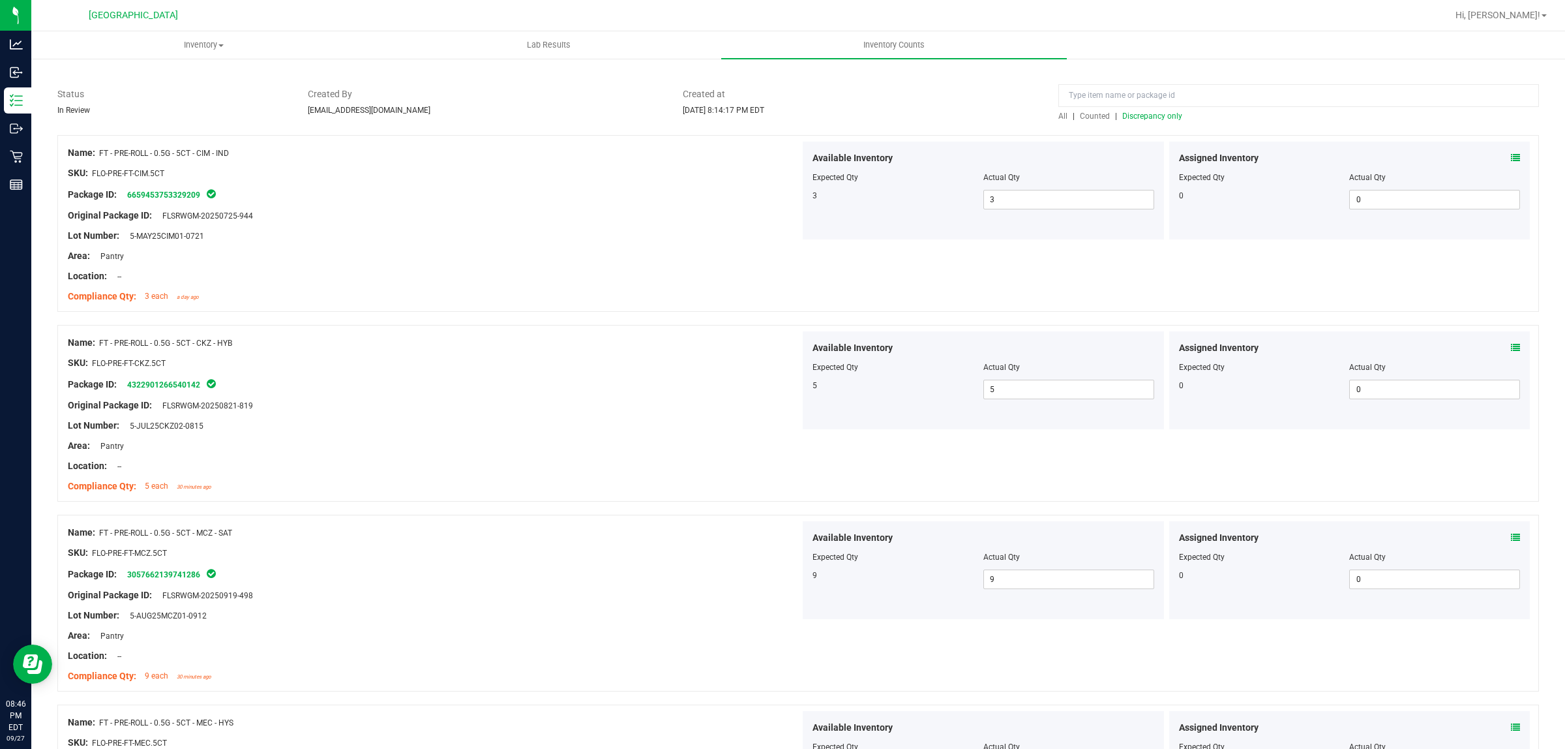
scroll to position [0, 0]
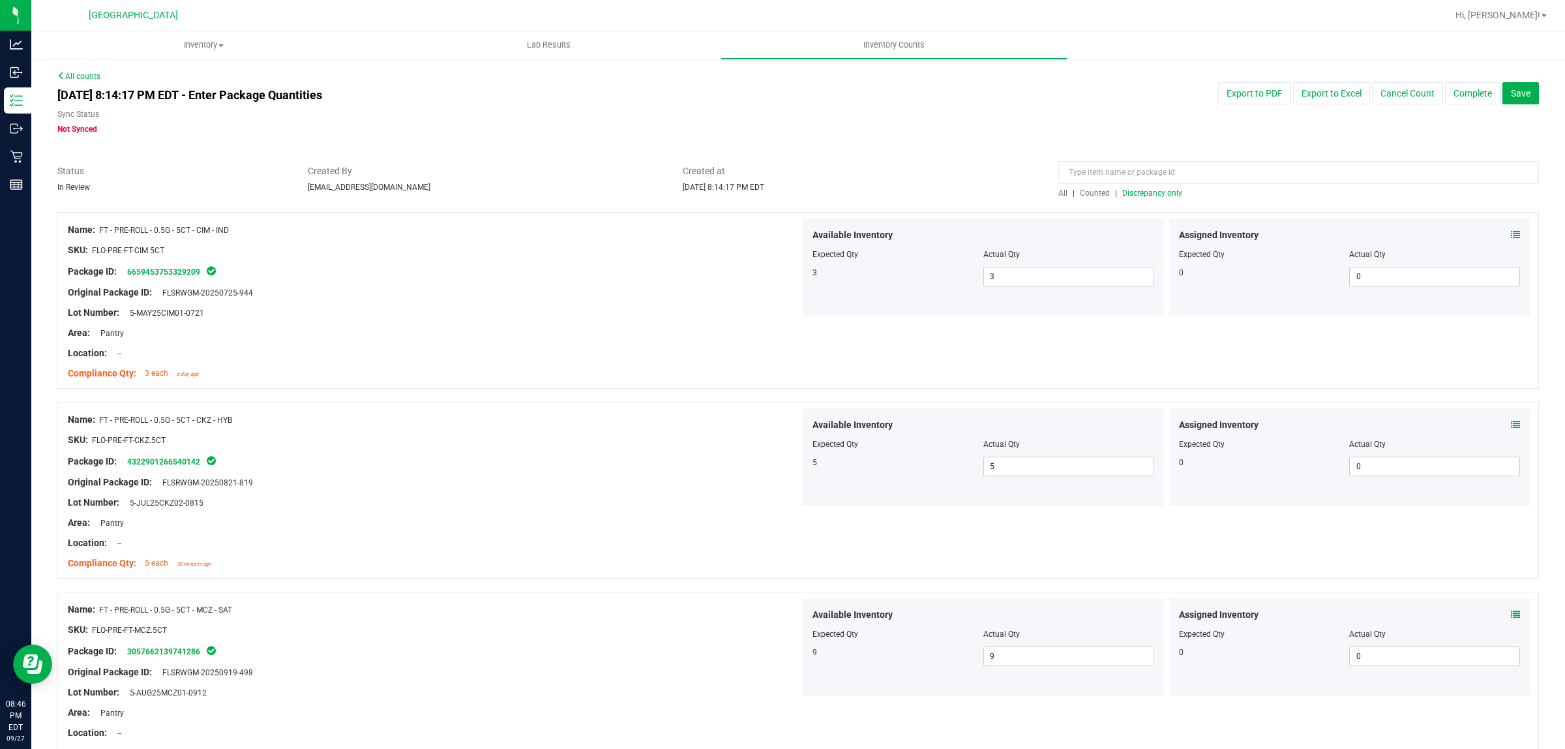
click at [1132, 191] on span "Discrepancy only" at bounding box center [1152, 192] width 60 height 9
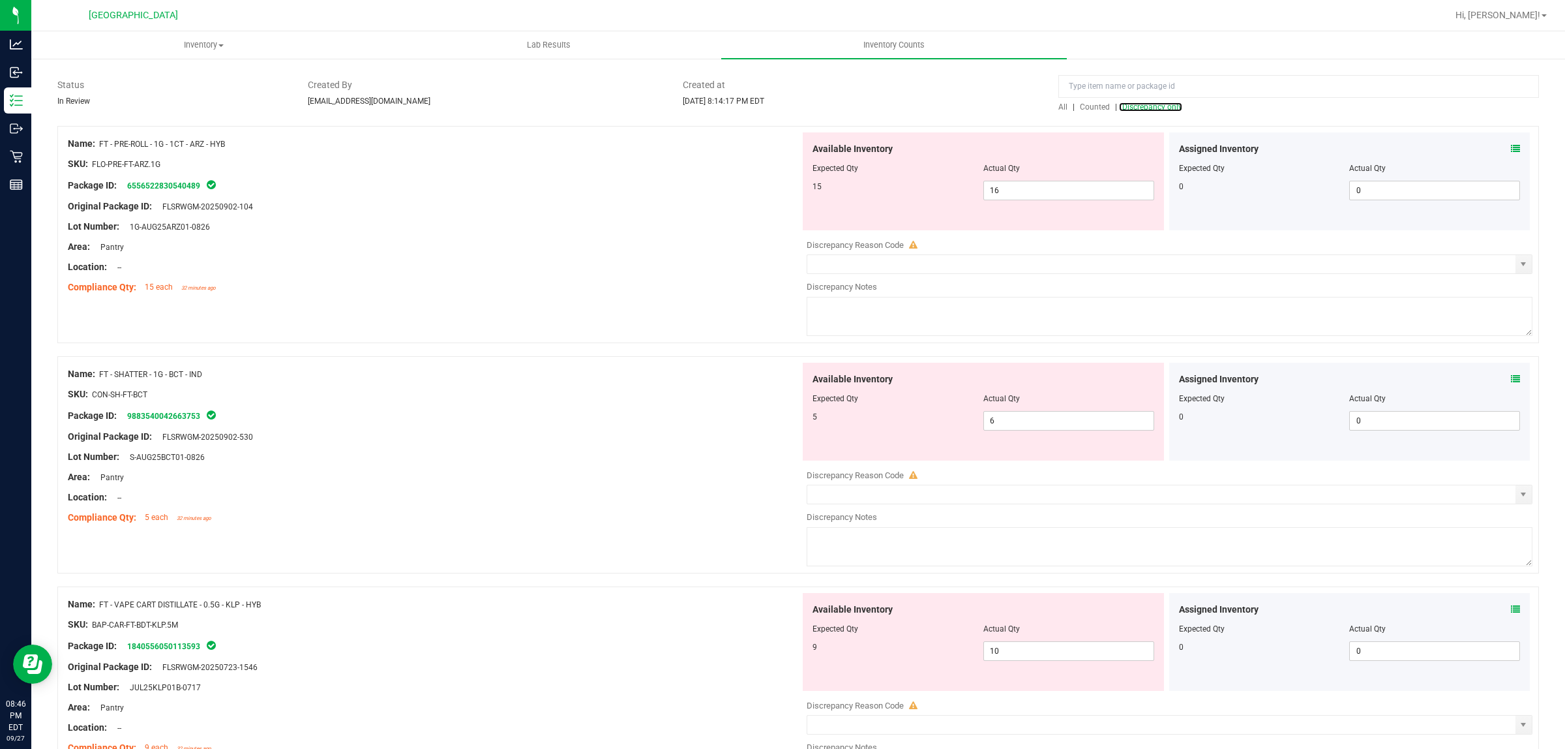
scroll to position [82, 0]
click at [1047, 193] on span "16 16" at bounding box center [1068, 195] width 171 height 20
click at [1047, 193] on input "16" at bounding box center [1069, 195] width 170 height 18
type input "15"
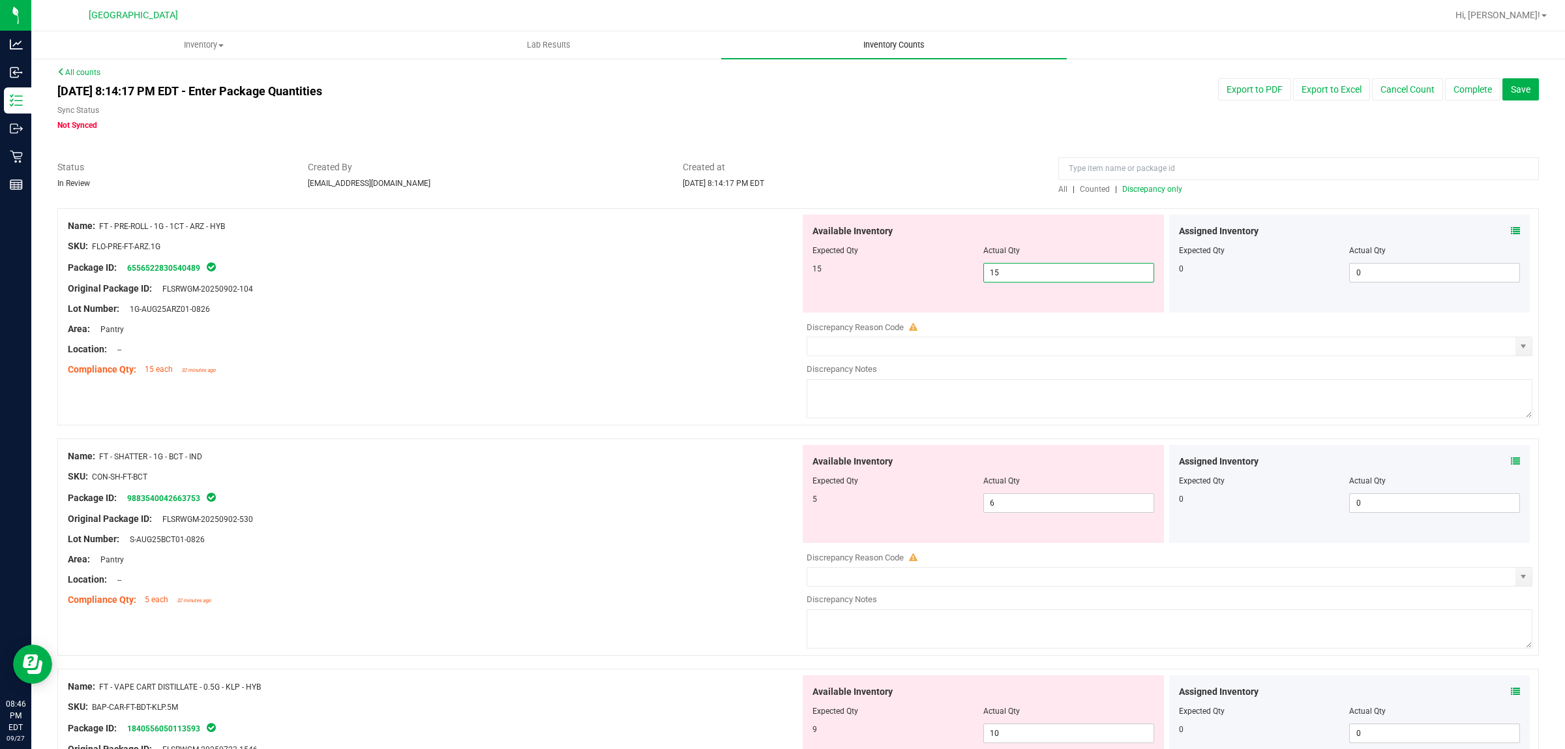
scroll to position [0, 0]
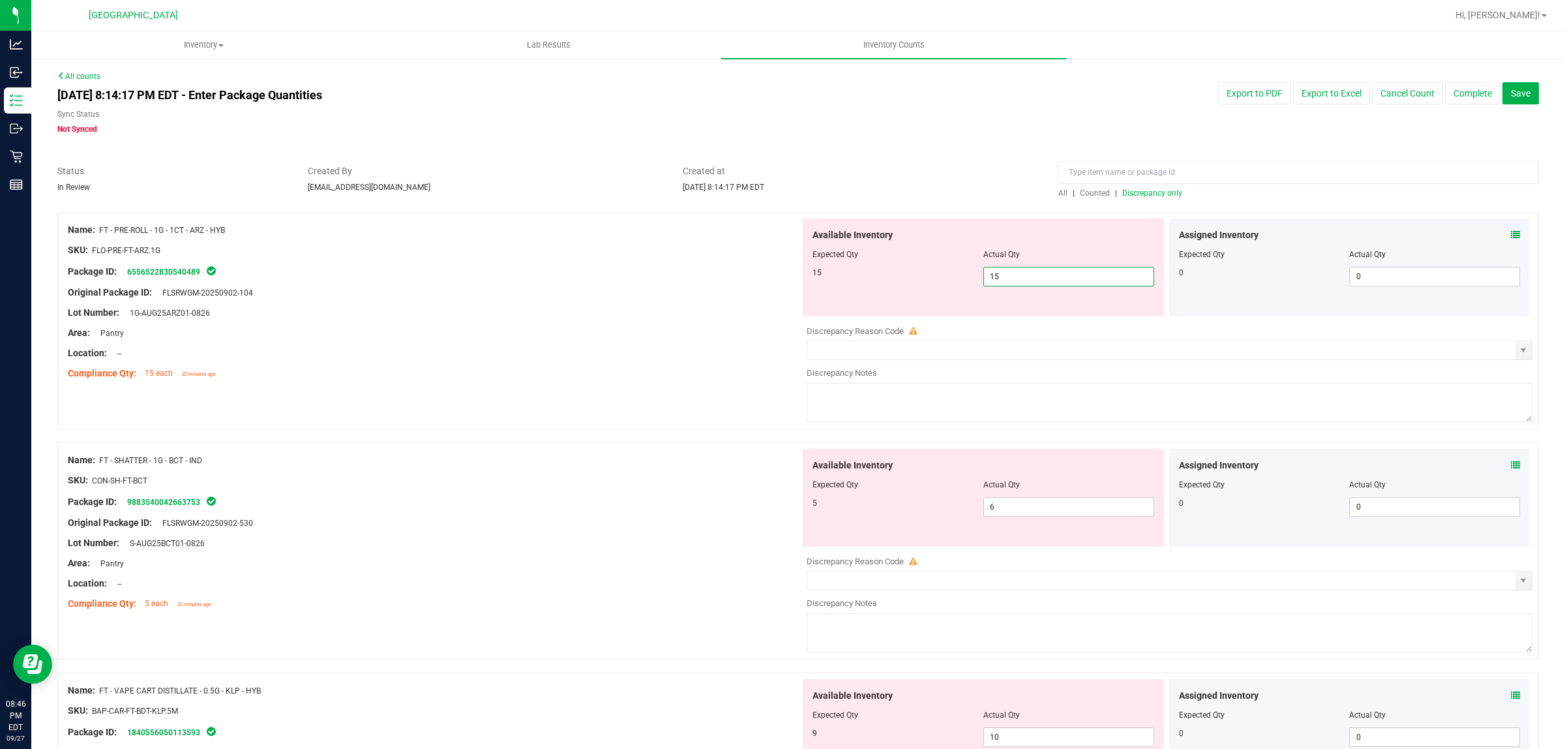
type input "15"
click at [614, 264] on div "Name: FT - PRE-ROLL - 1G - 1CT - ARZ - HYB SKU: FLO-PRE-FT-ARZ.1G Package ID: 6…" at bounding box center [434, 301] width 732 height 166
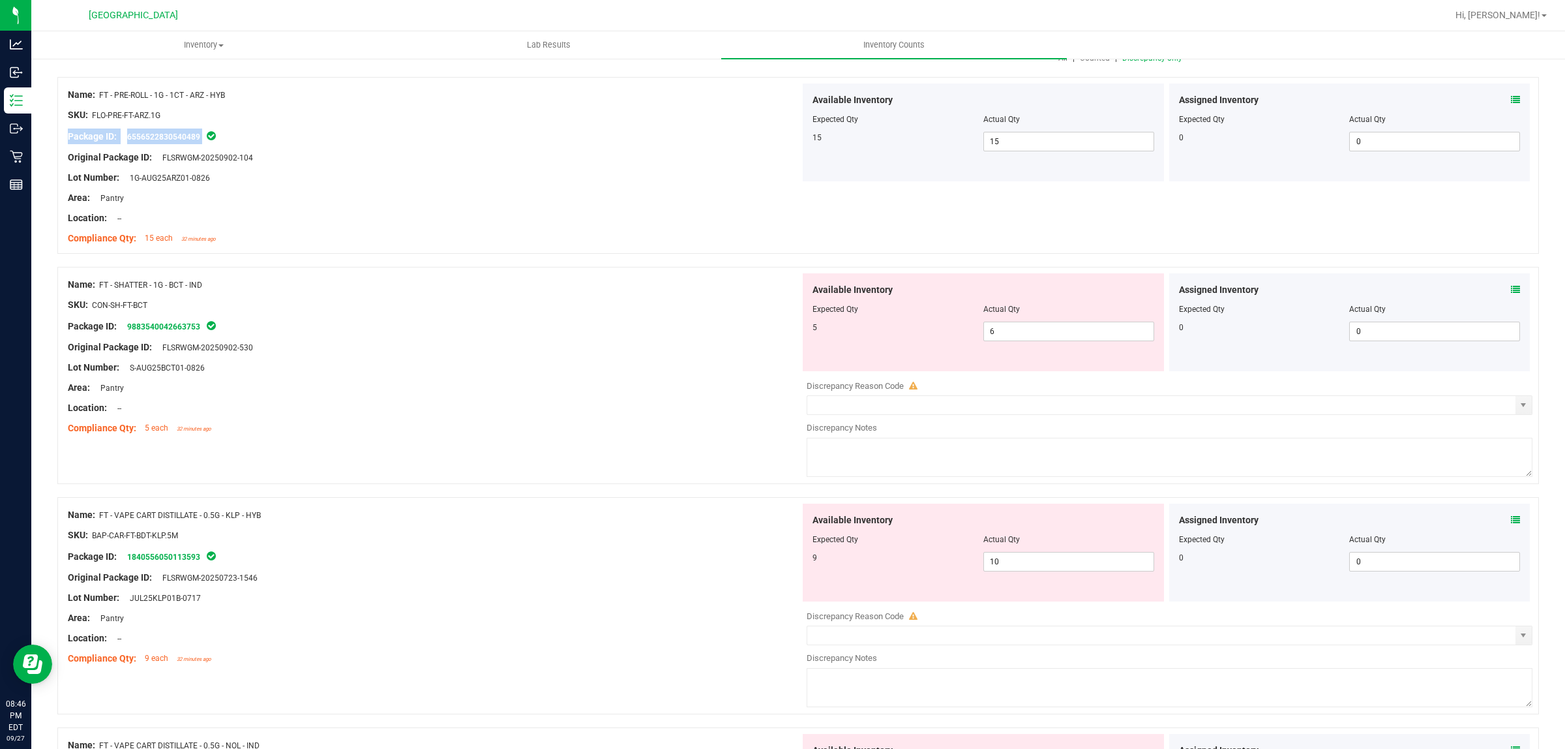
scroll to position [163, 0]
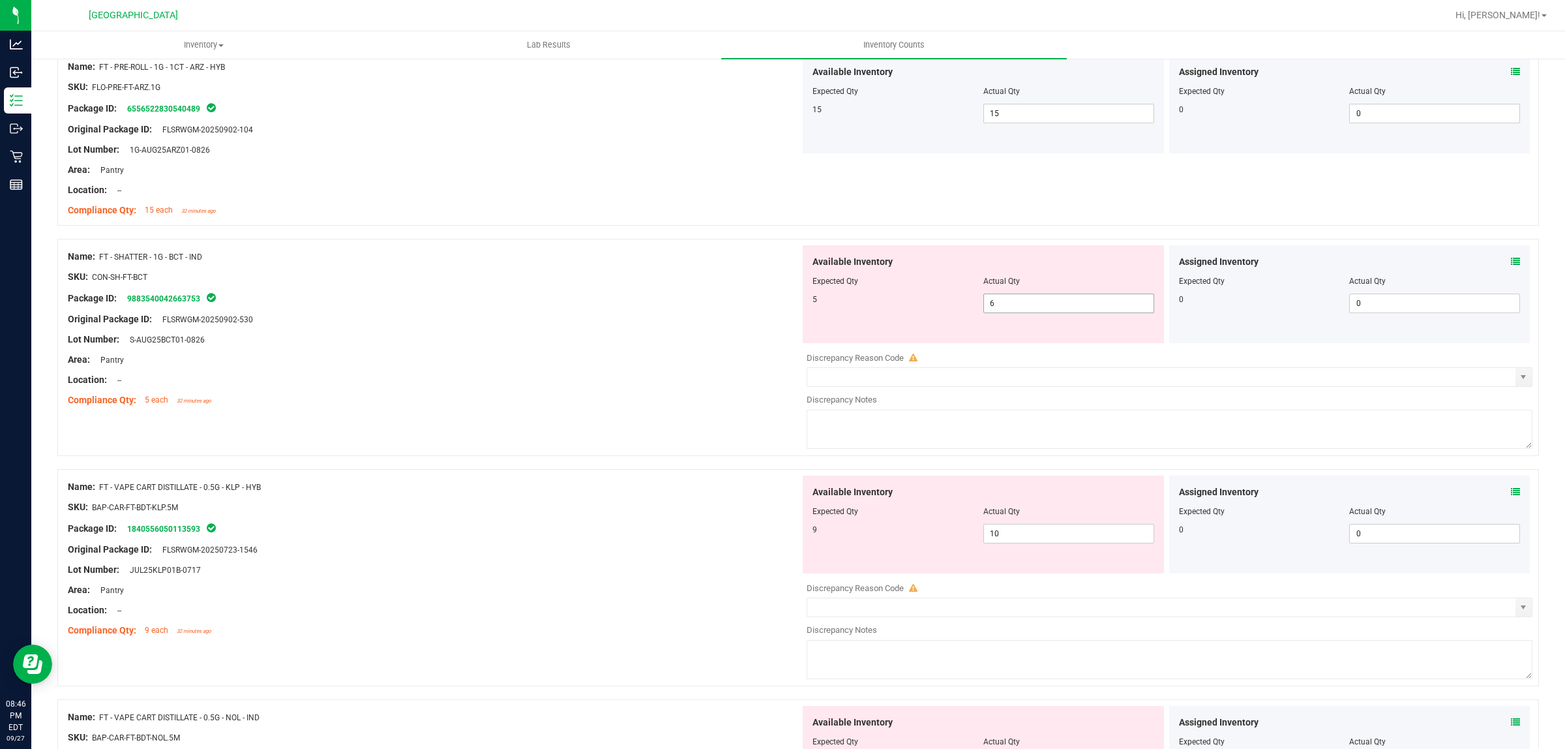
click at [1015, 310] on span "6 6" at bounding box center [1068, 303] width 171 height 20
click at [1016, 308] on input "6" at bounding box center [1069, 303] width 170 height 18
type input "5"
click at [475, 295] on div "Package ID: 9883540042663753" at bounding box center [434, 298] width 732 height 16
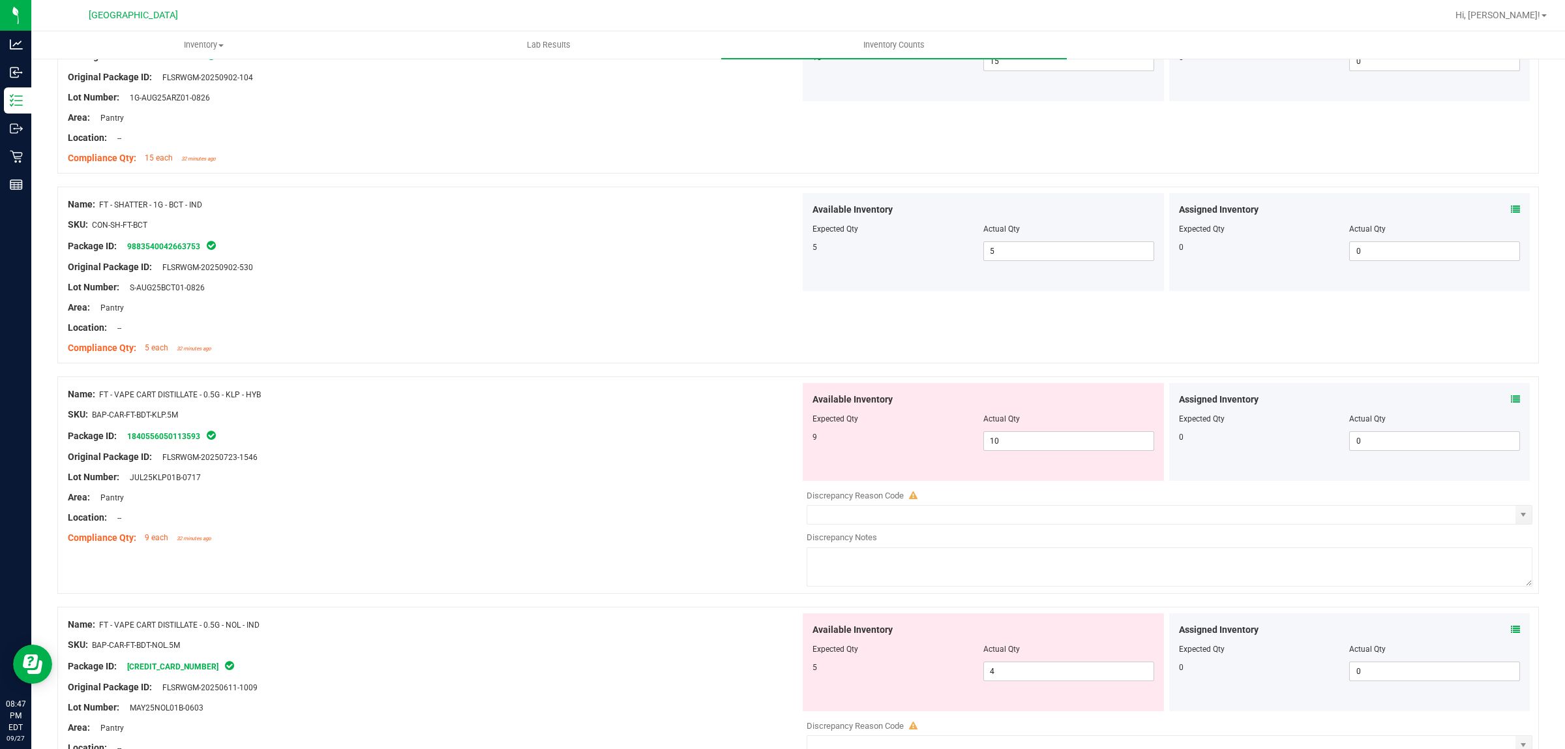
scroll to position [245, 0]
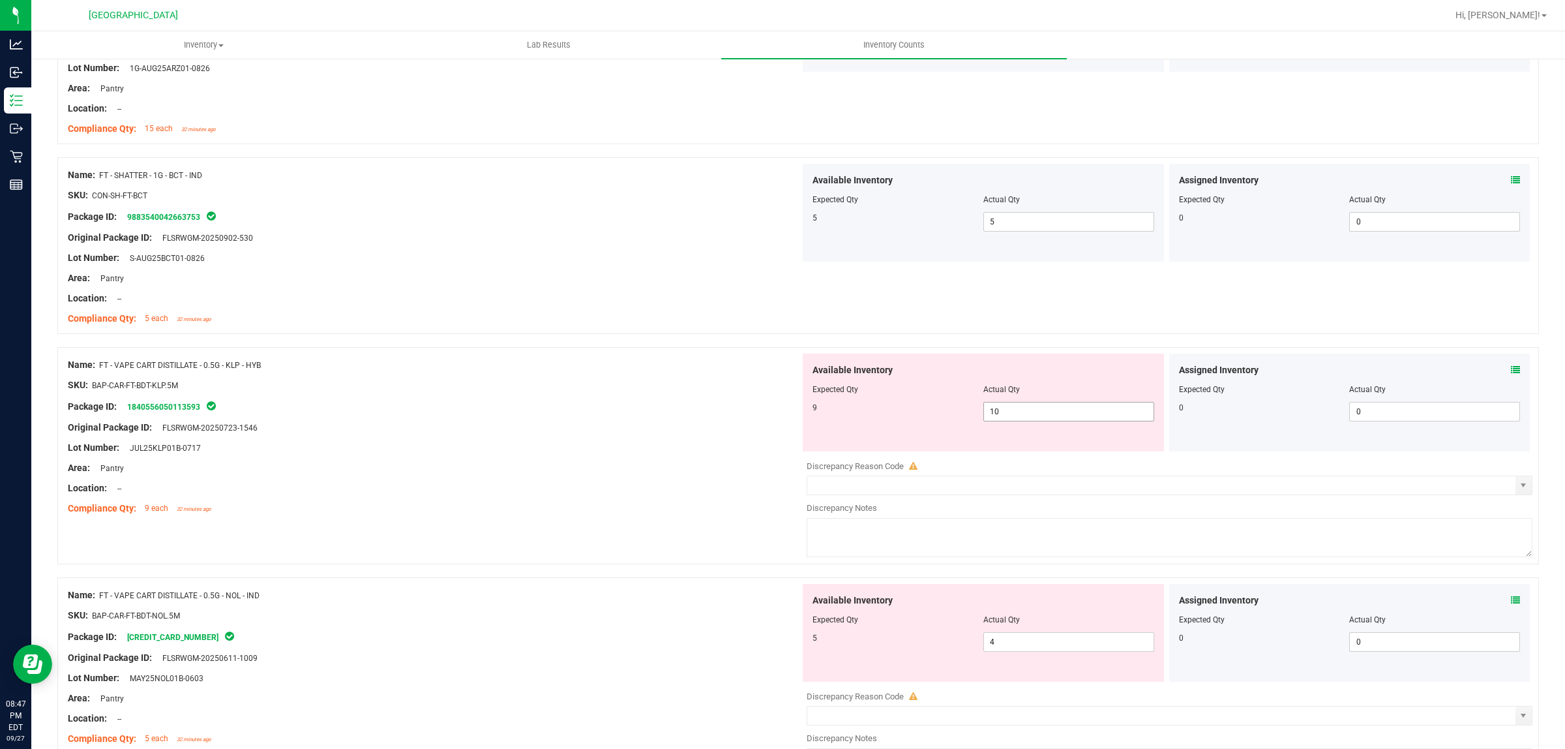
click at [1030, 411] on span "10 10" at bounding box center [1068, 412] width 171 height 20
click at [1058, 415] on input "10" at bounding box center [1069, 411] width 170 height 18
type input "9"
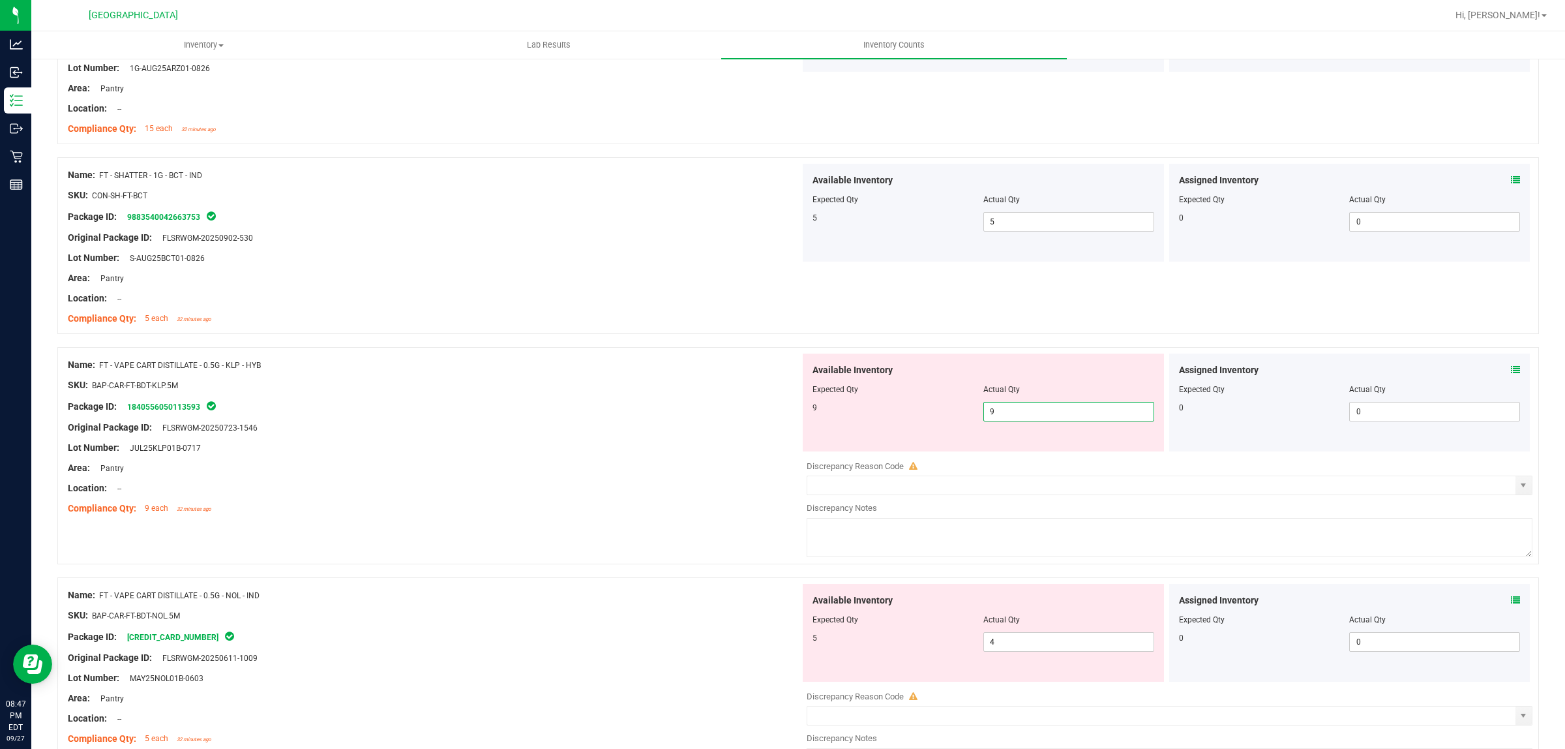
click at [637, 424] on div "Original Package ID: FLSRWGM-20250723-1546" at bounding box center [434, 428] width 732 height 14
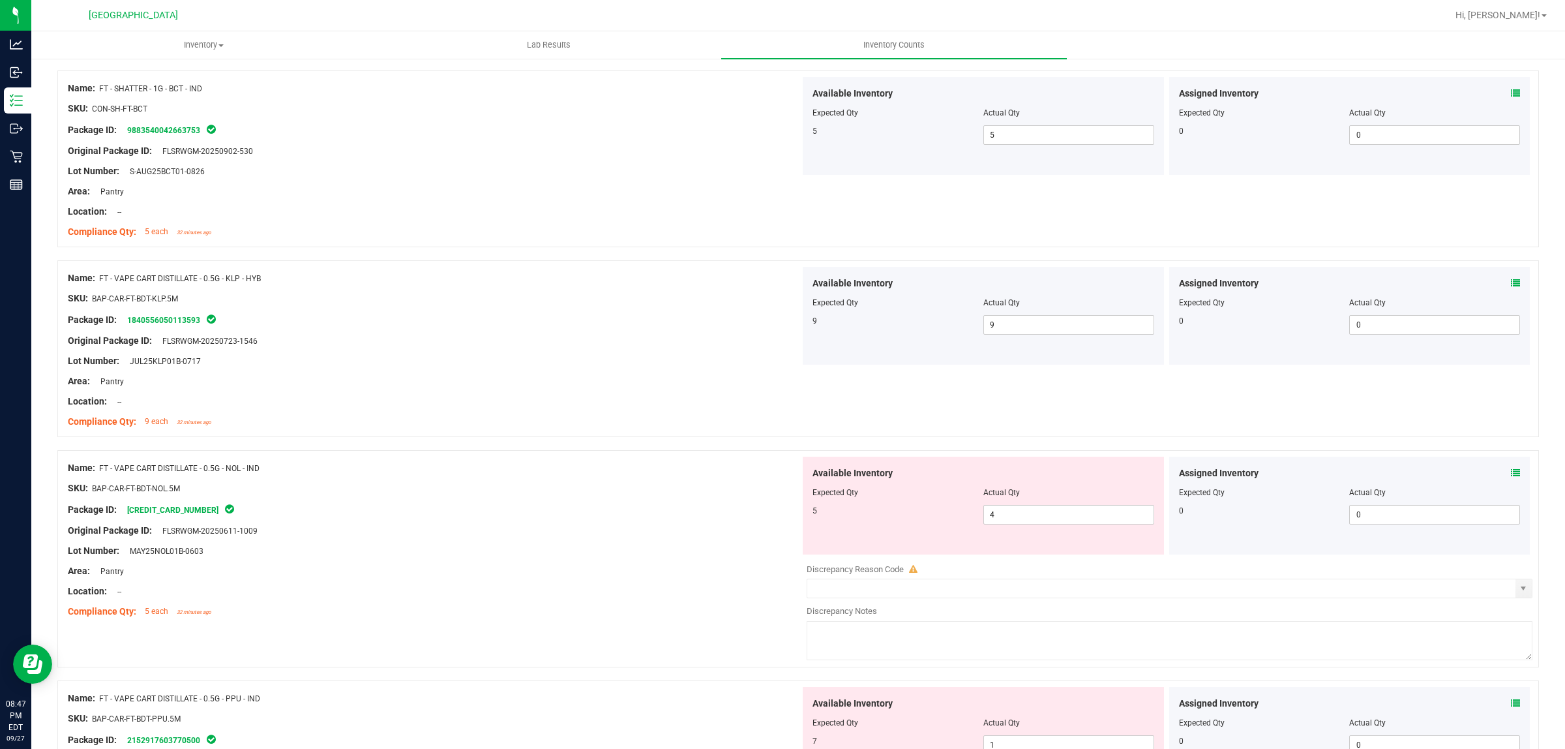
scroll to position [571, 0]
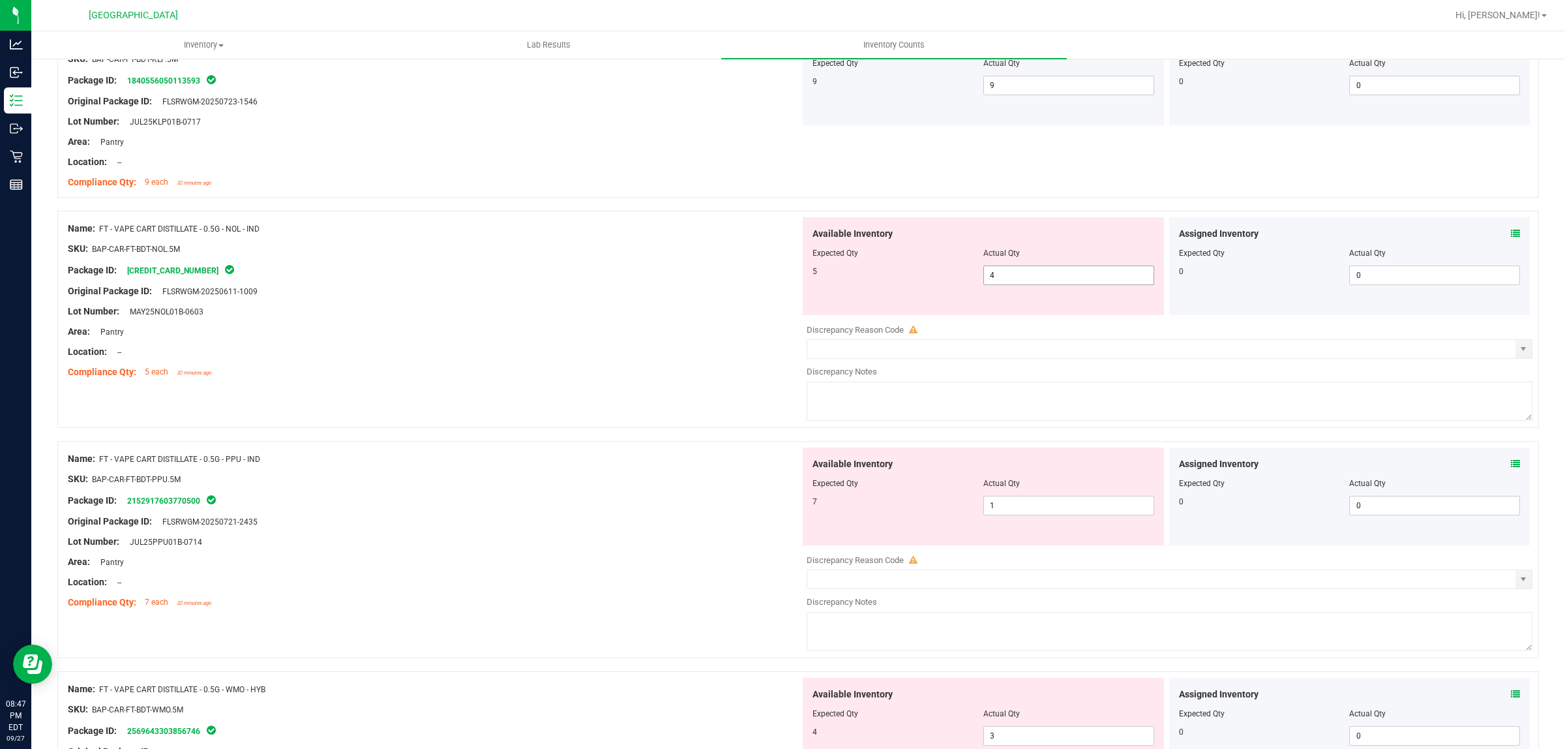
click at [1029, 277] on span "4 4" at bounding box center [1068, 275] width 171 height 20
click at [1029, 277] on input "4" at bounding box center [1069, 275] width 170 height 18
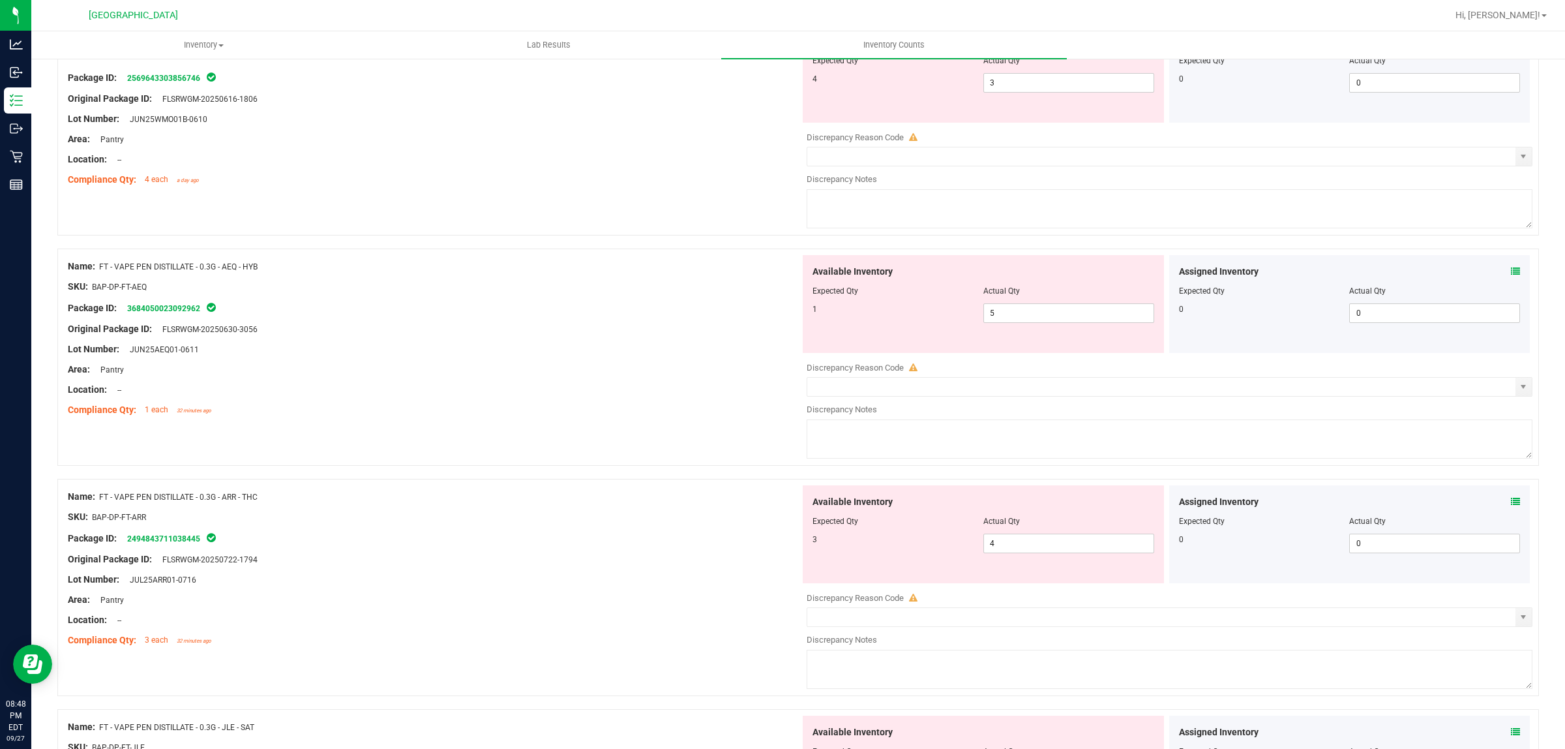
scroll to position [1223, 0]
click at [1014, 320] on span "5 5" at bounding box center [1068, 314] width 171 height 20
click at [1014, 320] on input "5" at bounding box center [1069, 314] width 170 height 18
type input "1"
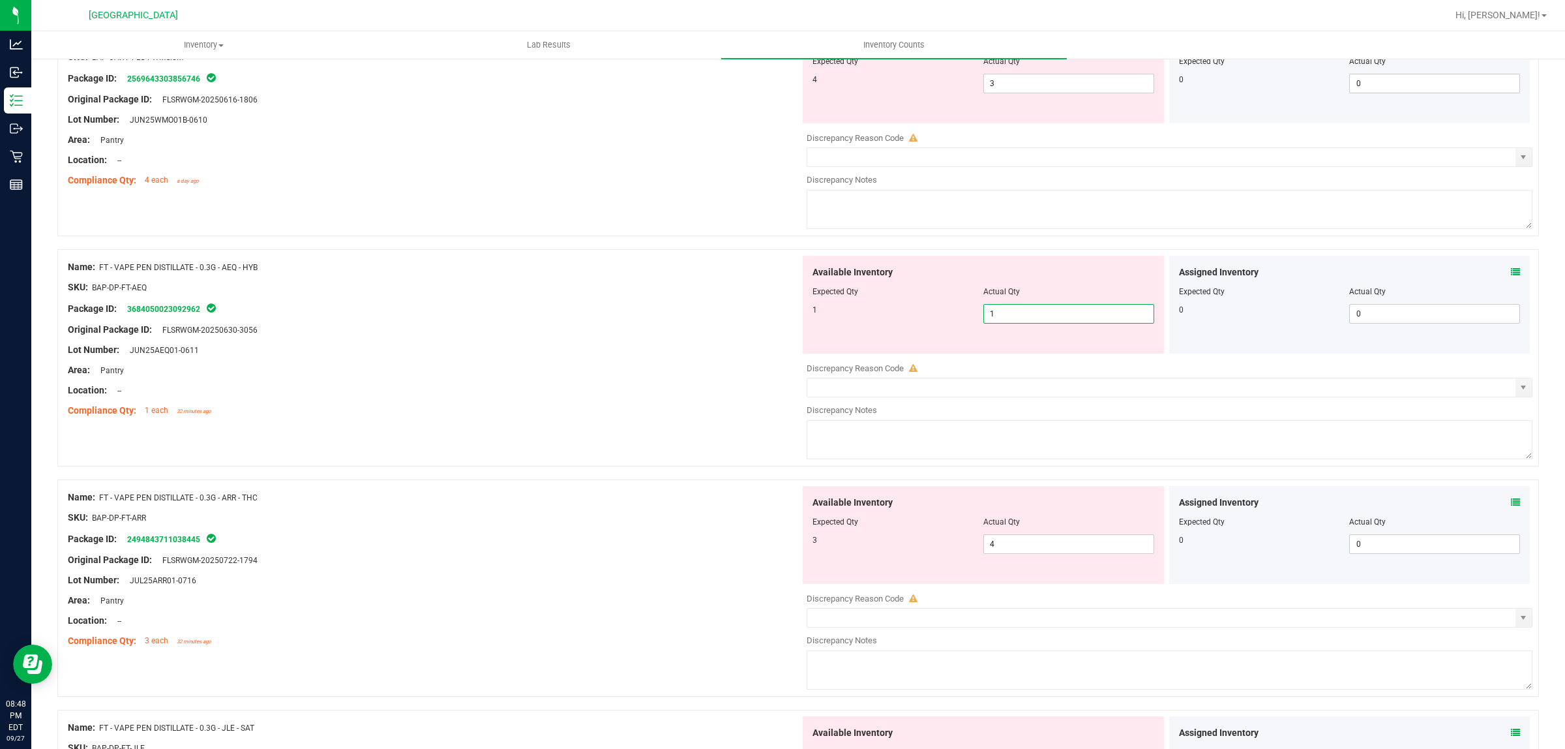
click at [497, 329] on div "Original Package ID: FLSRWGM-20250630-3056" at bounding box center [434, 330] width 732 height 14
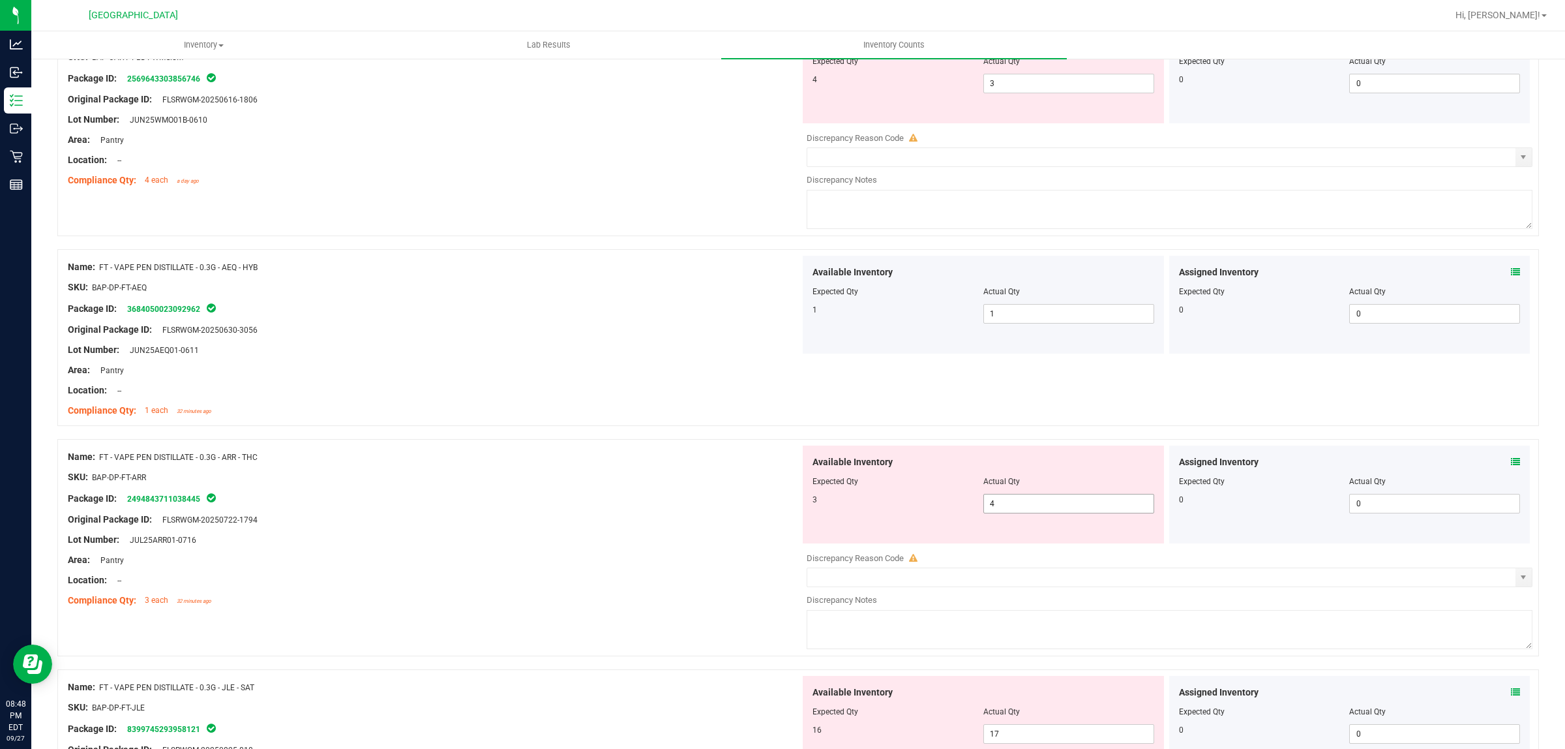
click at [1045, 513] on span "4 4" at bounding box center [1068, 504] width 171 height 20
click at [1045, 513] on input "4" at bounding box center [1069, 503] width 170 height 18
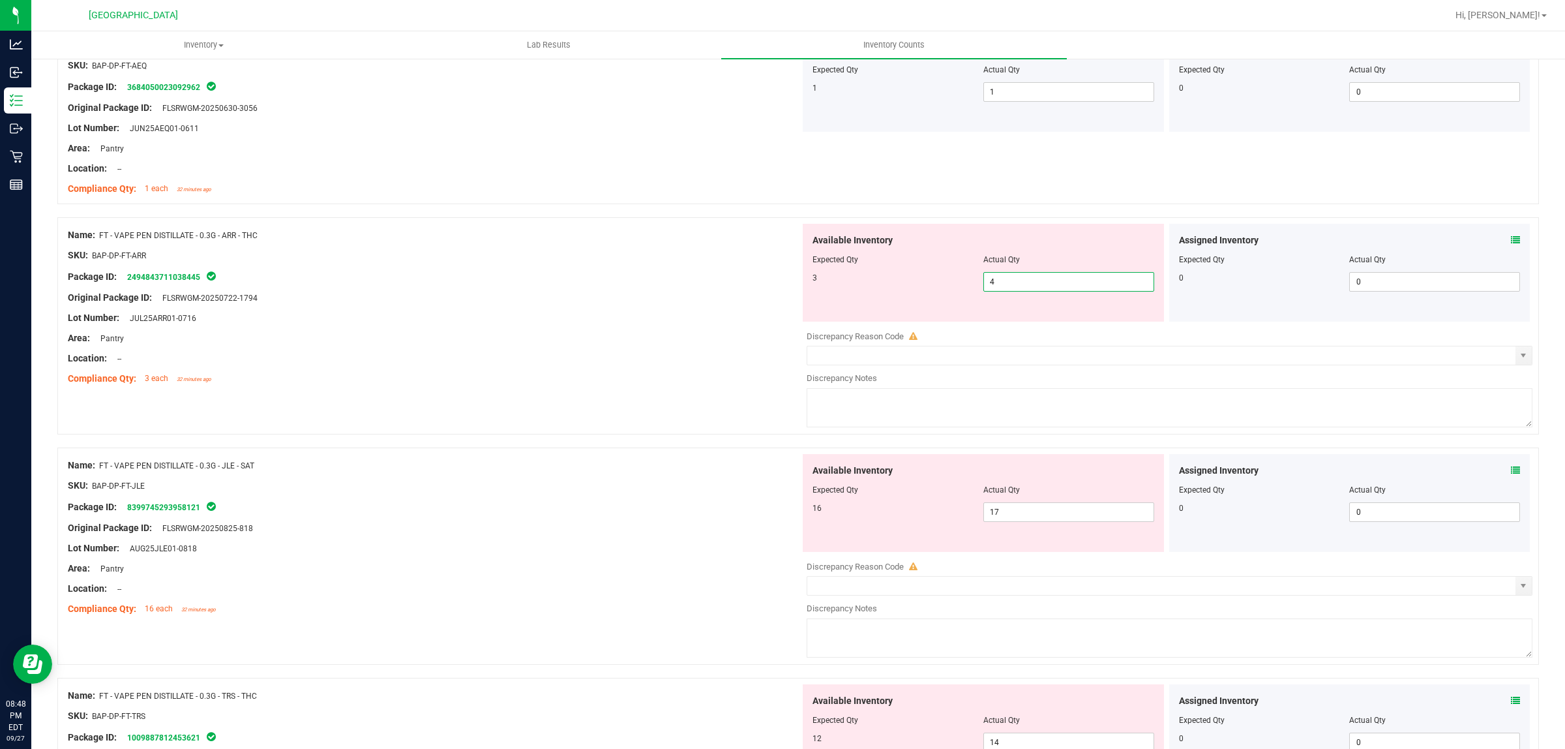
scroll to position [1467, 0]
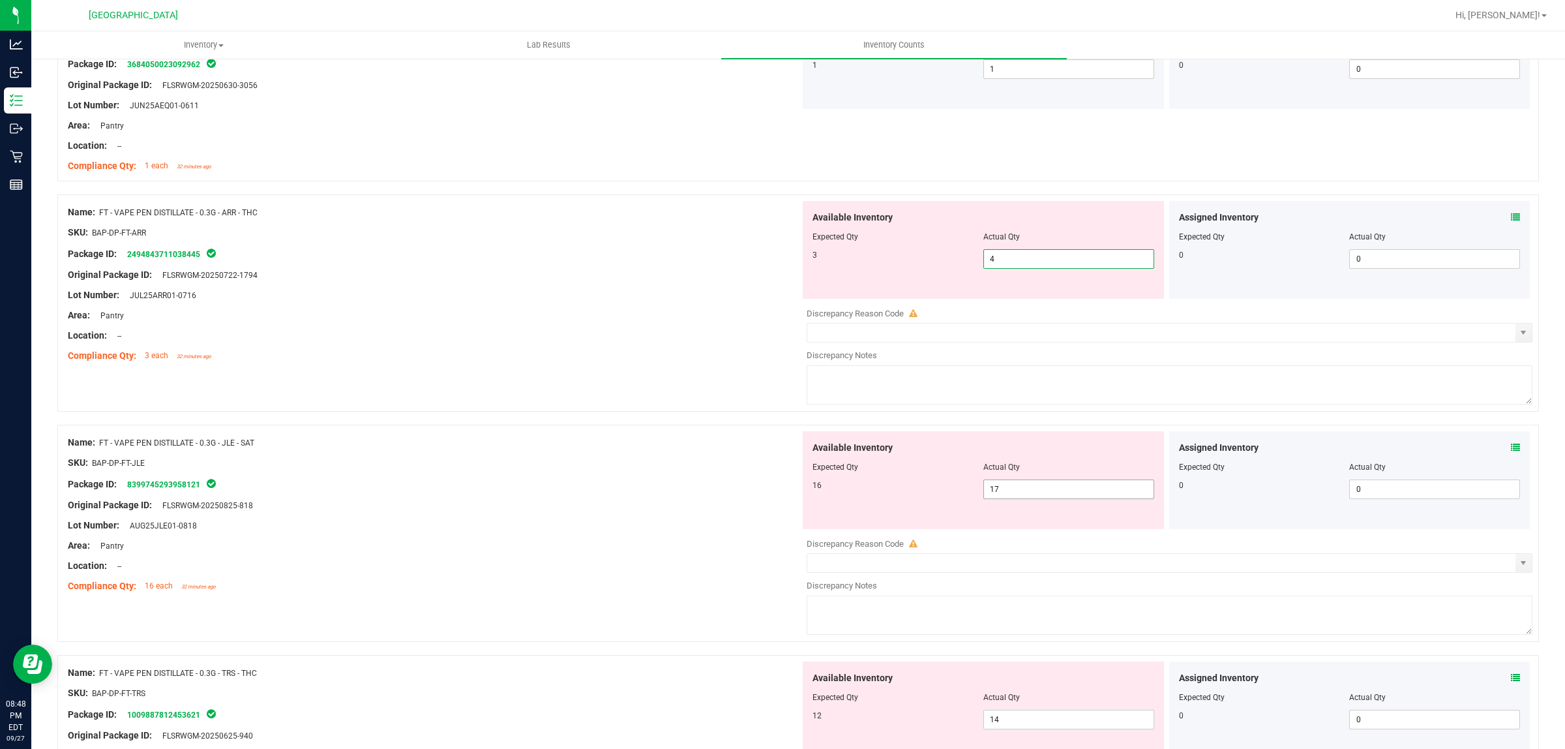
click at [1027, 499] on span "17 17" at bounding box center [1068, 489] width 171 height 20
click at [1028, 498] on input "17" at bounding box center [1069, 489] width 170 height 18
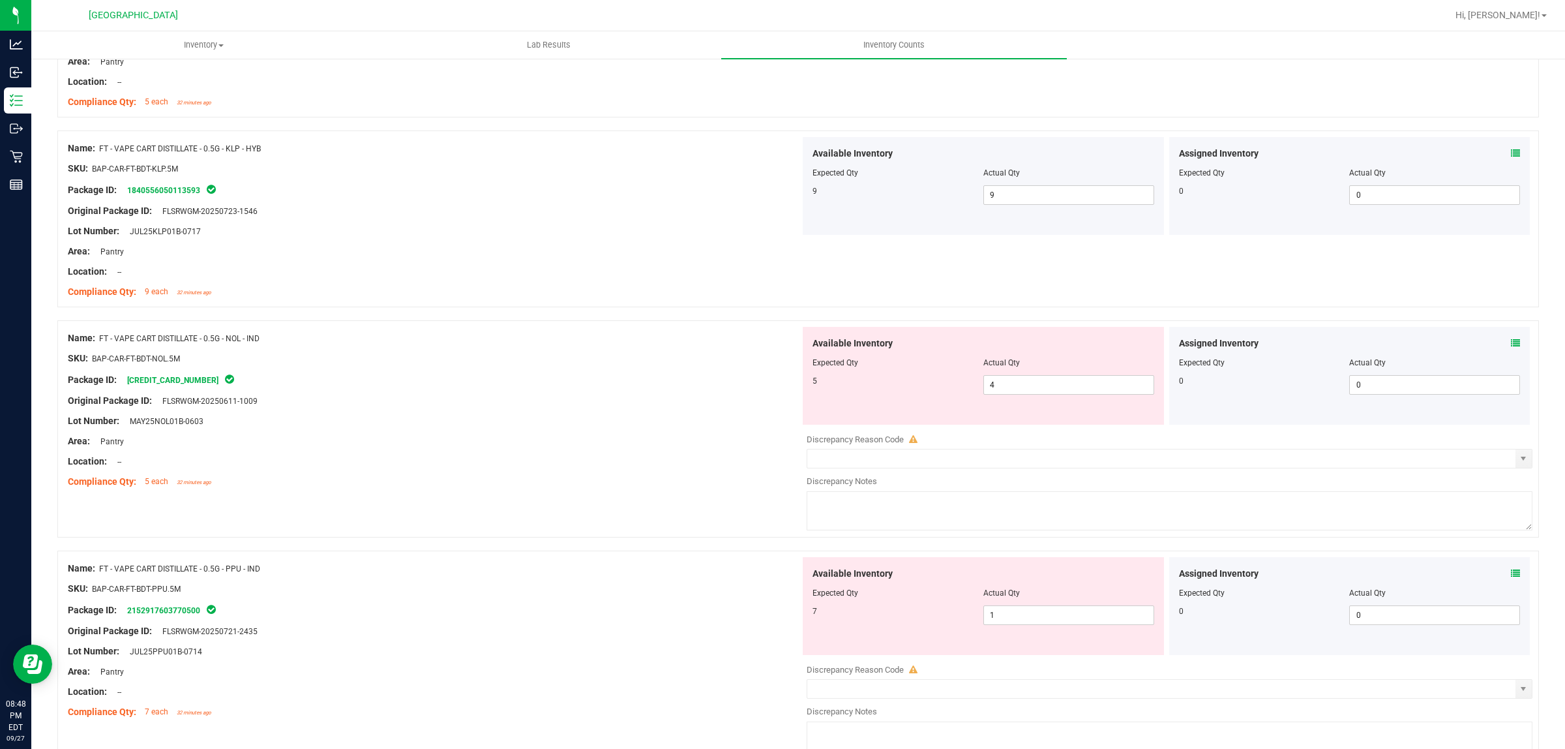
scroll to position [489, 0]
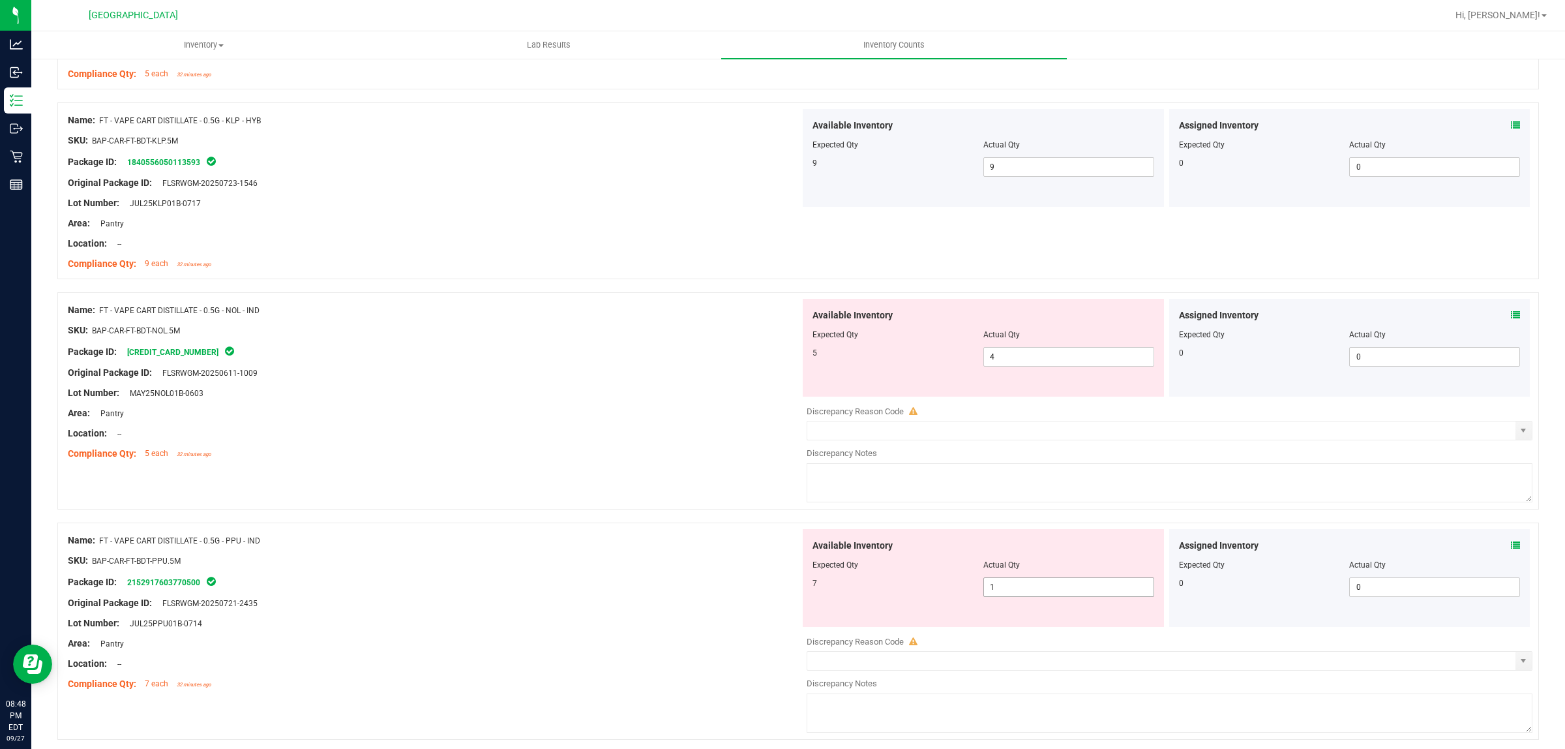
click at [1018, 587] on span "1 1" at bounding box center [1068, 587] width 171 height 20
click at [1018, 587] on input "1" at bounding box center [1069, 587] width 170 height 18
click at [1019, 362] on span "4 4" at bounding box center [1068, 357] width 171 height 20
click at [1018, 359] on input "4" at bounding box center [1069, 357] width 170 height 18
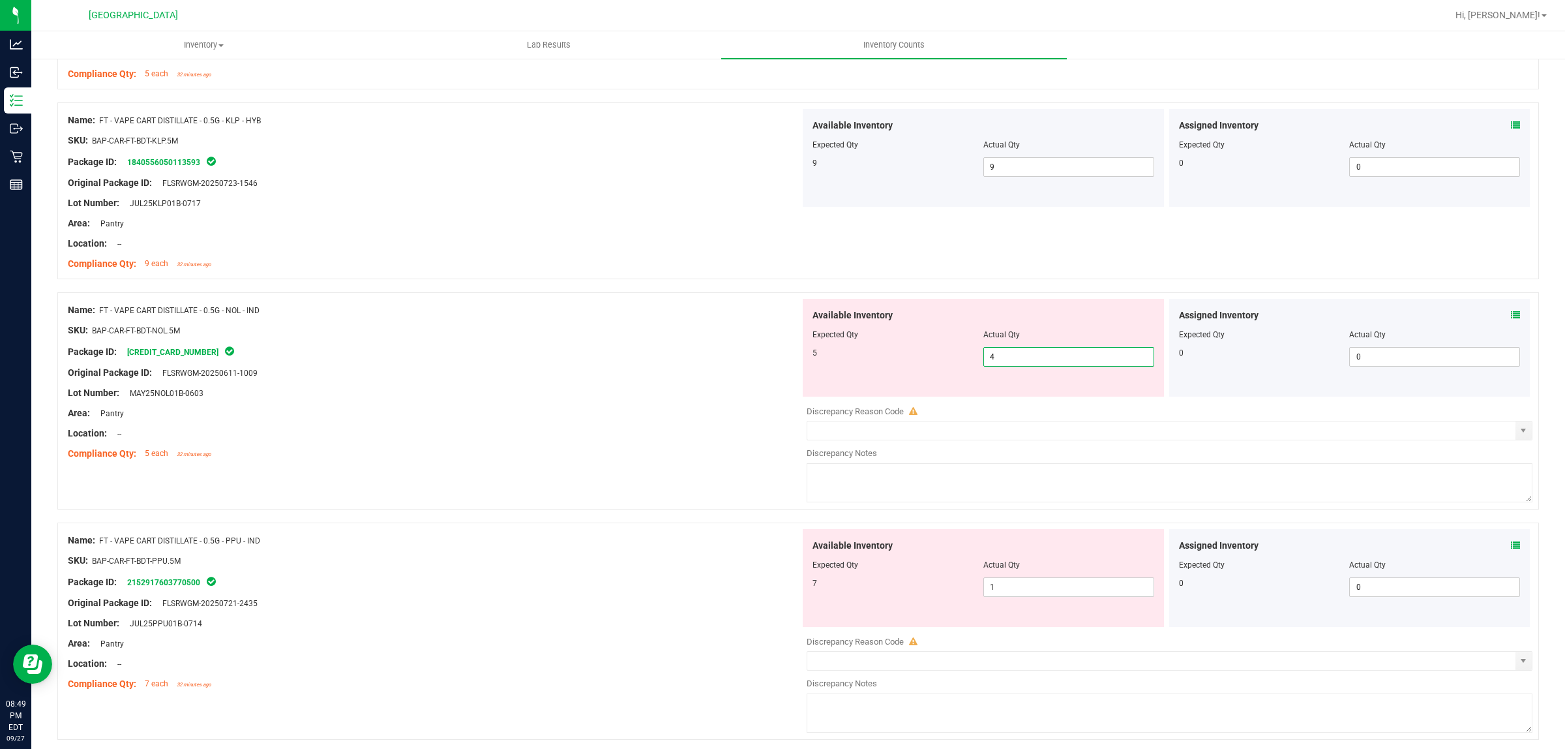
type input "5"
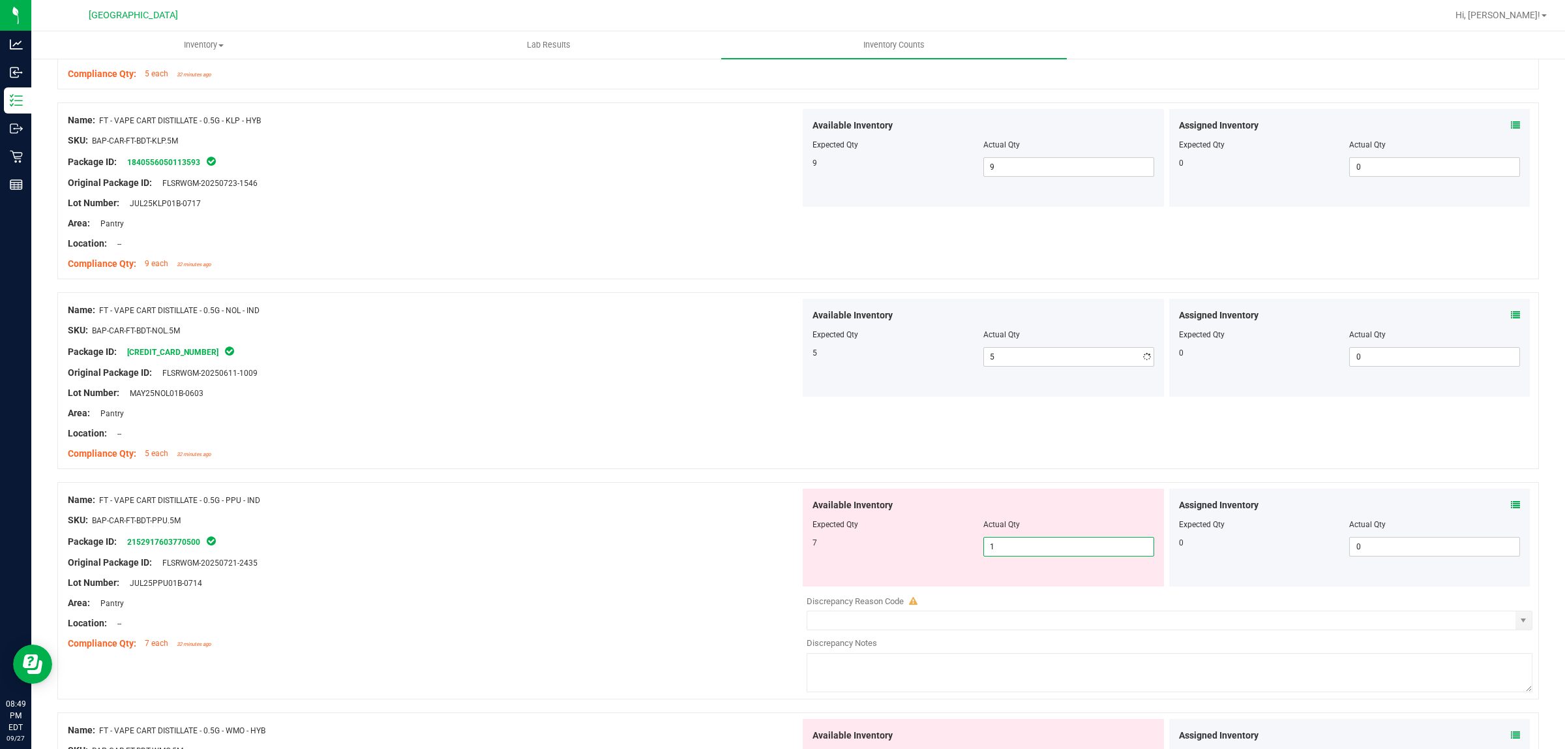
click at [1034, 594] on div "Available Inventory Expected Qty Actual Qty 7 1 1" at bounding box center [1166, 591] width 732 height 207
click at [1034, 594] on div at bounding box center [1170, 591] width 726 height 7
click at [1024, 556] on span "1 1" at bounding box center [1068, 547] width 171 height 20
click at [1021, 549] on span "1 1" at bounding box center [1068, 547] width 171 height 20
click at [1021, 549] on input "1" at bounding box center [1069, 546] width 170 height 18
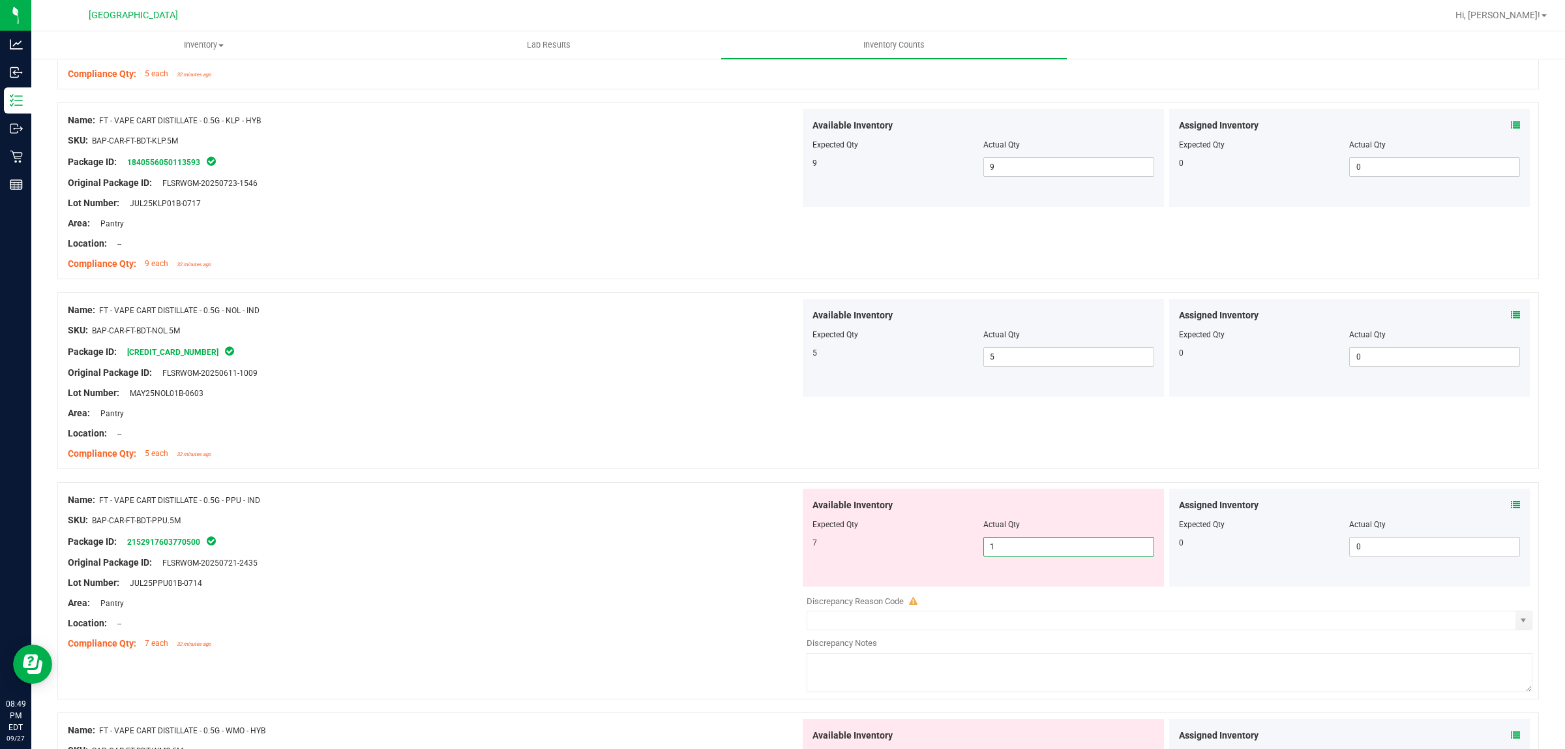
type input "7"
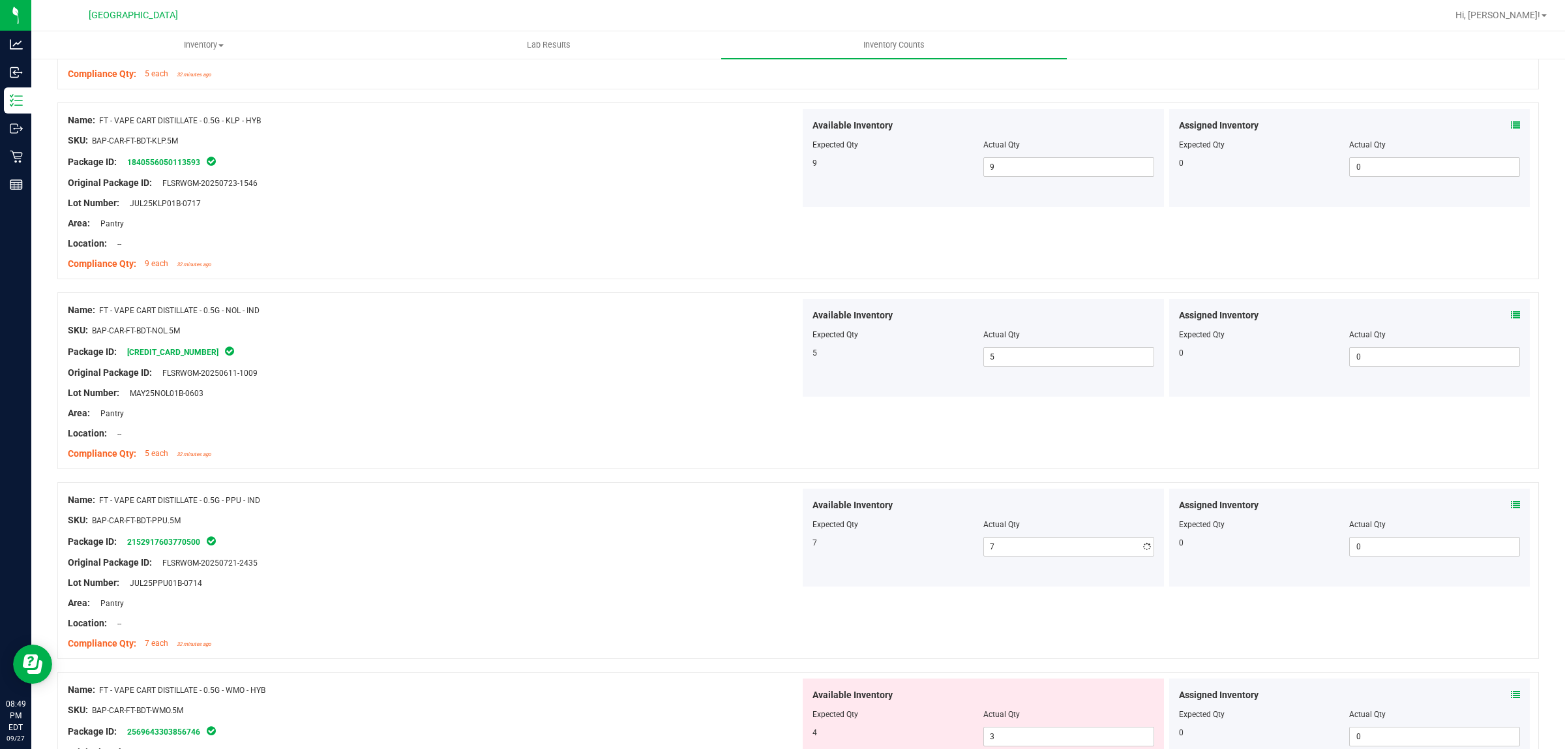
drag, startPoint x: 679, startPoint y: 502, endPoint x: 686, endPoint y: 496, distance: 9.7
click at [682, 500] on div "Name: FT - VAPE CART DISTILLATE - 0.5G - PPU - IND" at bounding box center [434, 500] width 732 height 14
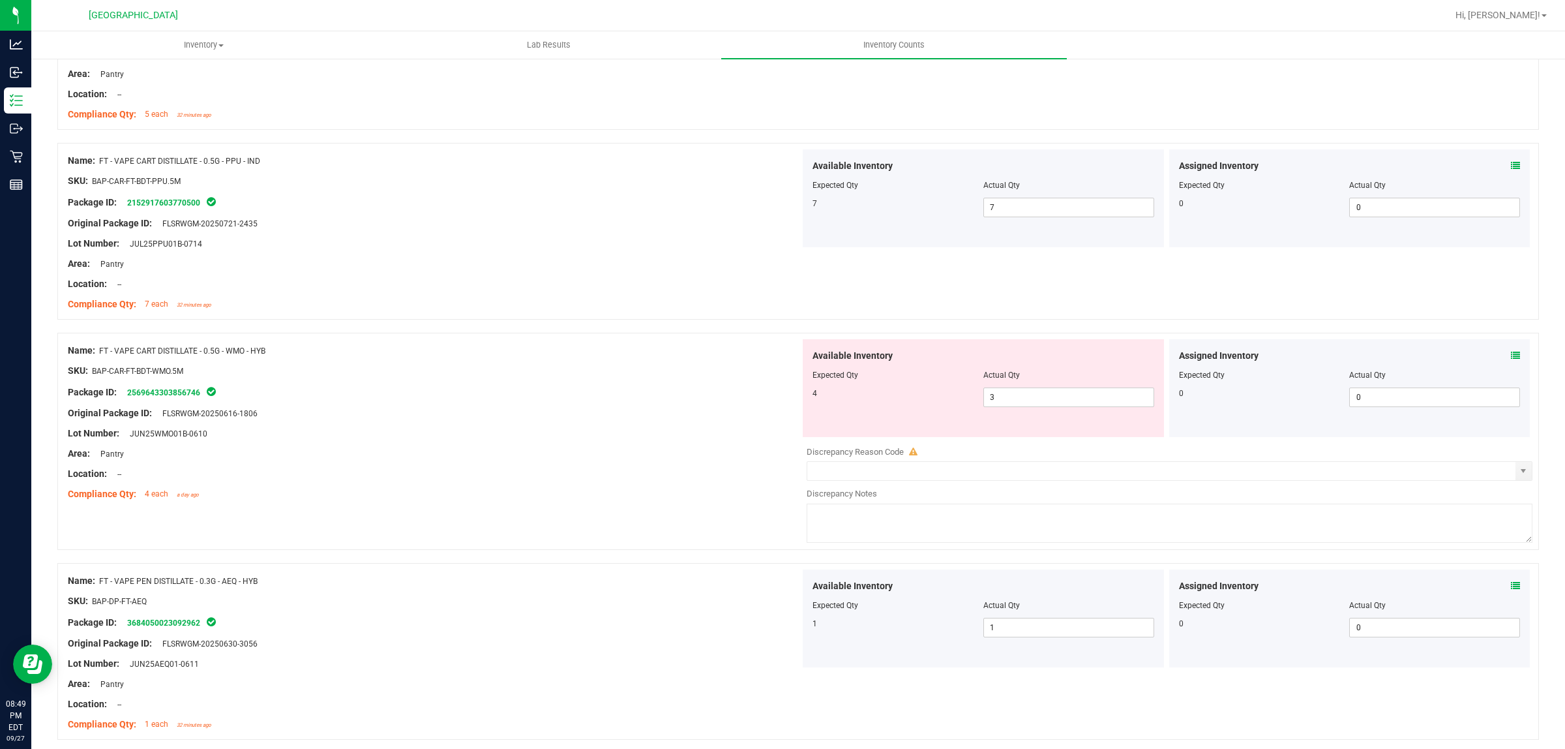
scroll to position [978, 0]
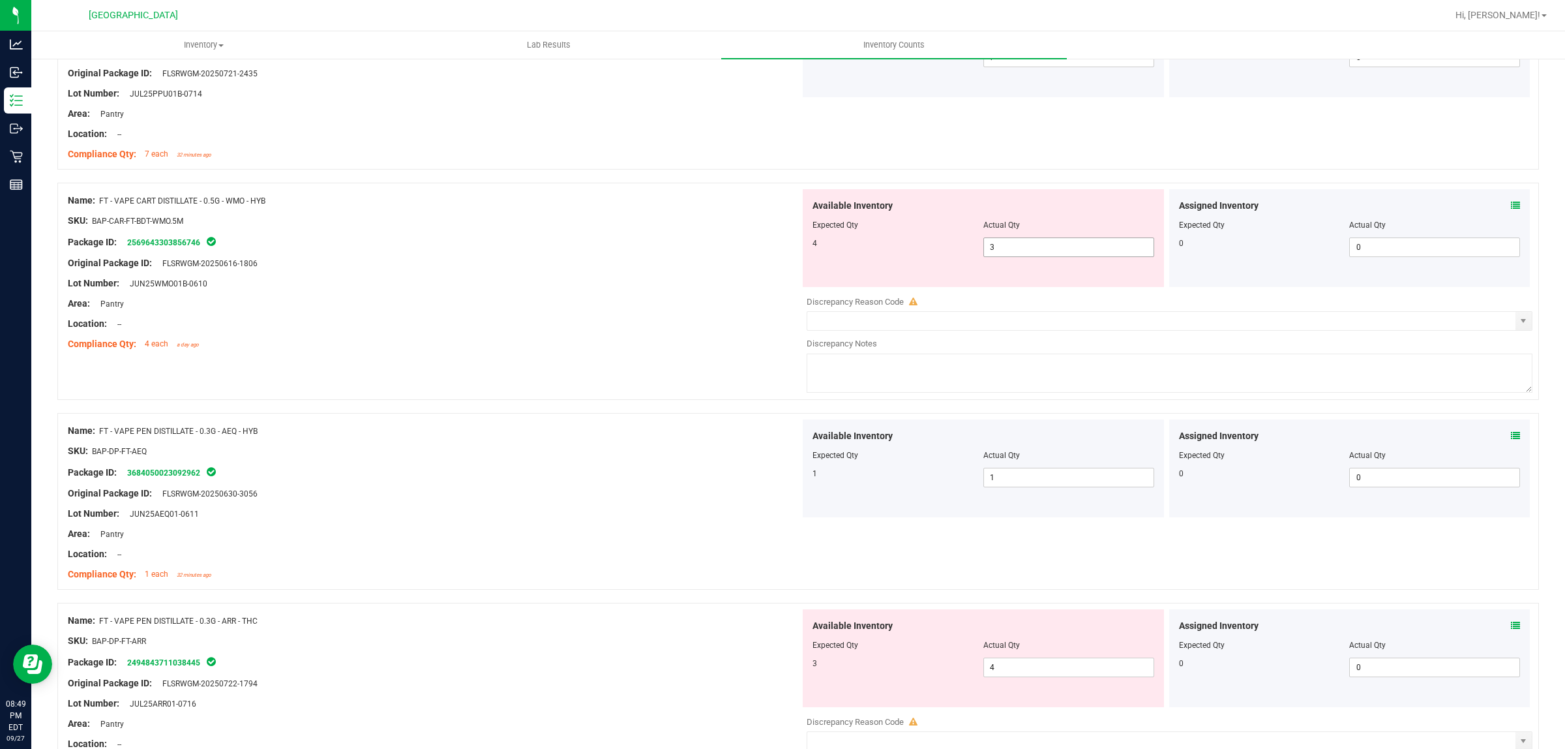
click at [1018, 252] on span "3 3" at bounding box center [1068, 247] width 171 height 20
click at [1018, 251] on input "3" at bounding box center [1069, 247] width 170 height 18
type input "4"
click at [494, 173] on div "Name: FT - VAPE CART DISTILLATE - 0.5G - PPU - IND SKU: BAP-CAR-FT-BDT-PPU.5M P…" at bounding box center [798, 88] width 1482 height 190
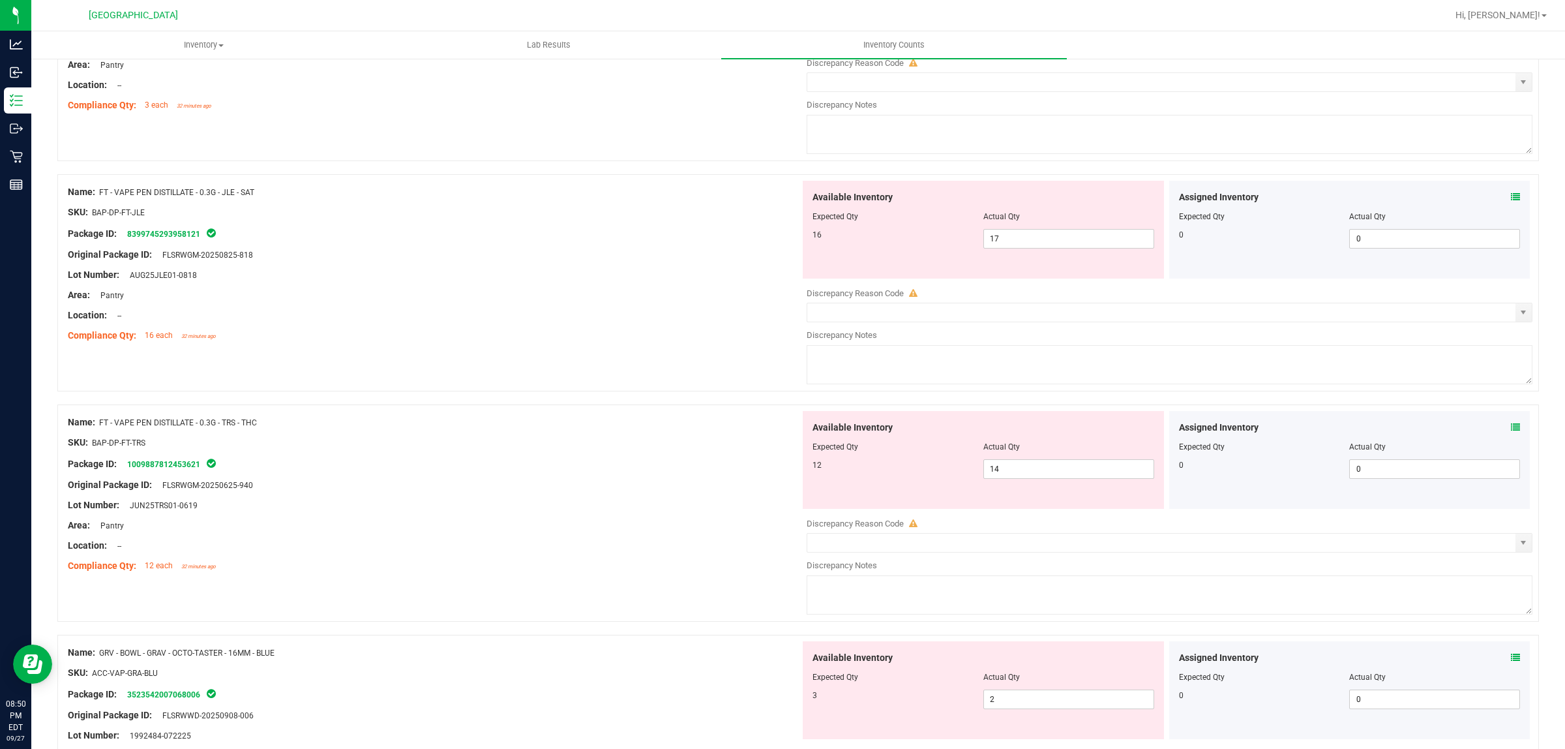
scroll to position [1630, 0]
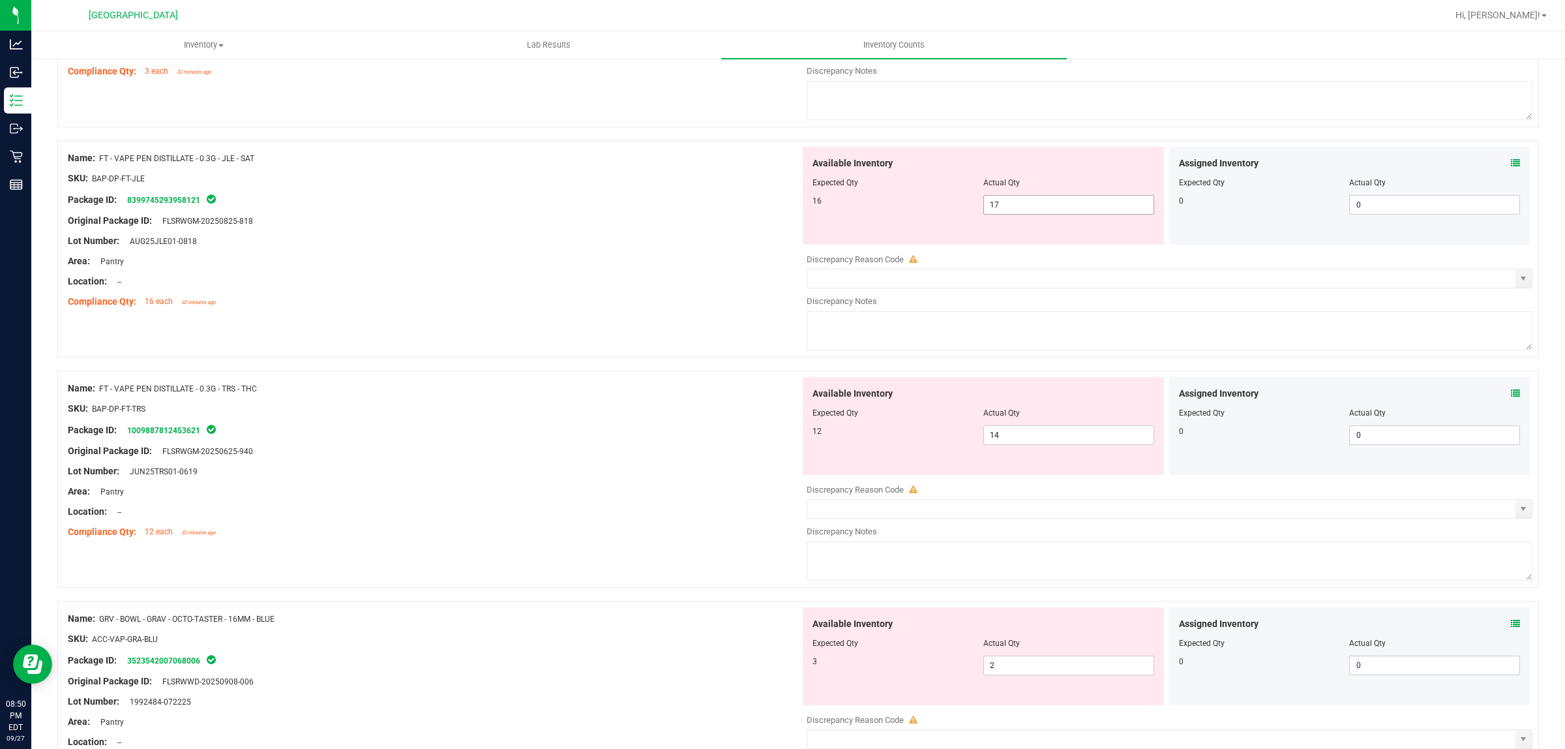
click at [1012, 204] on span "17 17" at bounding box center [1068, 205] width 171 height 20
click at [1010, 204] on input "17" at bounding box center [1069, 205] width 170 height 18
type input "16"
click at [569, 168] on div at bounding box center [434, 168] width 732 height 7
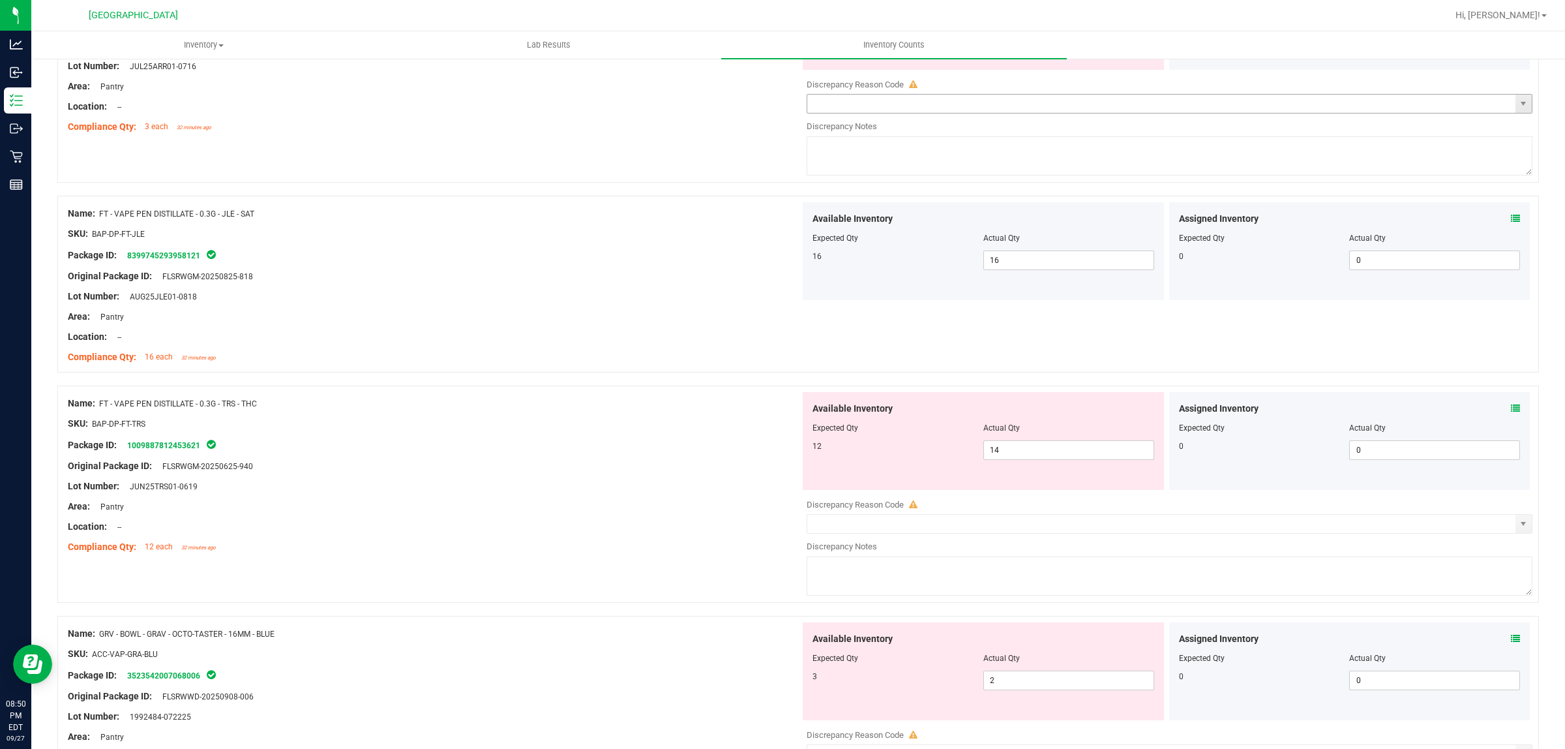
scroll to position [1467, 0]
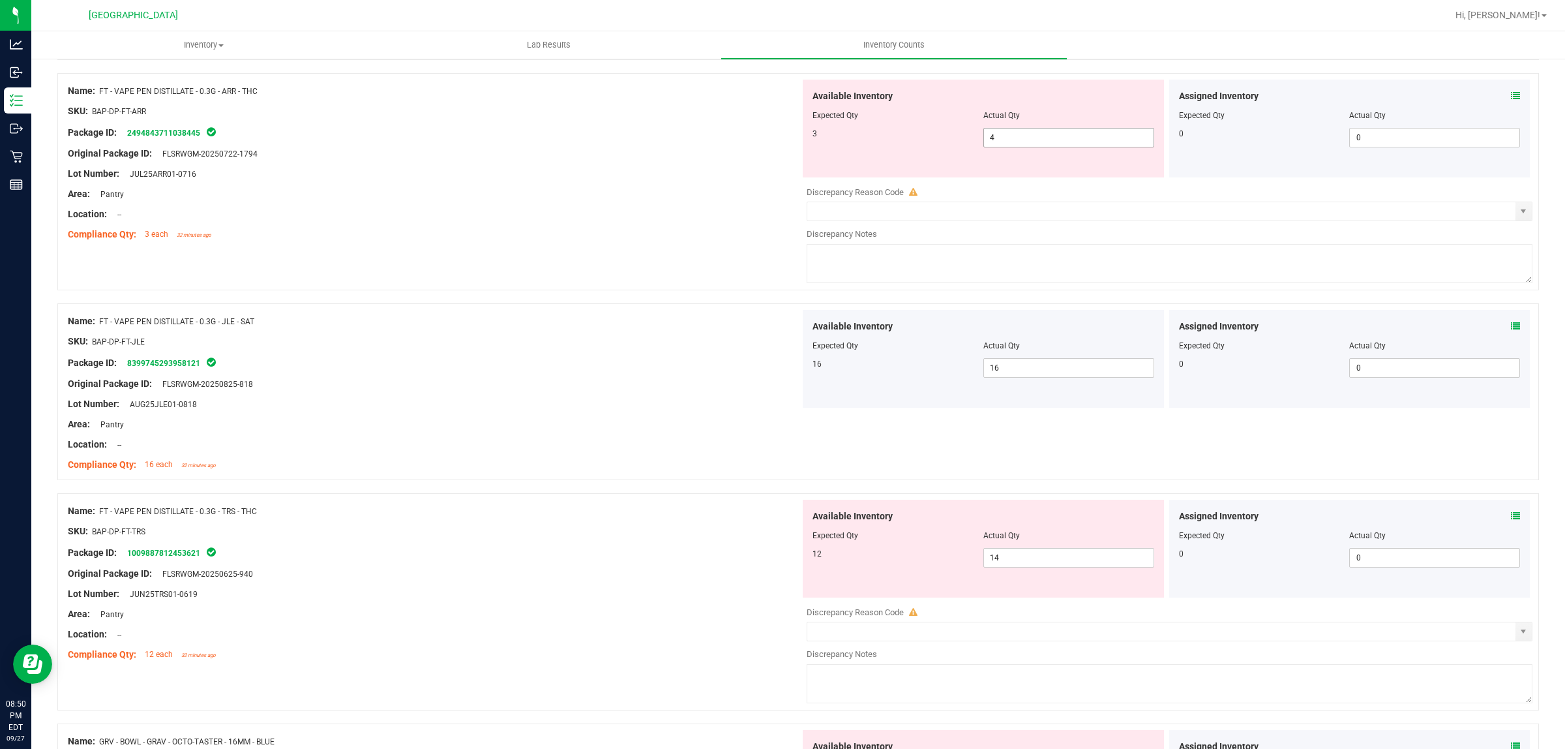
click at [1024, 140] on span "4 4" at bounding box center [1068, 138] width 171 height 20
click at [1022, 140] on input "4" at bounding box center [1069, 137] width 170 height 18
click at [1005, 118] on span "Actual Qty" at bounding box center [1001, 115] width 37 height 9
click at [1055, 143] on span "4 4" at bounding box center [1068, 138] width 171 height 20
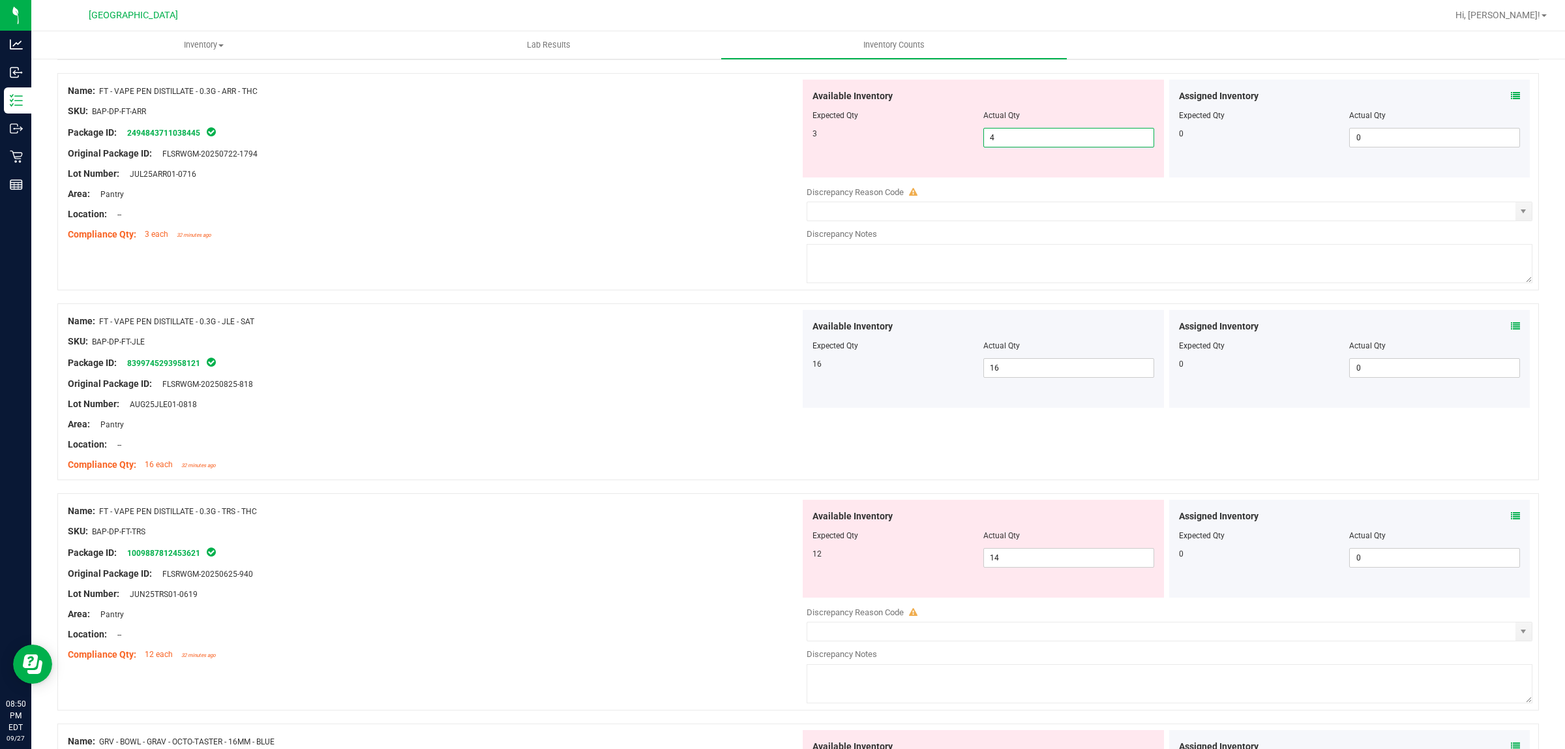
click at [1055, 142] on input "4" at bounding box center [1069, 137] width 170 height 18
type input "3"
click at [477, 328] on div "Name: FT - VAPE PEN DISTILLATE - 0.3G - JLE - SAT SKU: BAP-DP-FT-JLE Package ID…" at bounding box center [434, 393] width 732 height 166
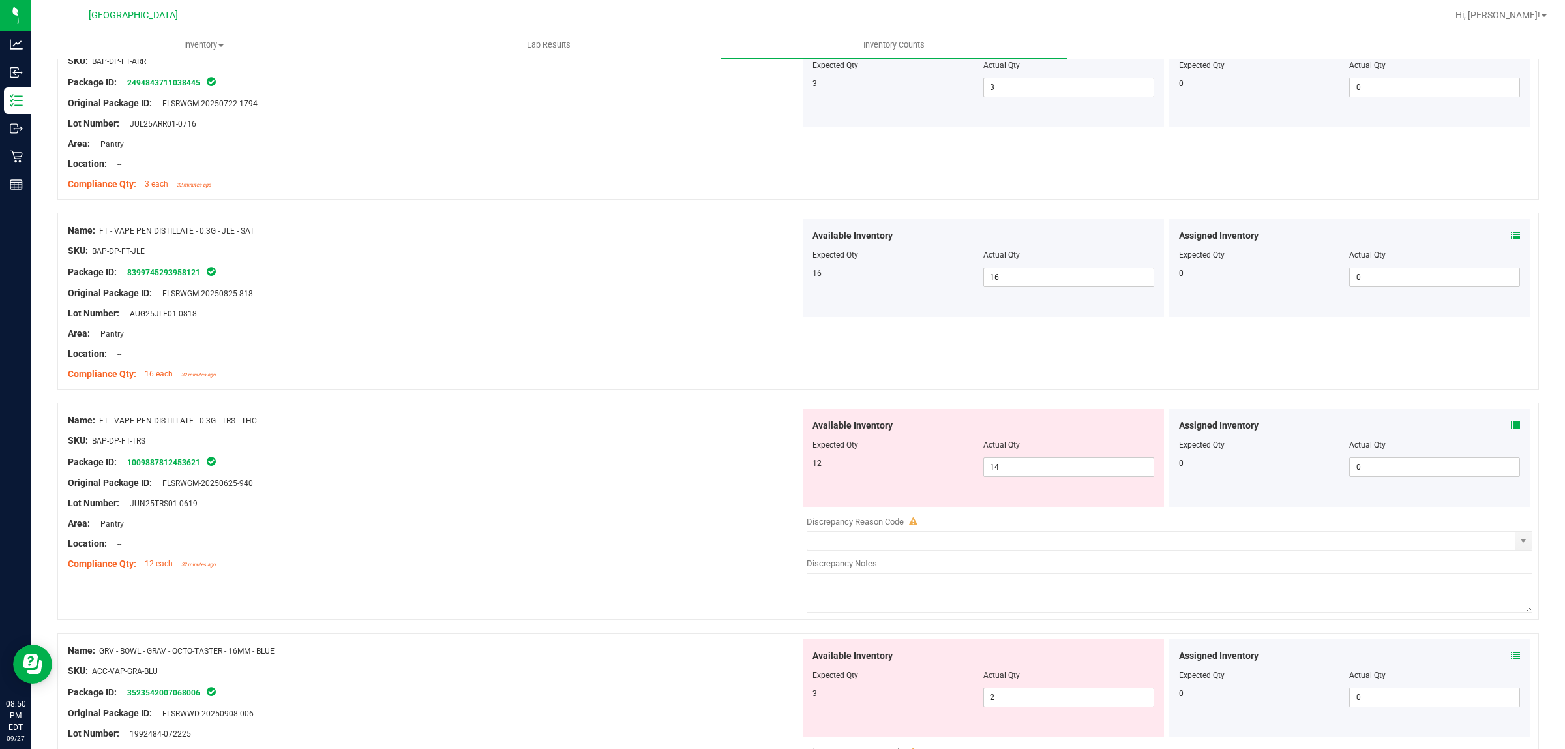
scroll to position [1630, 0]
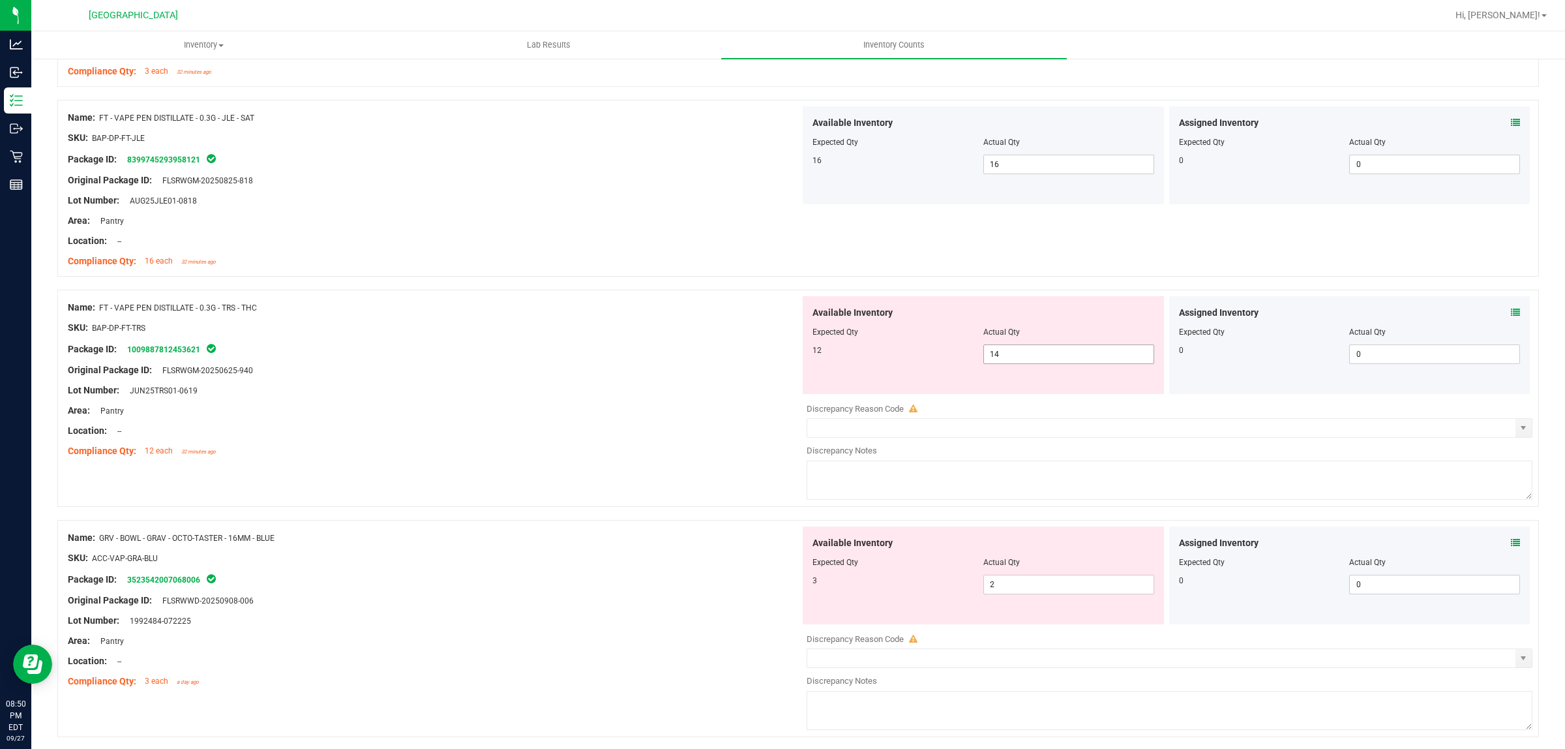
click at [1040, 363] on span "14 14" at bounding box center [1068, 354] width 171 height 20
click at [1038, 362] on input "14" at bounding box center [1069, 354] width 170 height 18
click at [1036, 361] on input "14" at bounding box center [1069, 354] width 170 height 18
type input "12"
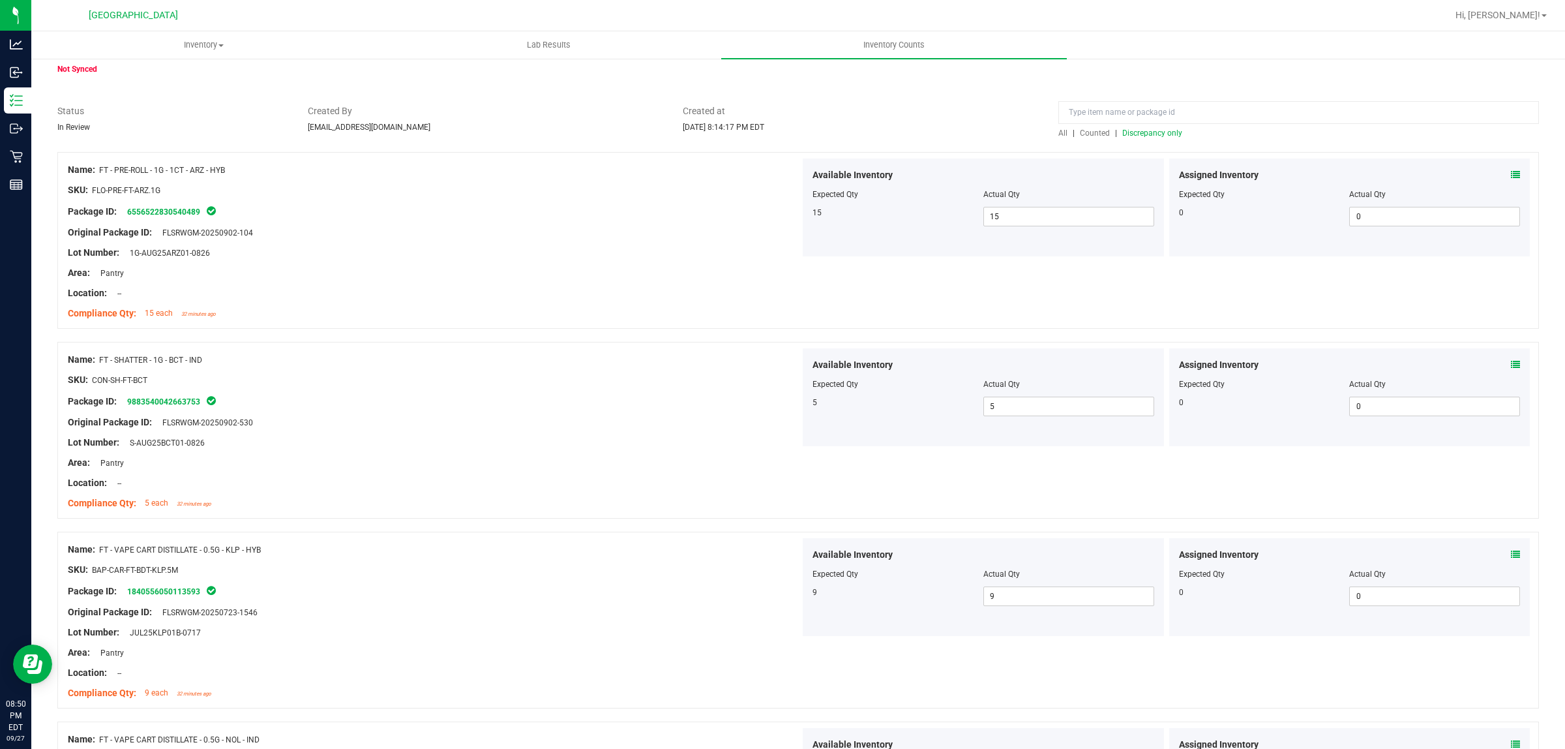
scroll to position [0, 0]
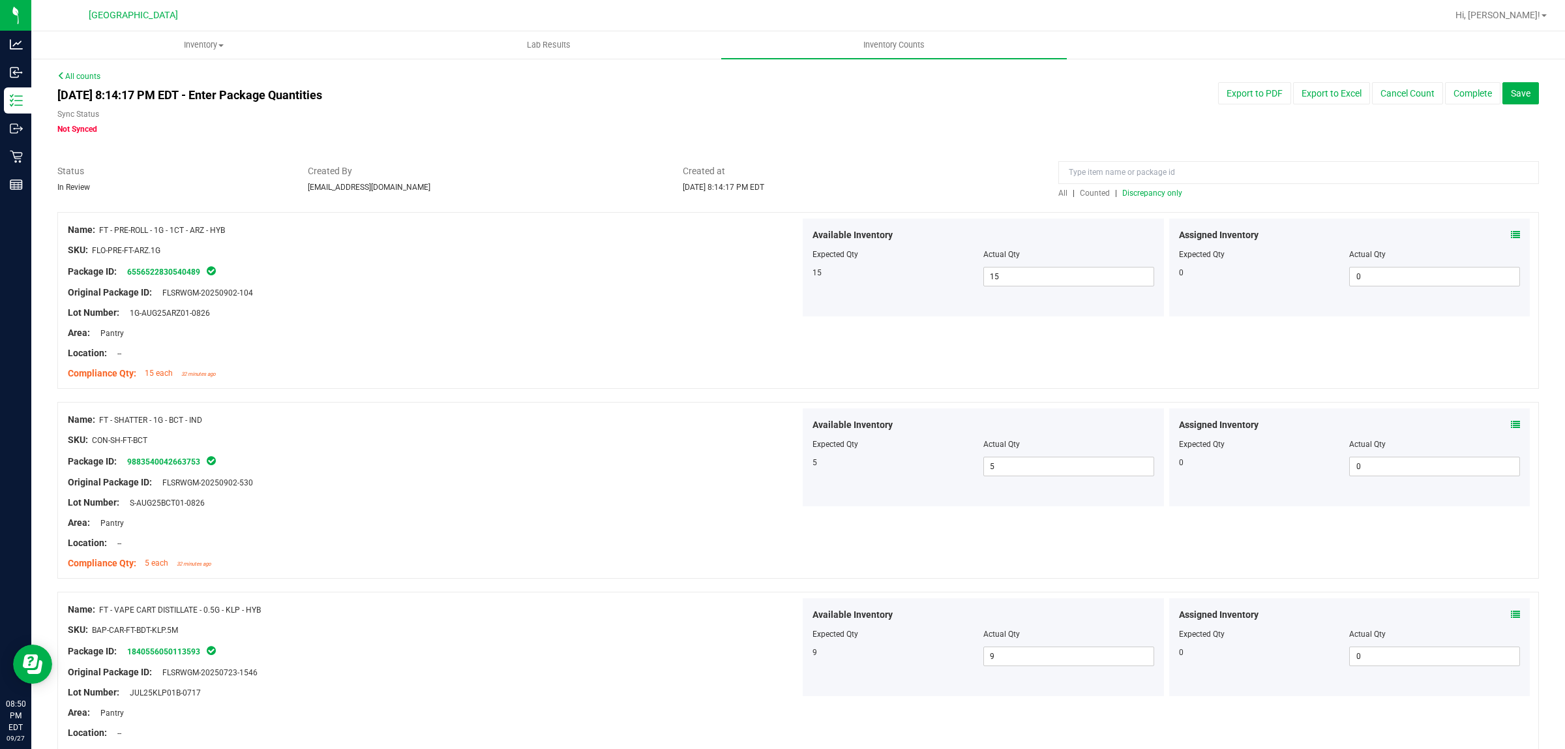
type input "12"
click at [1142, 192] on span "Discrepancy only" at bounding box center [1152, 192] width 60 height 9
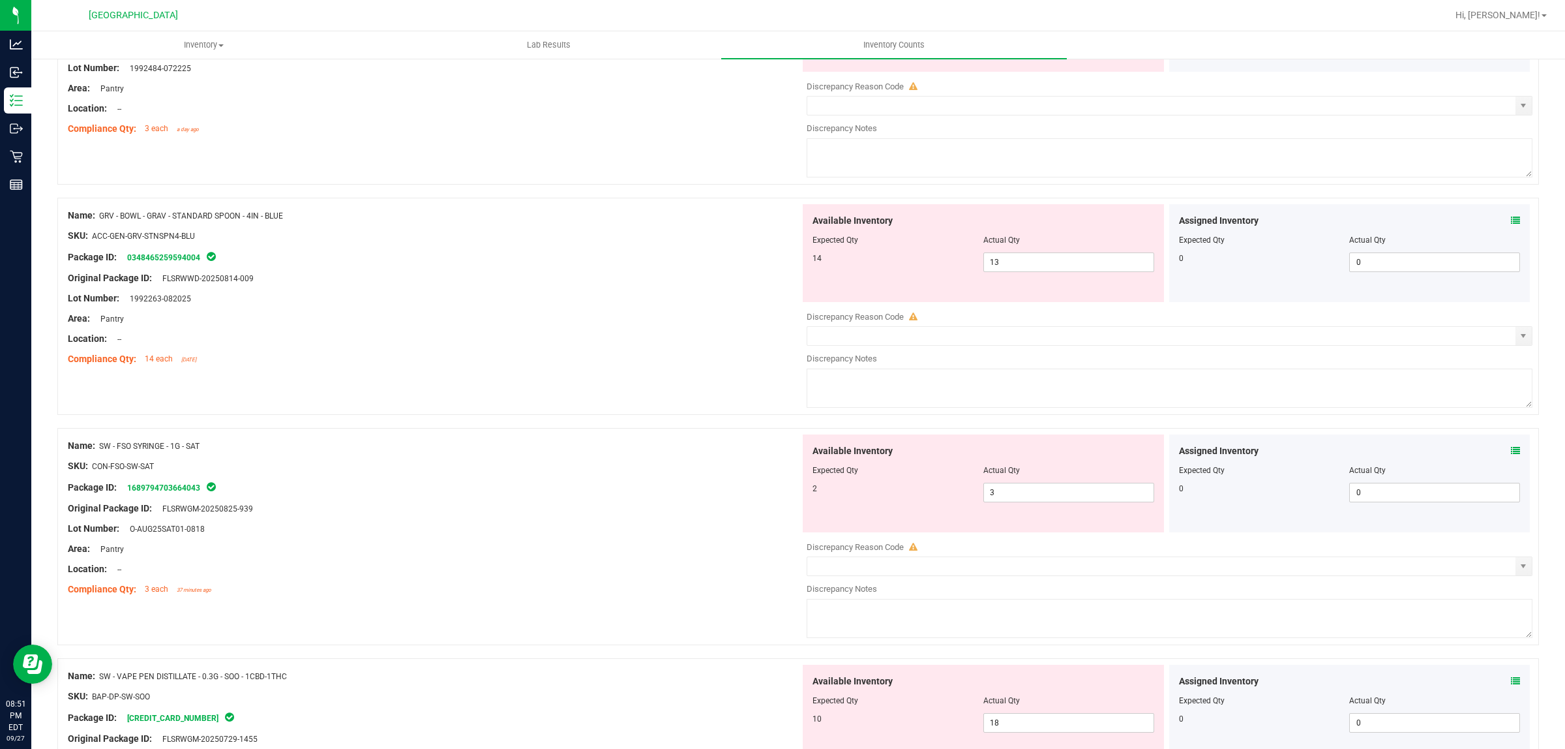
scroll to position [163, 0]
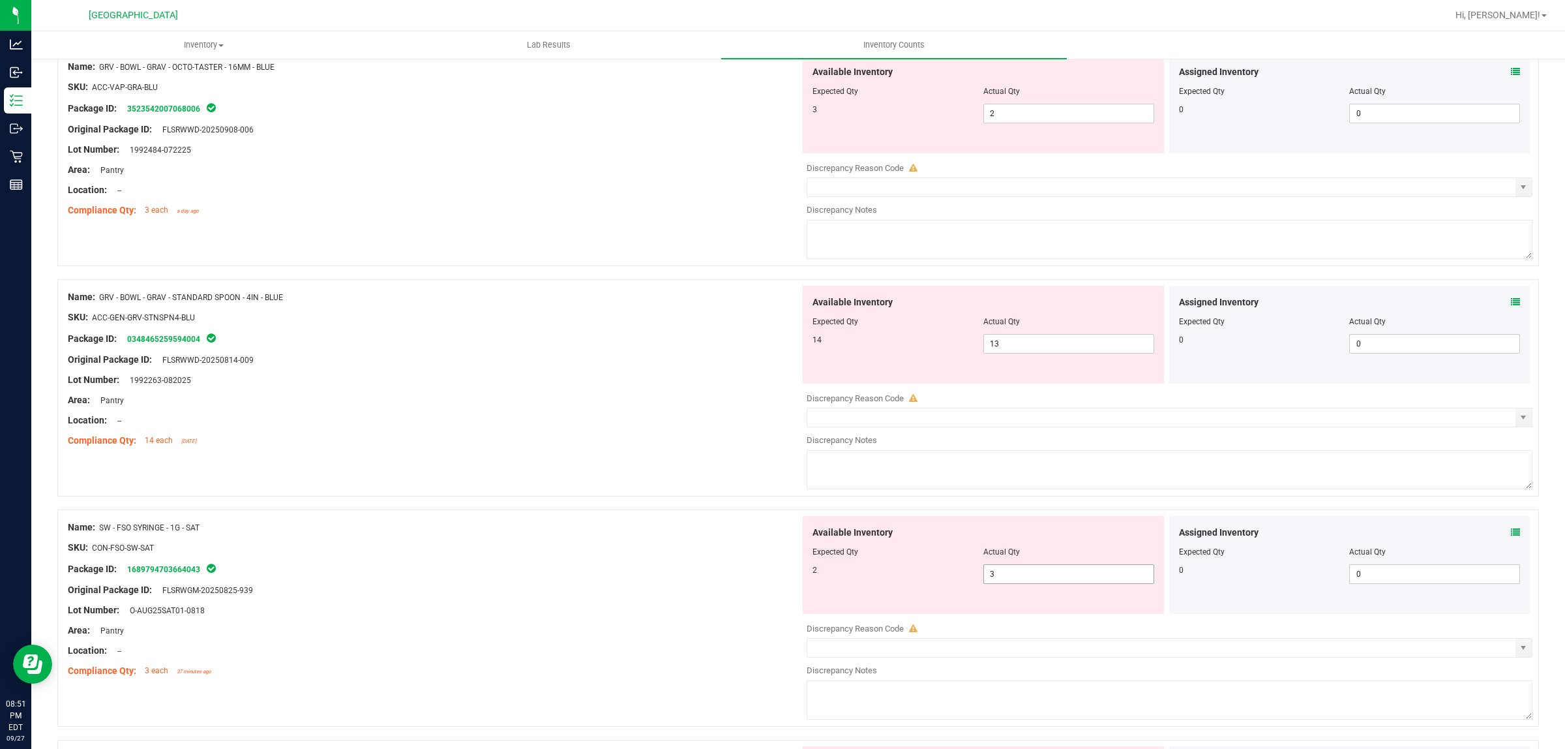
click at [1030, 569] on span "3 3" at bounding box center [1068, 574] width 171 height 20
click at [1030, 569] on input "3" at bounding box center [1069, 574] width 170 height 18
type input "2"
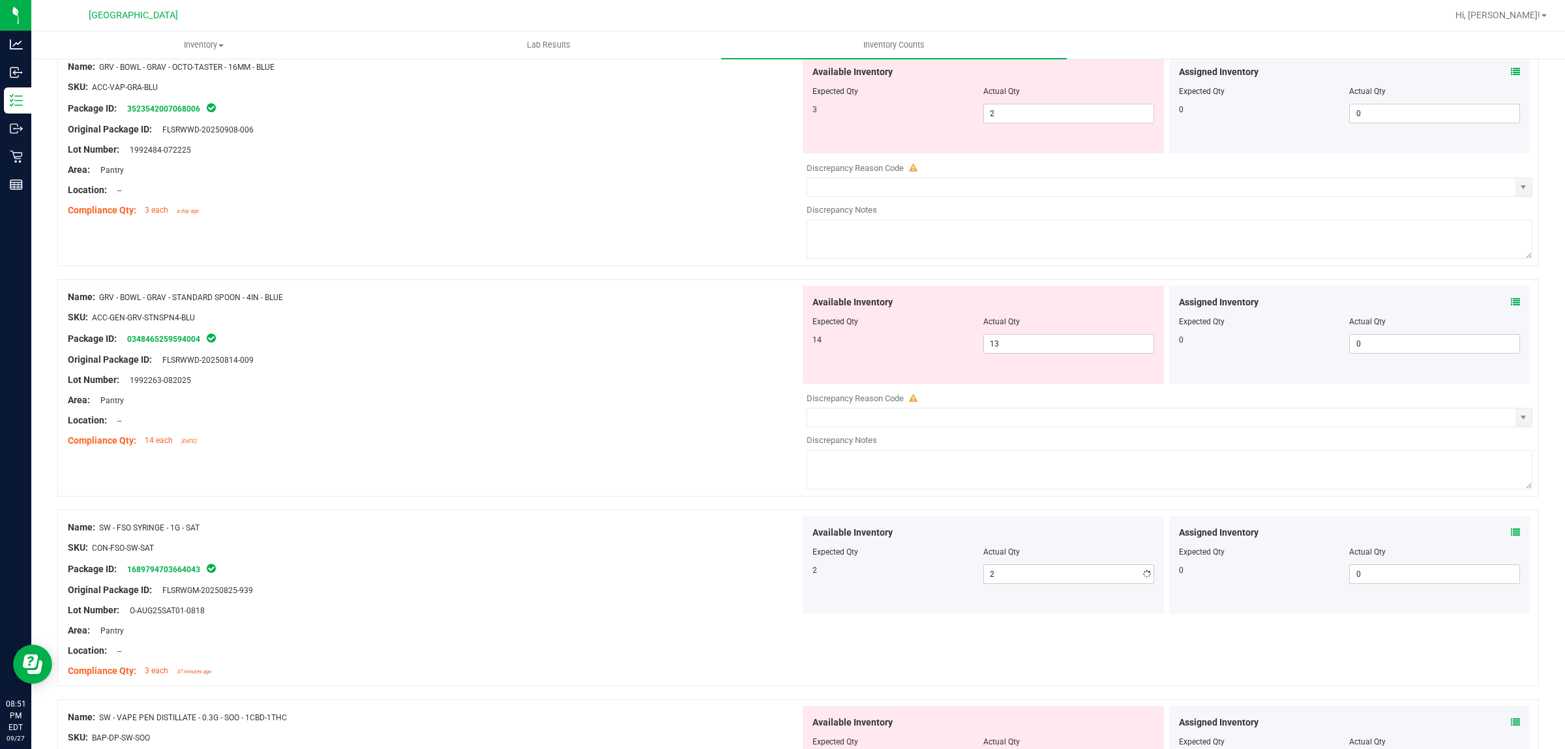
click at [582, 558] on div at bounding box center [434, 557] width 732 height 7
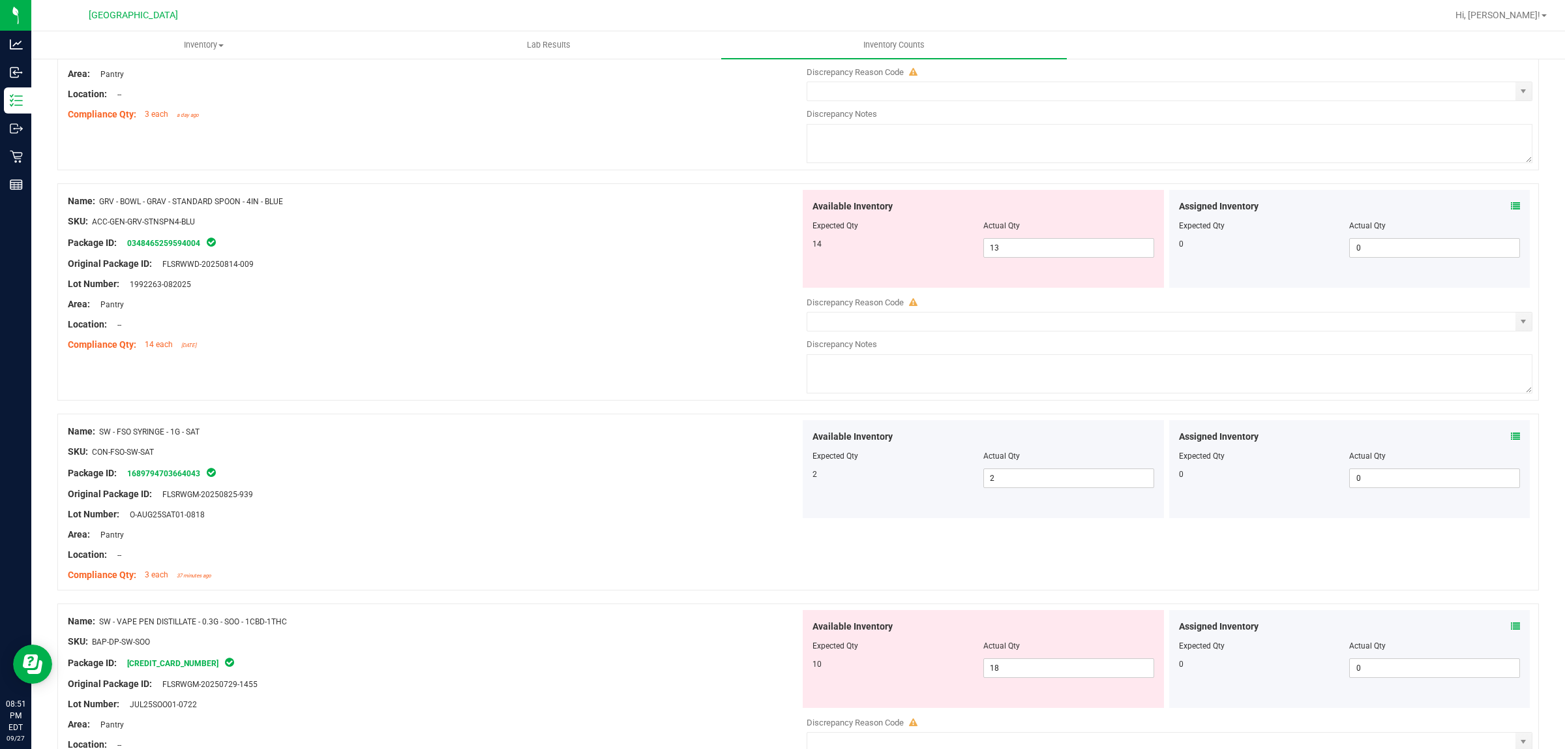
scroll to position [408, 0]
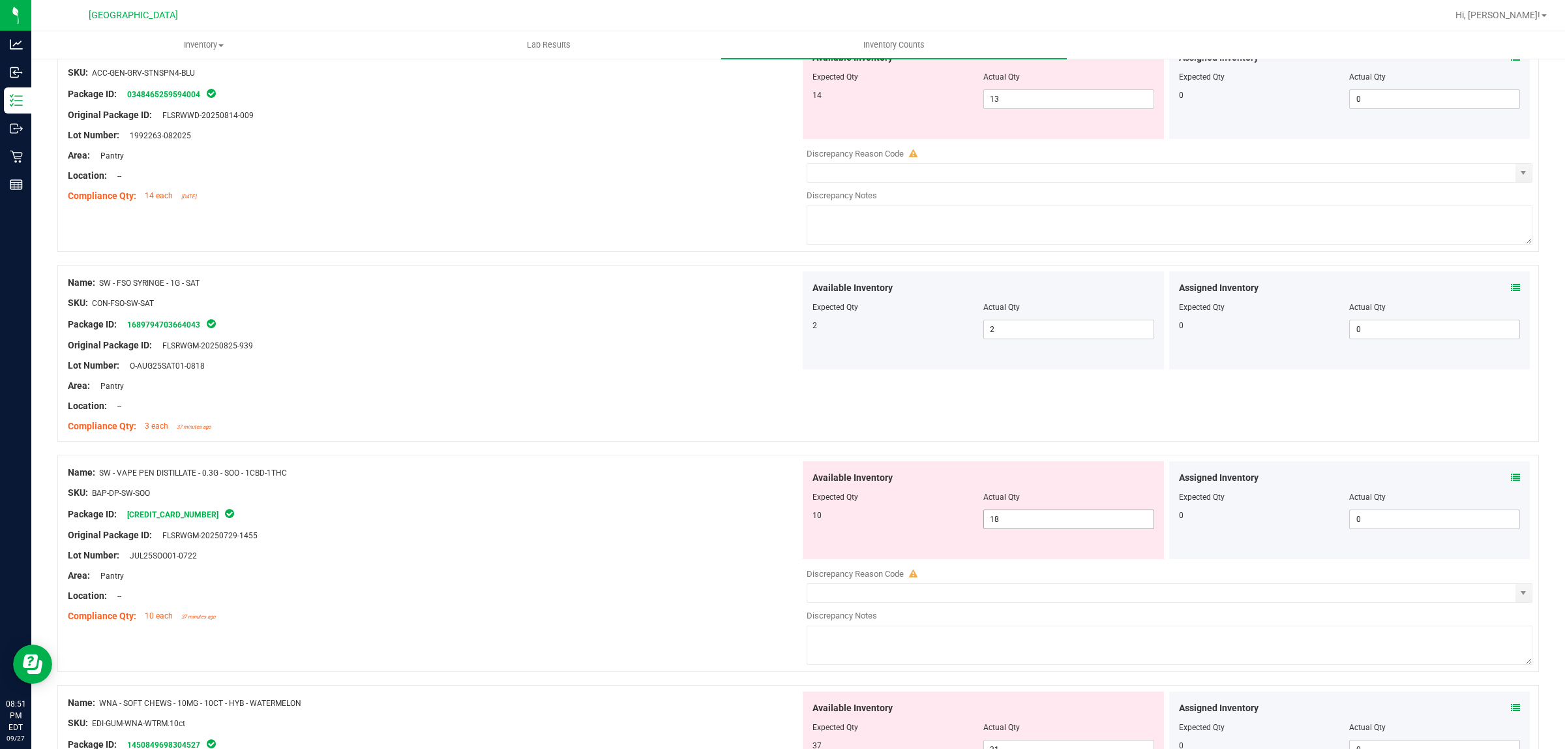
click at [1002, 517] on span "18 18" at bounding box center [1068, 519] width 171 height 20
click at [1002, 517] on input "18" at bounding box center [1069, 519] width 170 height 18
type input "10"
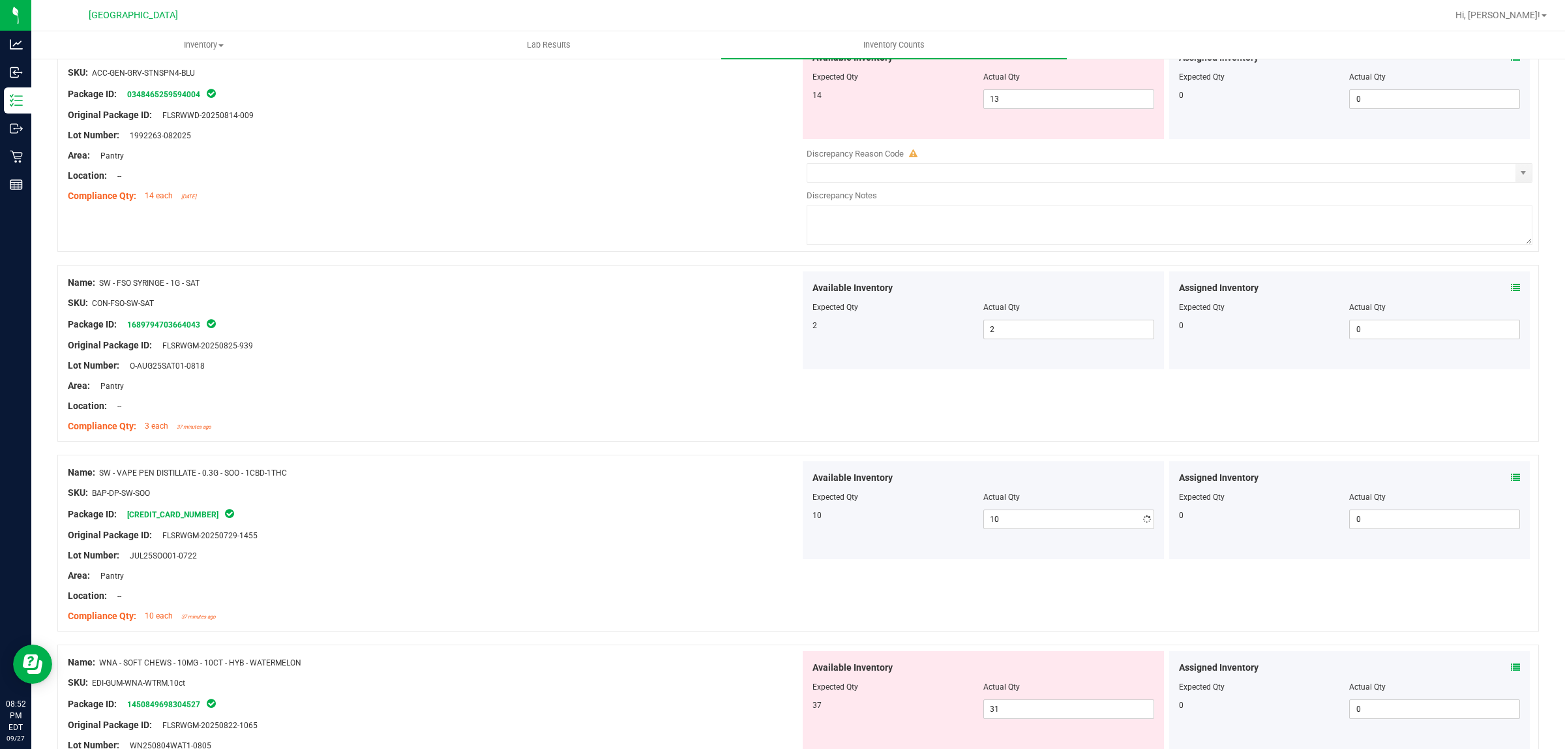
drag, startPoint x: 561, startPoint y: 564, endPoint x: 572, endPoint y: 618, distance: 54.6
click at [572, 618] on div "Name: SW - VAPE PEN DISTILLATE - 0.3G - SOO - 1CBD-1THC SKU: BAP-DP-SW-SOO Pack…" at bounding box center [434, 544] width 732 height 166
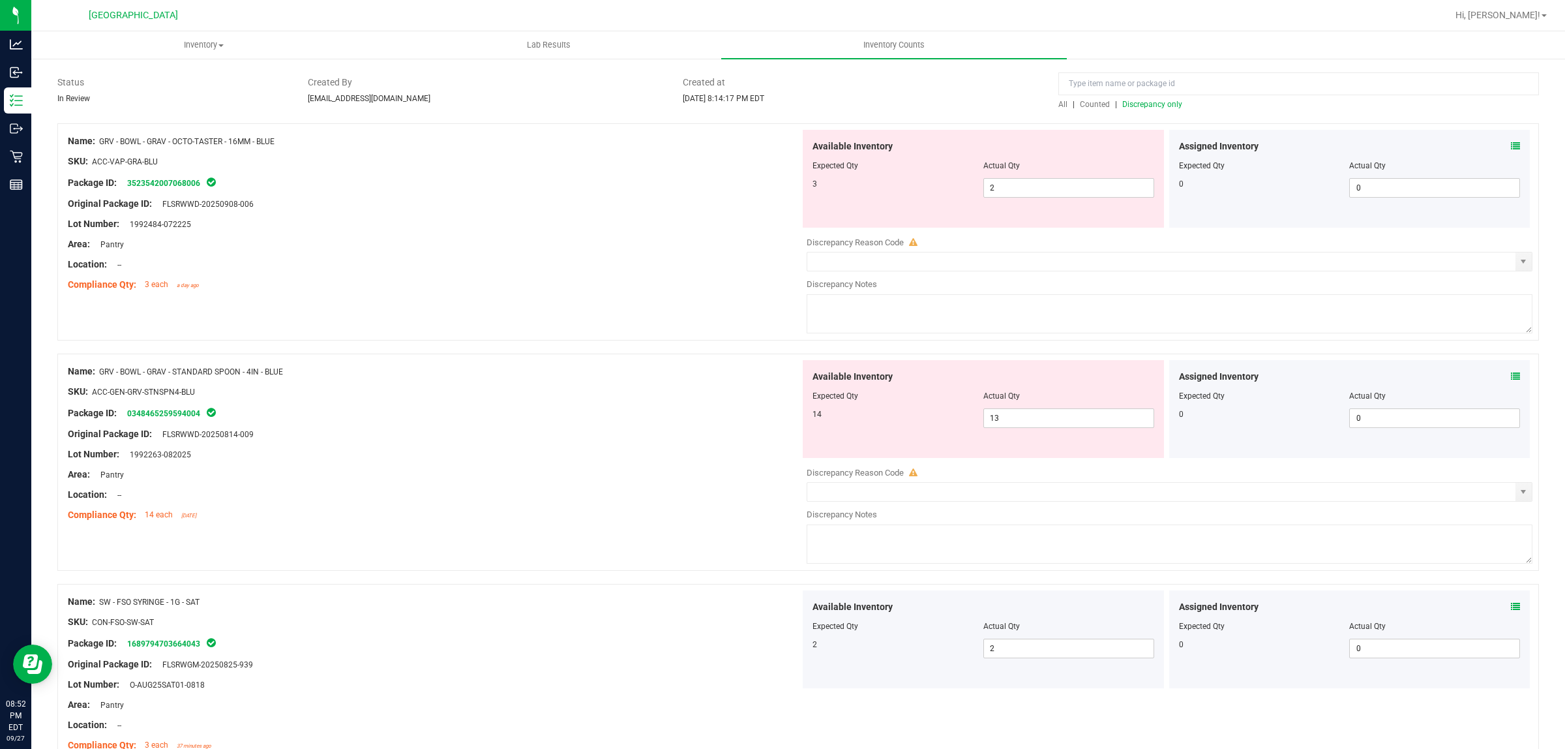
scroll to position [0, 0]
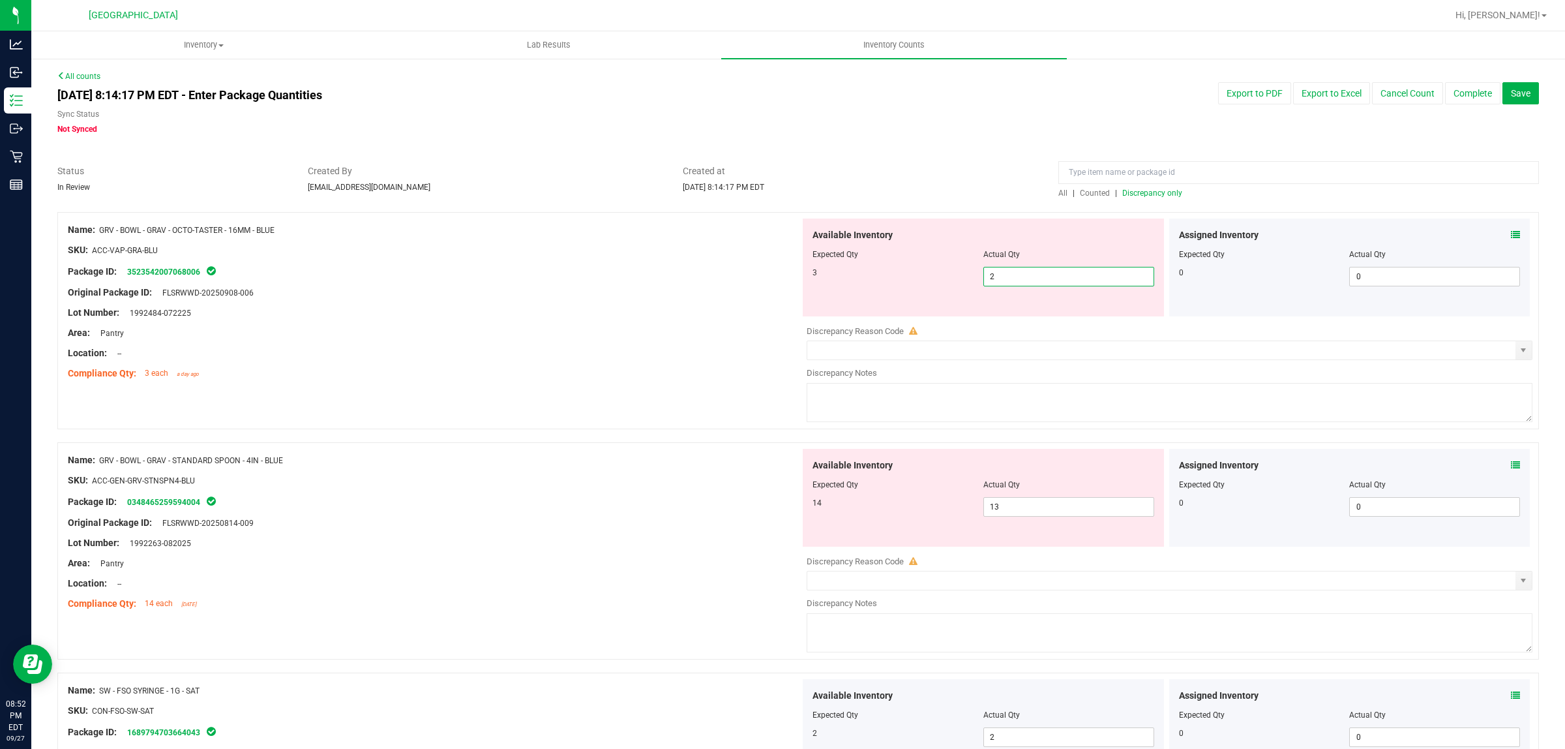
click at [1002, 274] on span "2 2" at bounding box center [1068, 277] width 171 height 20
click at [1002, 274] on input "2" at bounding box center [1069, 276] width 170 height 18
type input "3"
click at [566, 314] on div "Lot Number: 1992484-072225" at bounding box center [434, 313] width 732 height 14
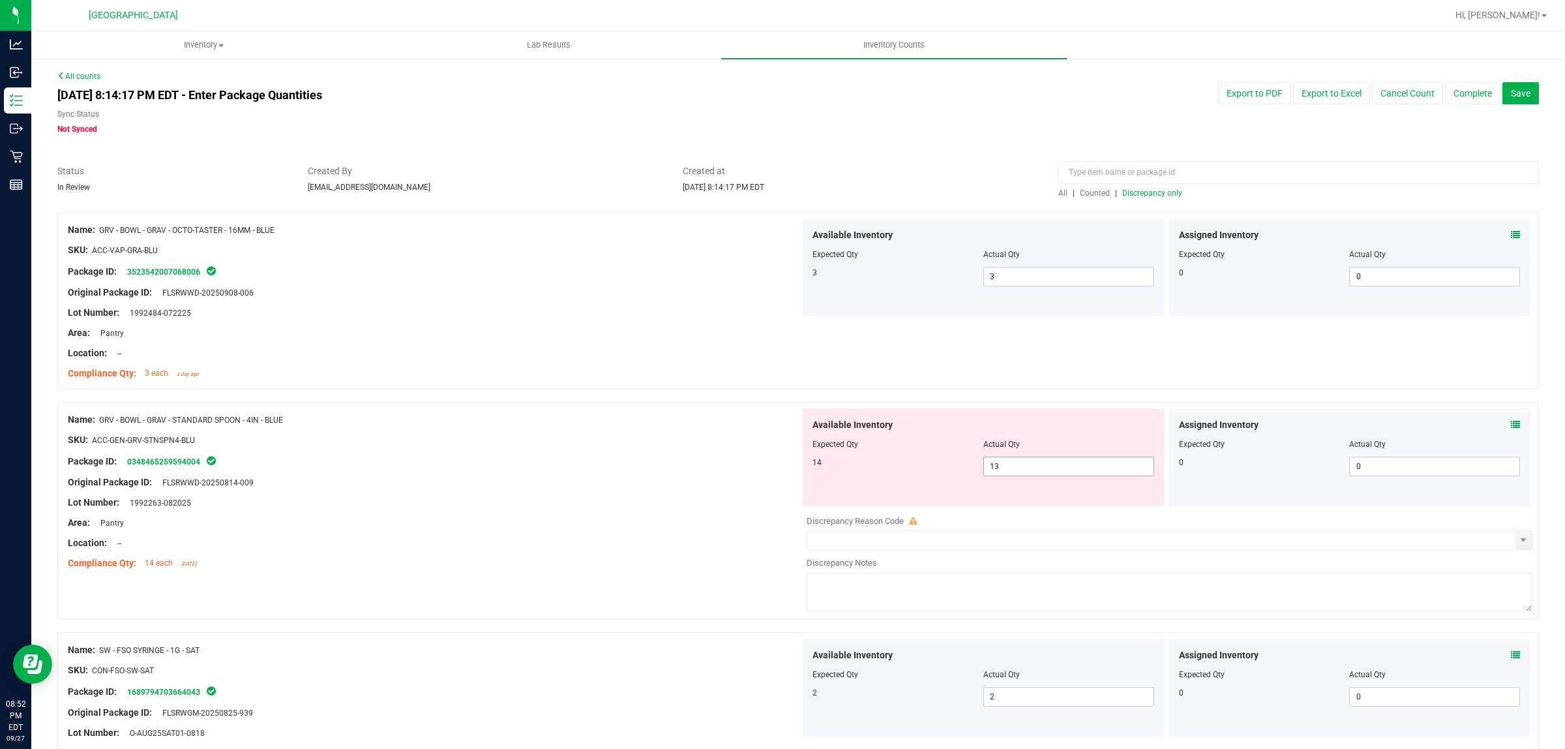
click at [1005, 473] on span "13 13" at bounding box center [1068, 467] width 171 height 20
click at [1008, 473] on input "13" at bounding box center [1069, 466] width 170 height 18
type input "14"
click at [667, 484] on div "Original Package ID: FLSRWWD-20250814-009" at bounding box center [434, 482] width 732 height 14
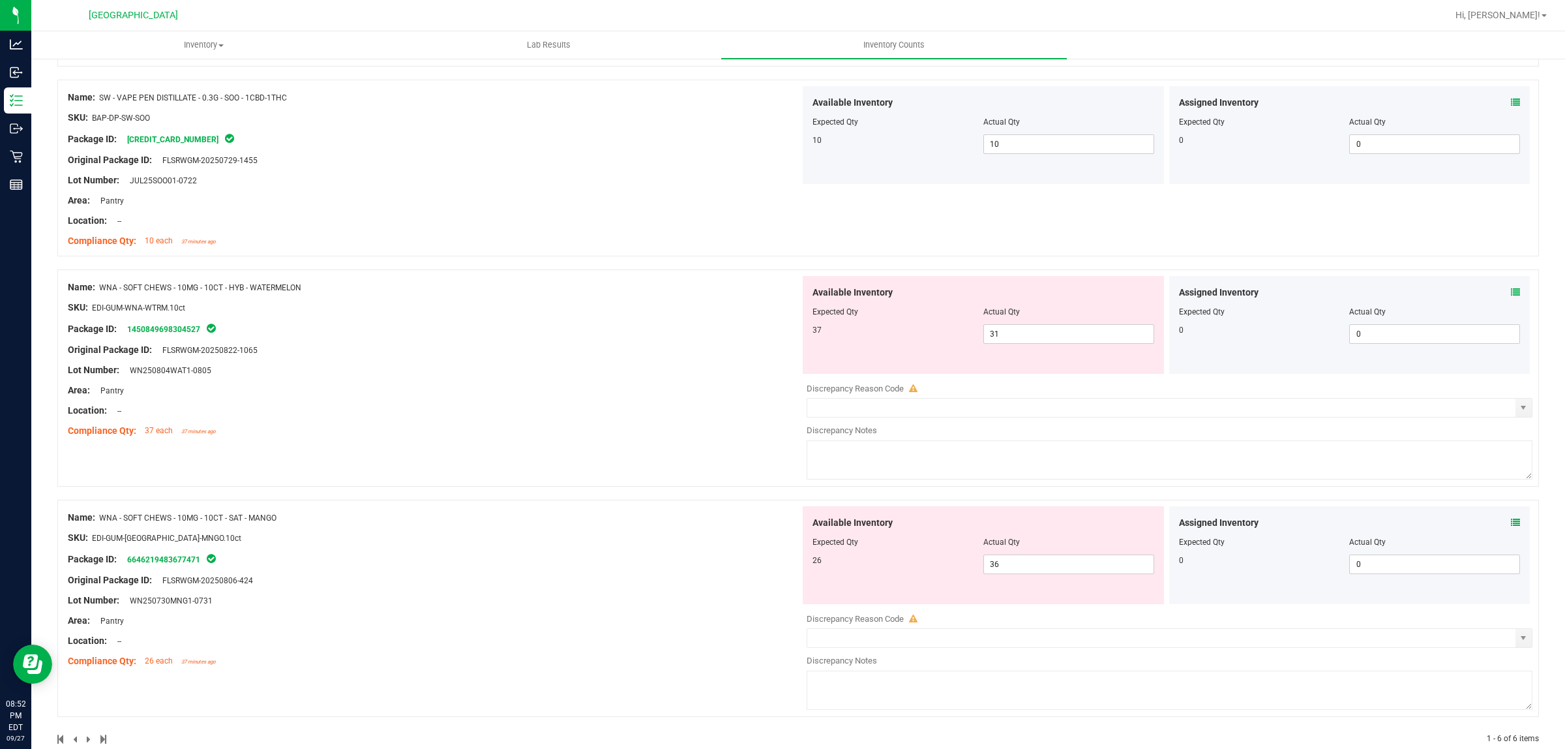
scroll to position [729, 0]
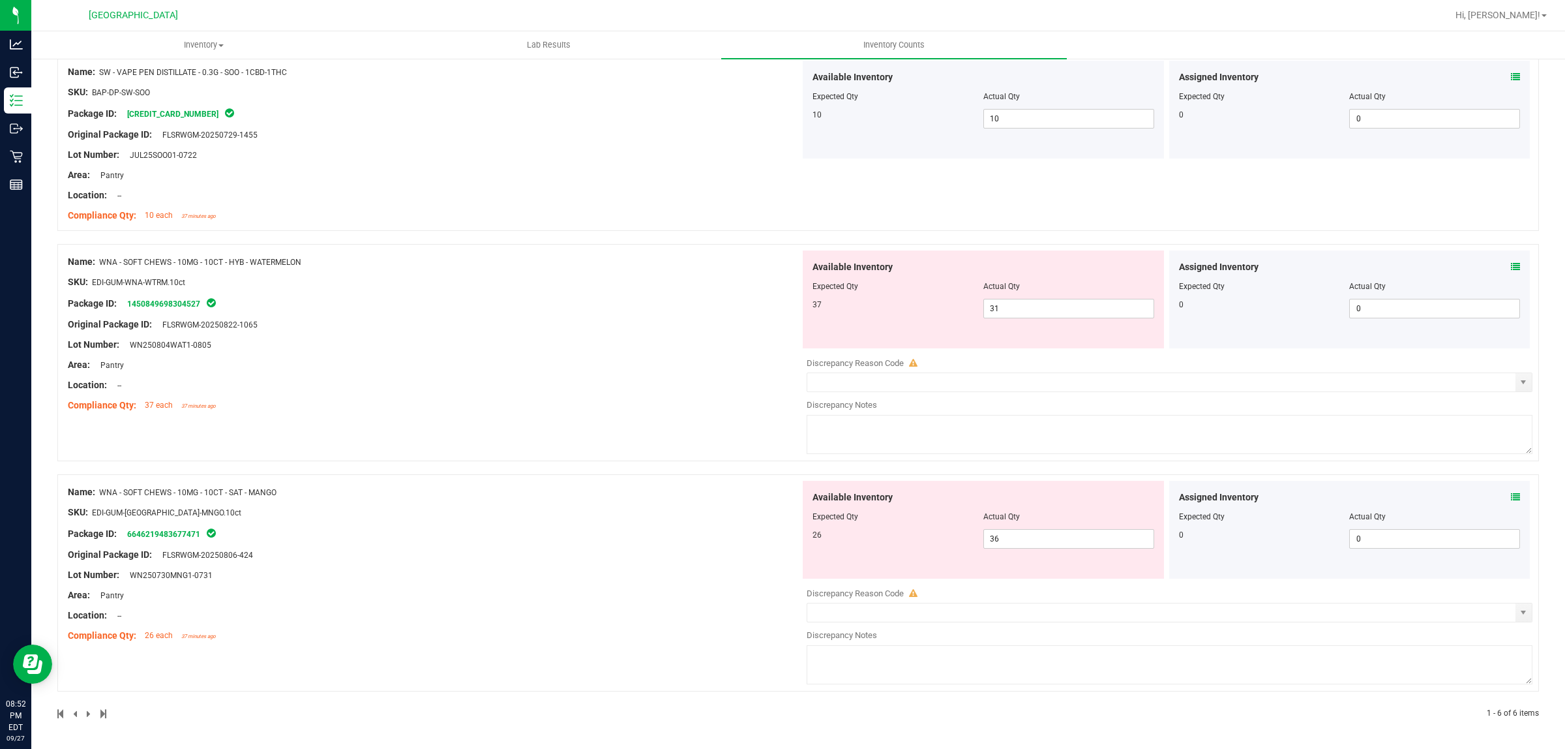
drag, startPoint x: 458, startPoint y: 273, endPoint x: 435, endPoint y: 239, distance: 40.3
drag, startPoint x: 435, startPoint y: 239, endPoint x: 1017, endPoint y: 539, distance: 654.8
click at [1017, 541] on span "36 36" at bounding box center [1068, 539] width 171 height 20
click at [1017, 537] on input "36" at bounding box center [1069, 539] width 170 height 18
click at [1017, 535] on input "36" at bounding box center [1069, 539] width 170 height 18
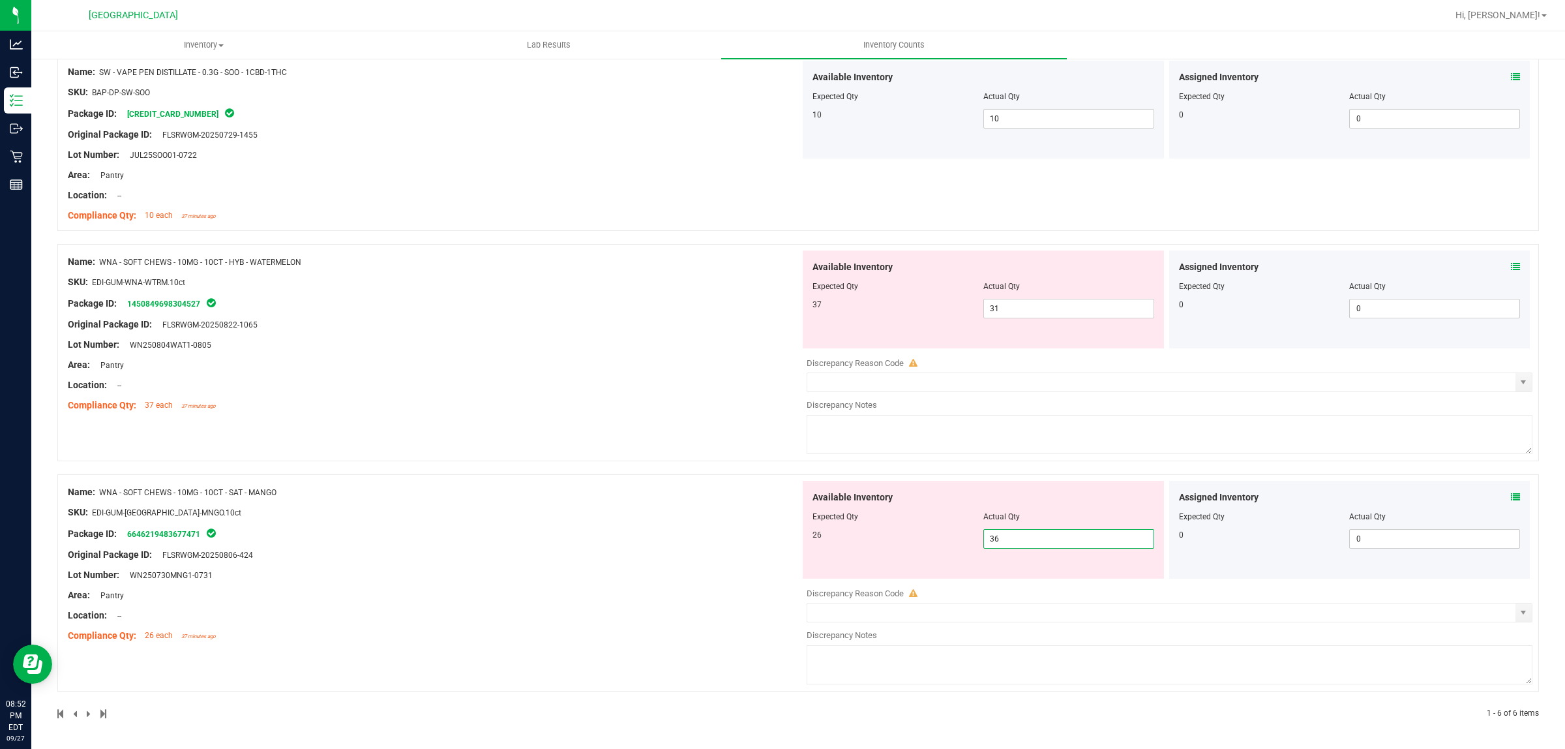
click at [1017, 535] on input "36" at bounding box center [1069, 539] width 170 height 18
type input "26"
click at [673, 428] on div "Name: WNA - SOFT CHEWS - 10MG - 10CT - HYB - WATERMELON SKU: EDI-GUM-WNA-WTRM.1…" at bounding box center [798, 352] width 1482 height 217
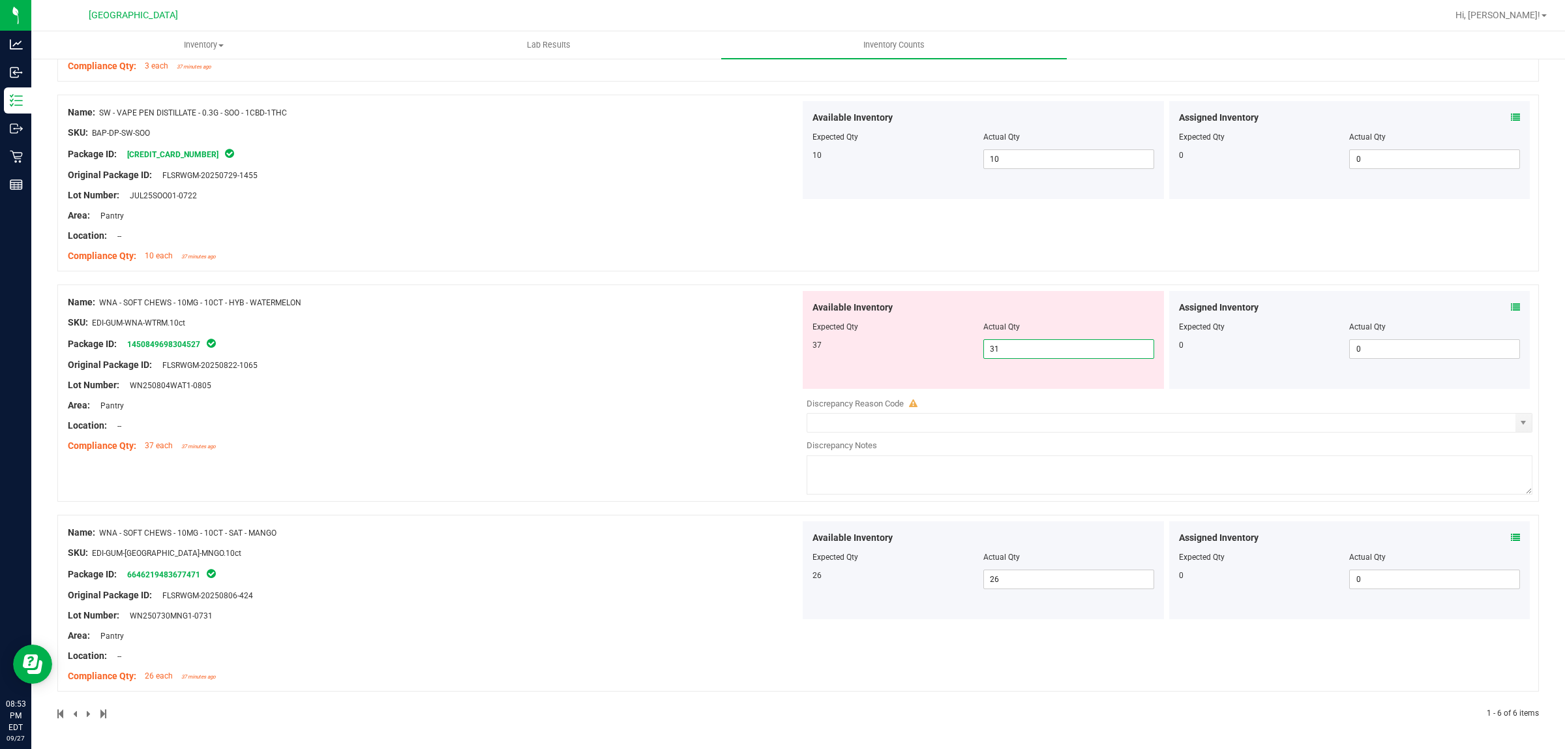
click at [1008, 346] on span "31 31" at bounding box center [1068, 349] width 171 height 20
click at [1008, 346] on input "31" at bounding box center [1069, 349] width 170 height 18
type input "37"
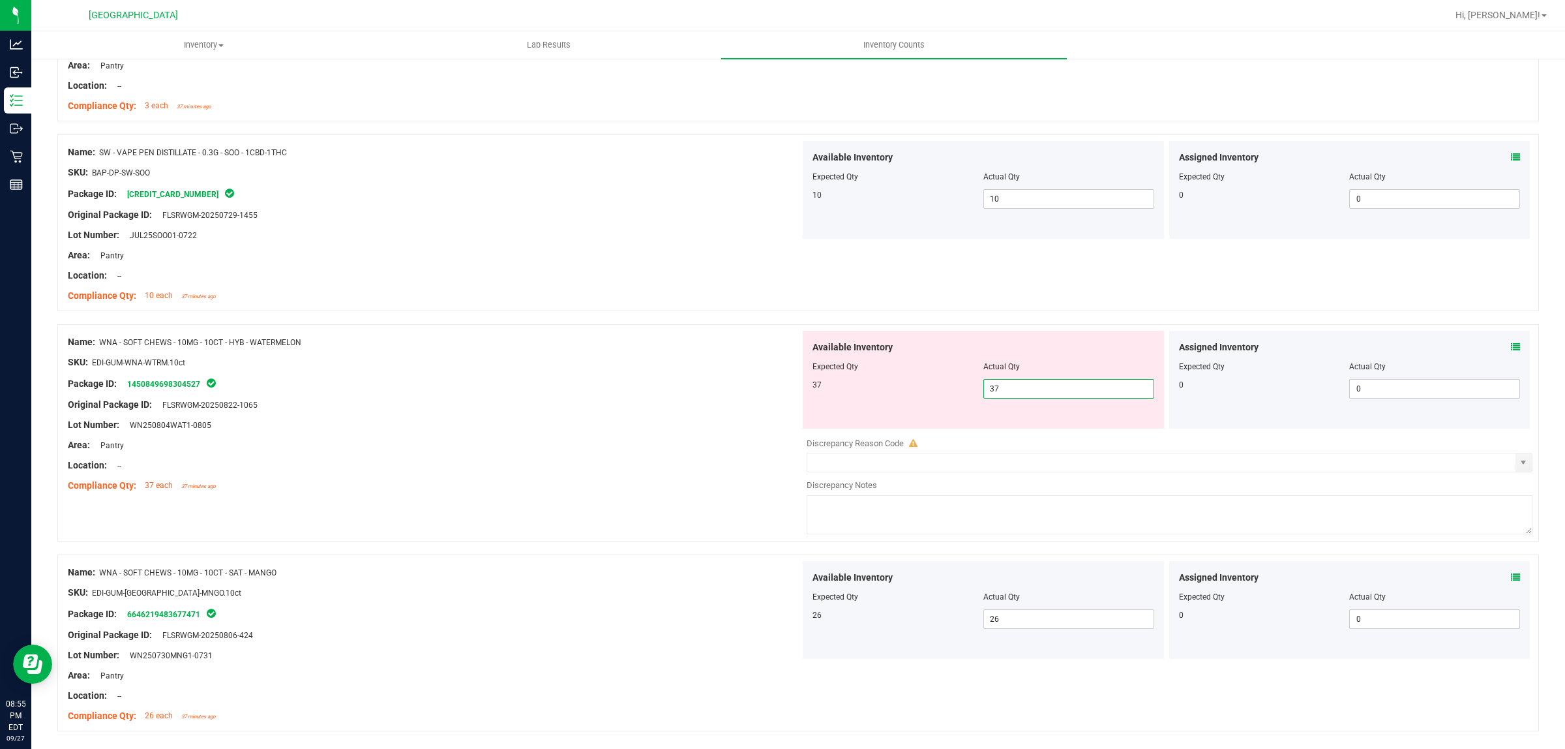
click at [561, 412] on div "Name: WNA - SOFT CHEWS - 10MG - 10CT - HYB - WATERMELON SKU: EDI-GUM-WNA-WTRM.1…" at bounding box center [434, 414] width 732 height 166
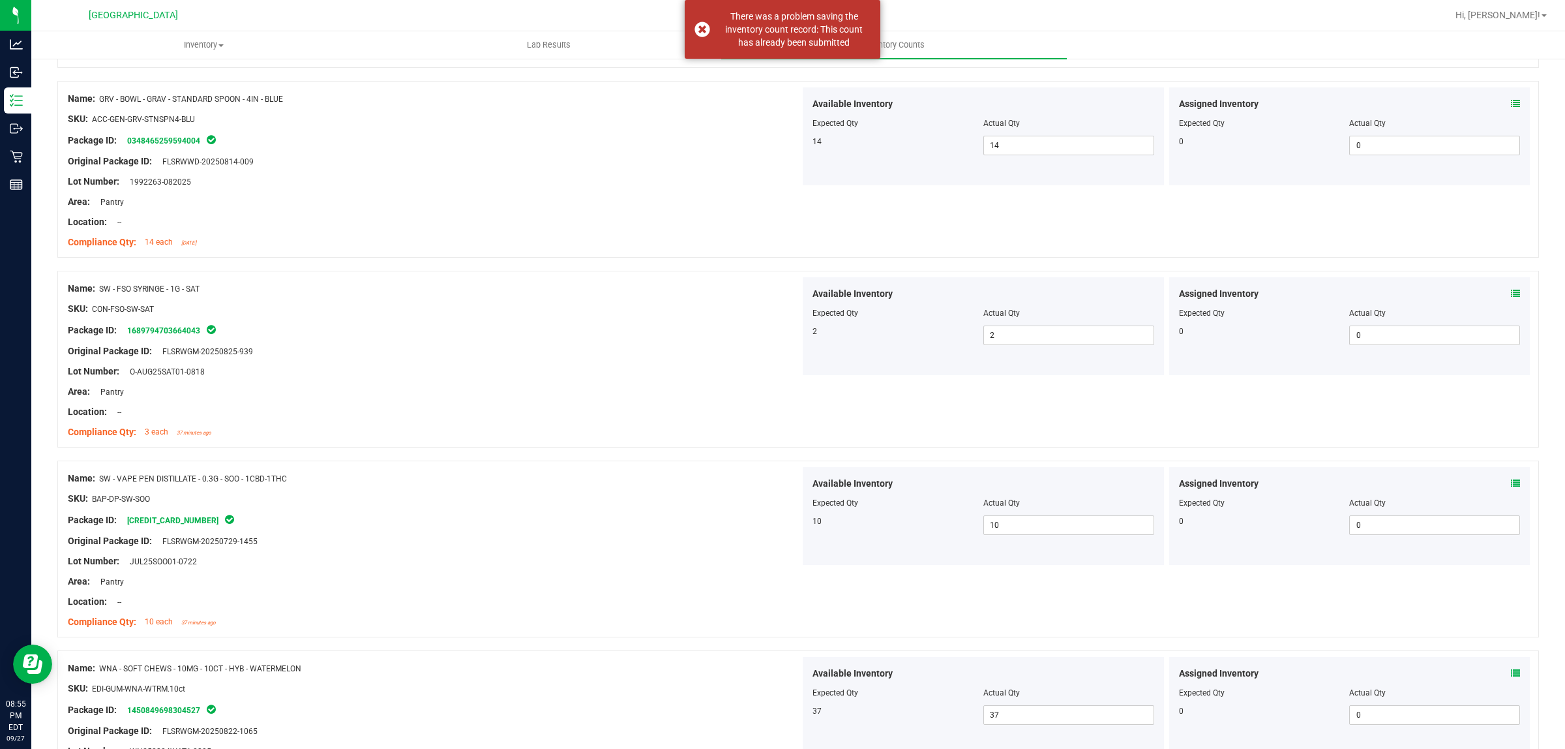
scroll to position [0, 0]
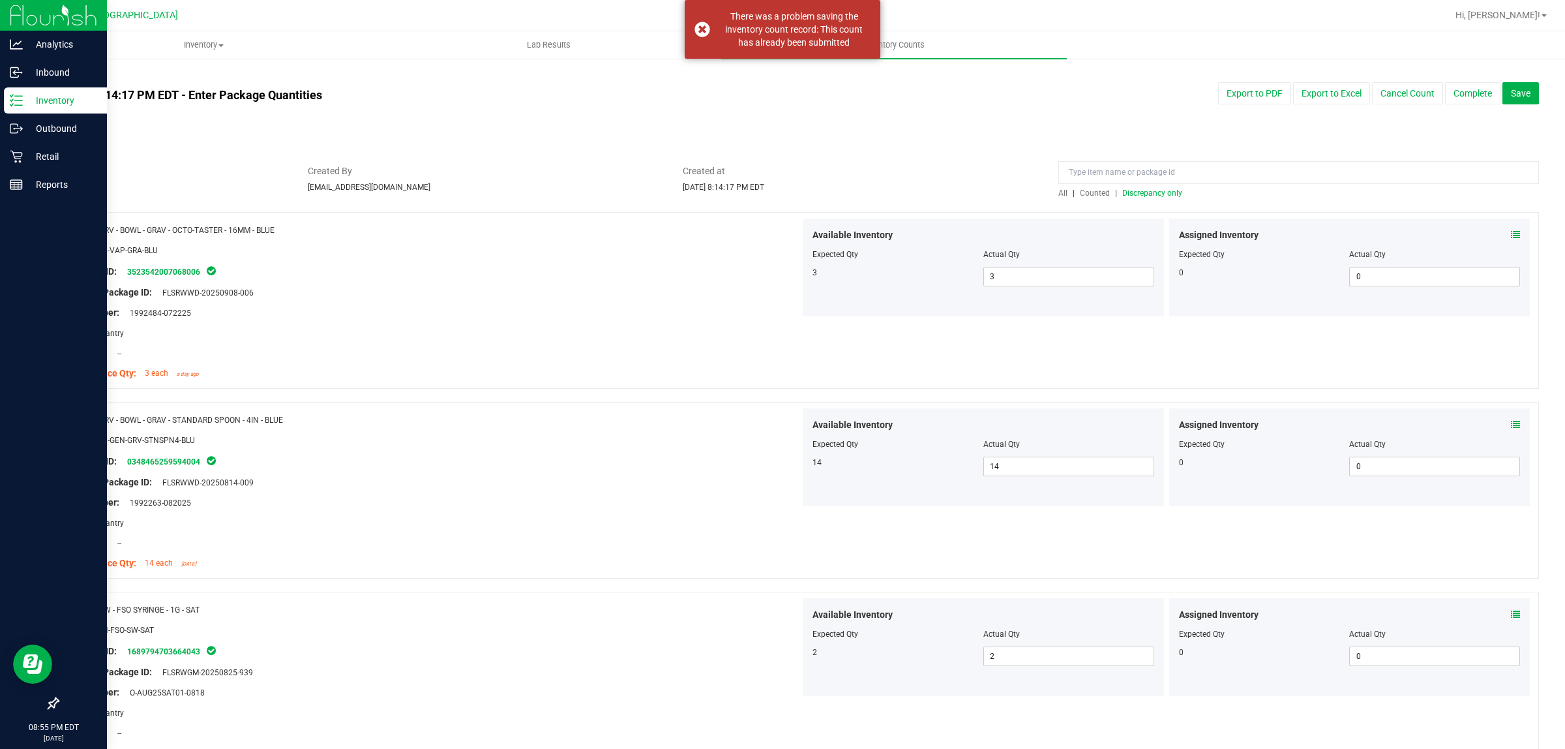
click at [26, 90] on div "Inventory" at bounding box center [55, 100] width 103 height 26
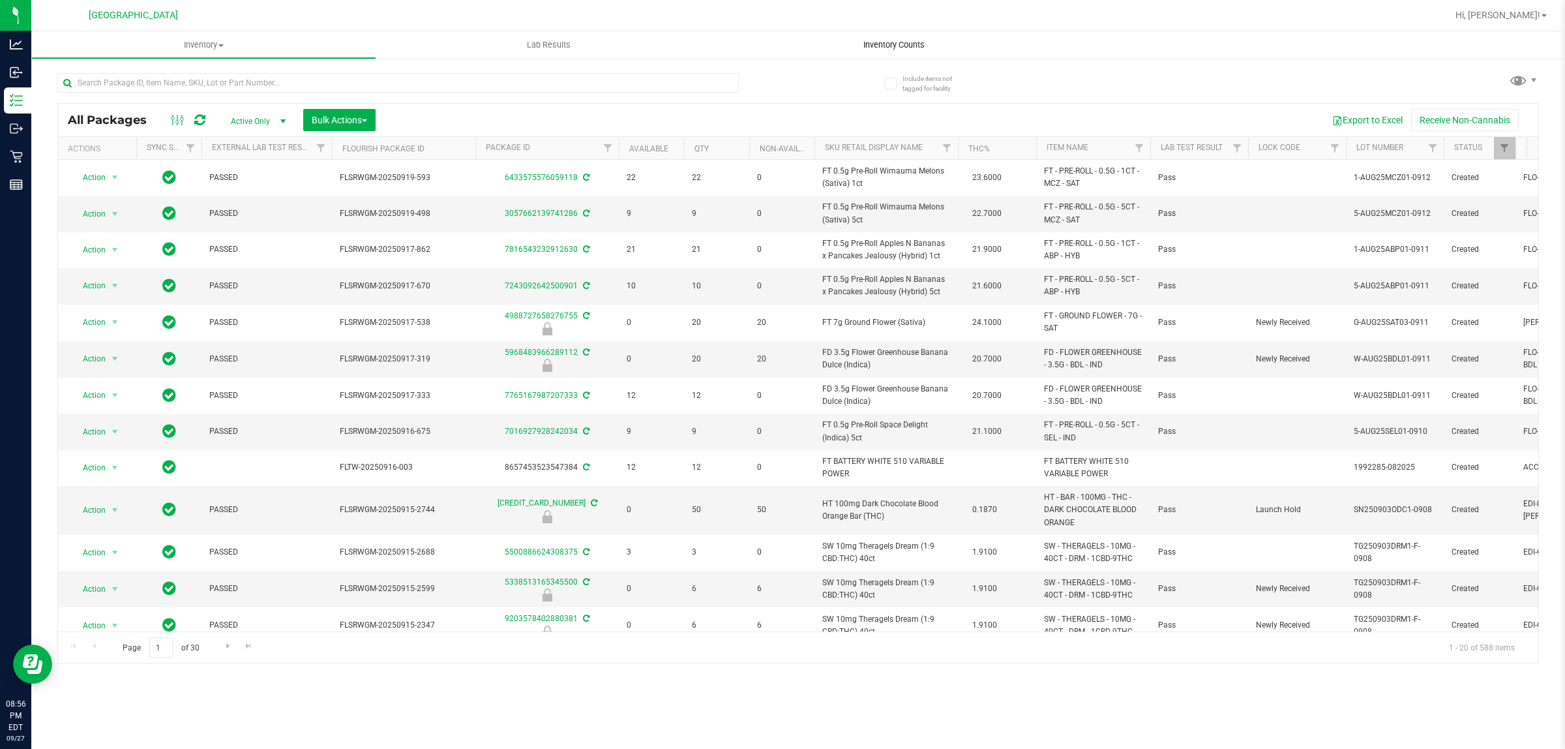
click at [875, 44] on span "Inventory Counts" at bounding box center [894, 45] width 97 height 12
